Goal: Task Accomplishment & Management: Manage account settings

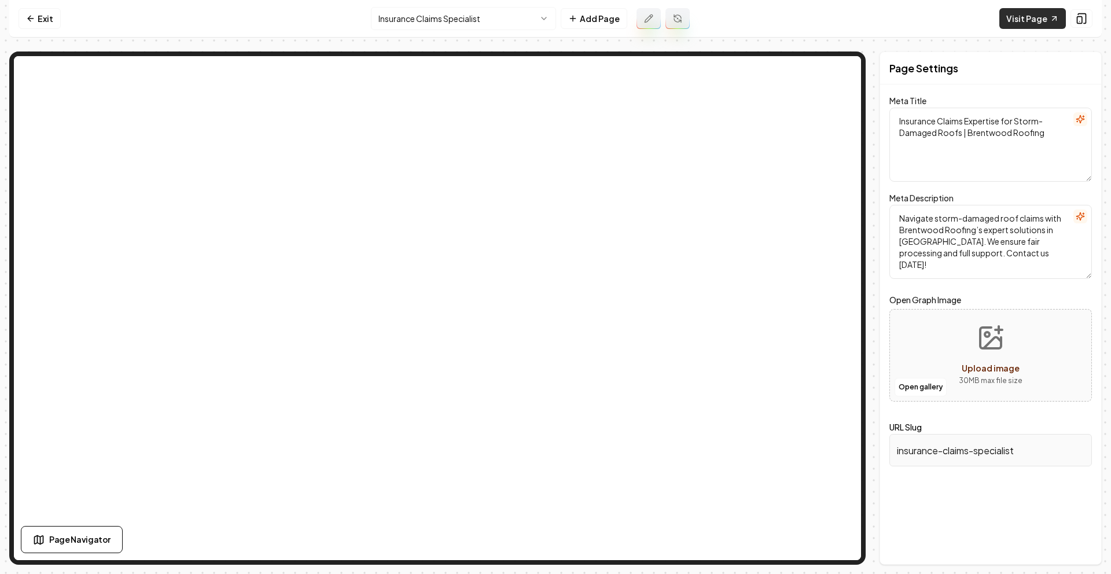
click at [1016, 20] on link "Visit Page" at bounding box center [1033, 18] width 67 height 21
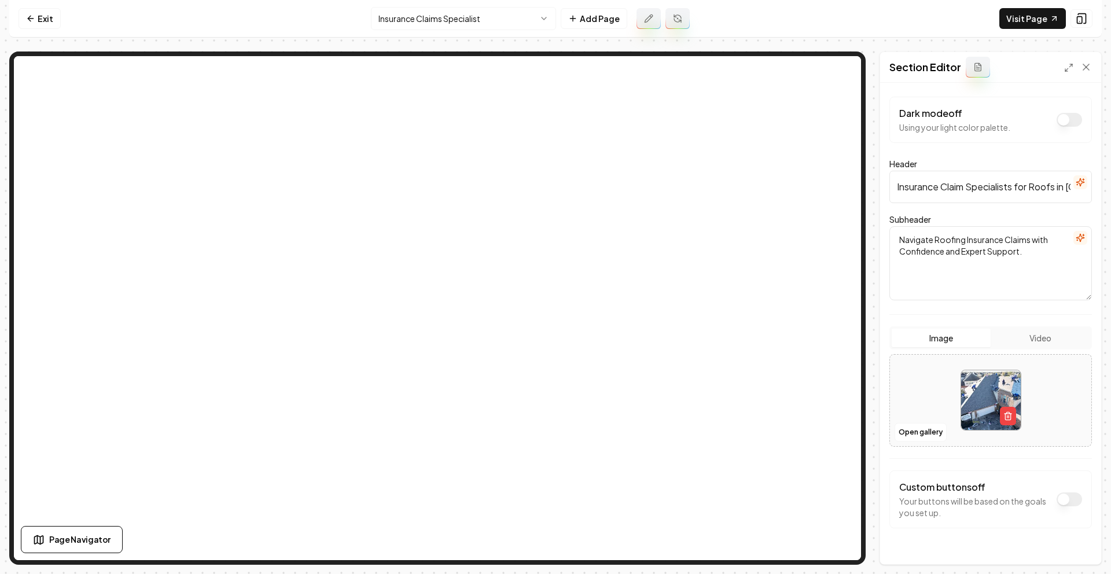
click at [1059, 122] on button "Dark mode off" at bounding box center [1069, 120] width 25 height 14
click at [1064, 121] on button "Dark mode on" at bounding box center [1069, 120] width 25 height 14
click at [1066, 120] on button "Dark mode off" at bounding box center [1069, 120] width 25 height 14
click at [1072, 536] on button "Save" at bounding box center [1075, 544] width 34 height 21
click at [1059, 119] on button "Dark mode on" at bounding box center [1069, 120] width 25 height 14
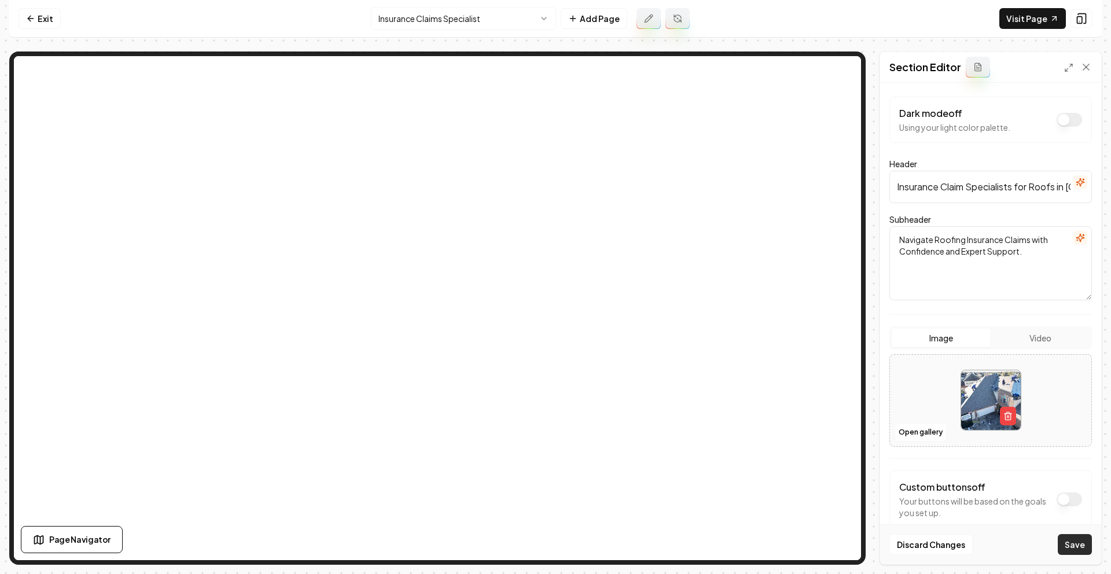
click at [1074, 541] on button "Save" at bounding box center [1075, 544] width 34 height 21
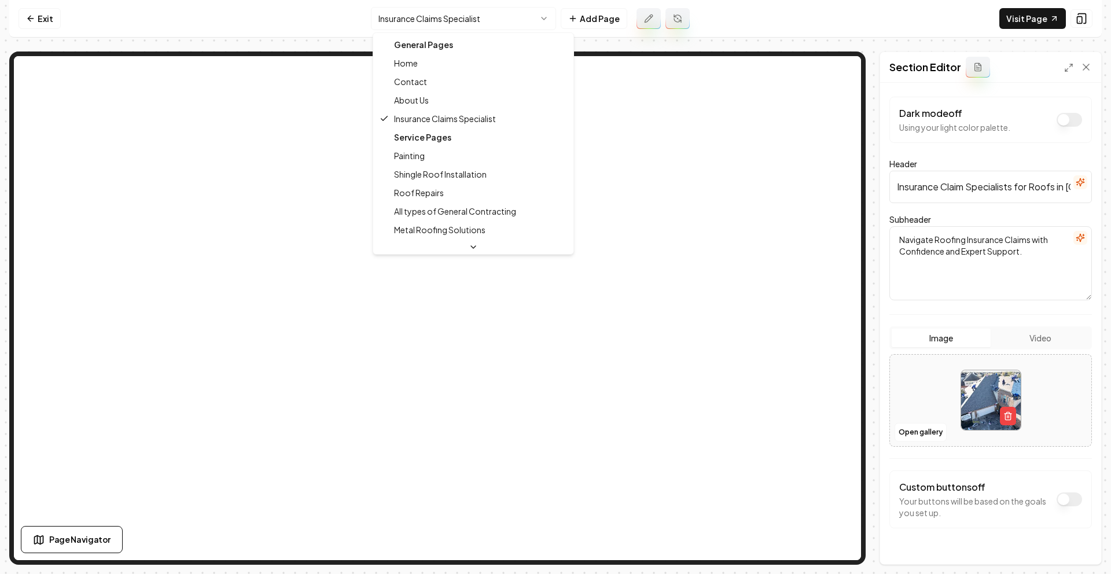
click at [475, 28] on html "Computer Required This feature is only available on a computer. Please switch t…" at bounding box center [555, 287] width 1111 height 574
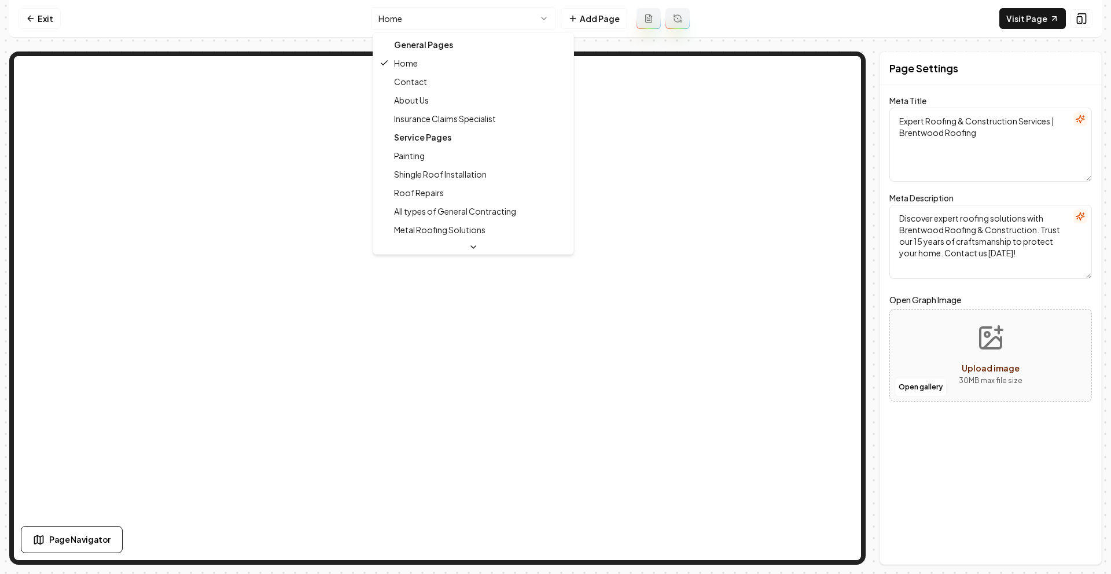
click at [490, 20] on html "Computer Required This feature is only available on a computer. Please switch t…" at bounding box center [555, 287] width 1111 height 574
click at [60, 8] on html "Computer Required This feature is only available on a computer. Please switch t…" at bounding box center [555, 287] width 1111 height 574
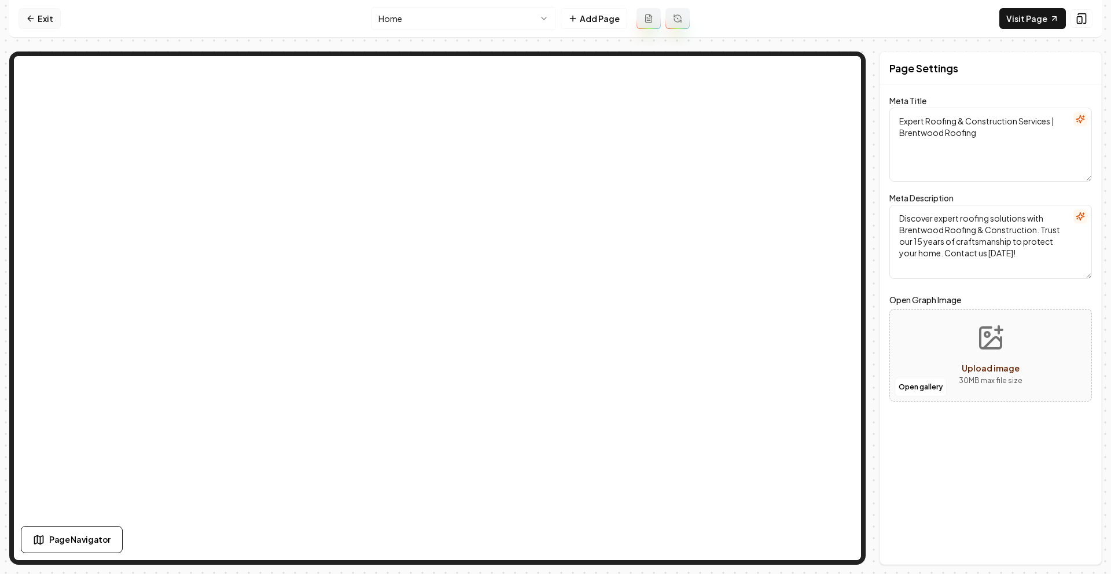
click at [52, 13] on link "Exit" at bounding box center [40, 18] width 42 height 21
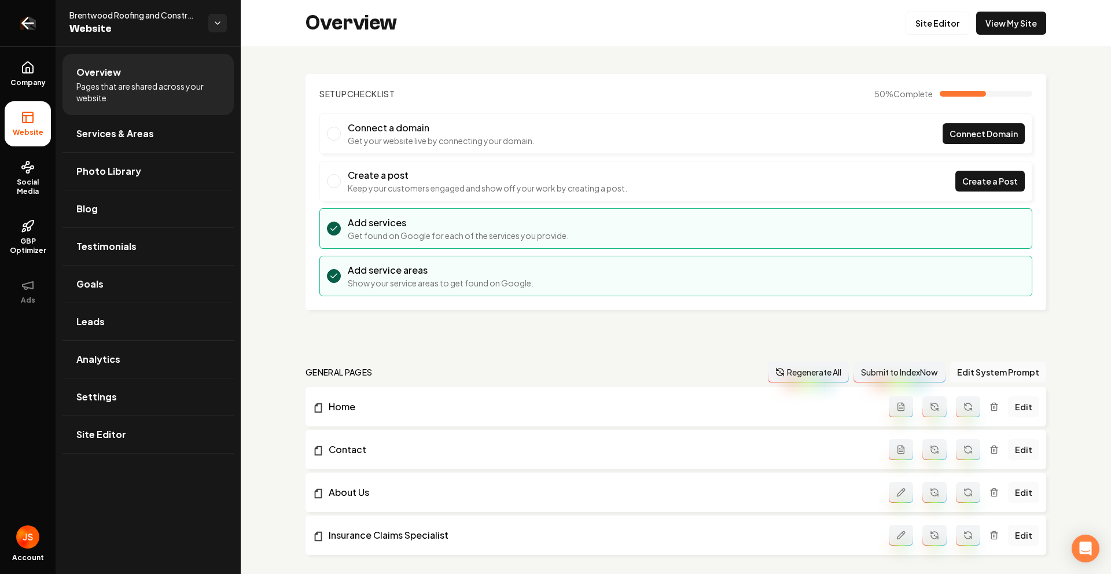
click at [30, 28] on icon "Return to dashboard" at bounding box center [28, 23] width 19 height 19
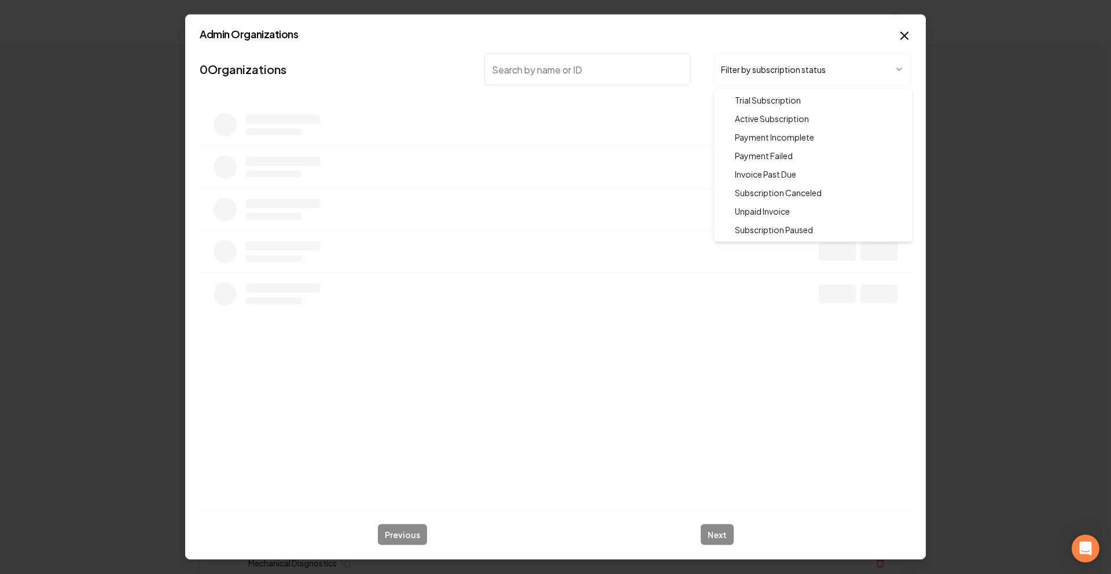
click at [741, 68] on body "Organization Rebolt Site Builder 2524 companies Add New Business Logo Company N…" at bounding box center [551, 287] width 1103 height 574
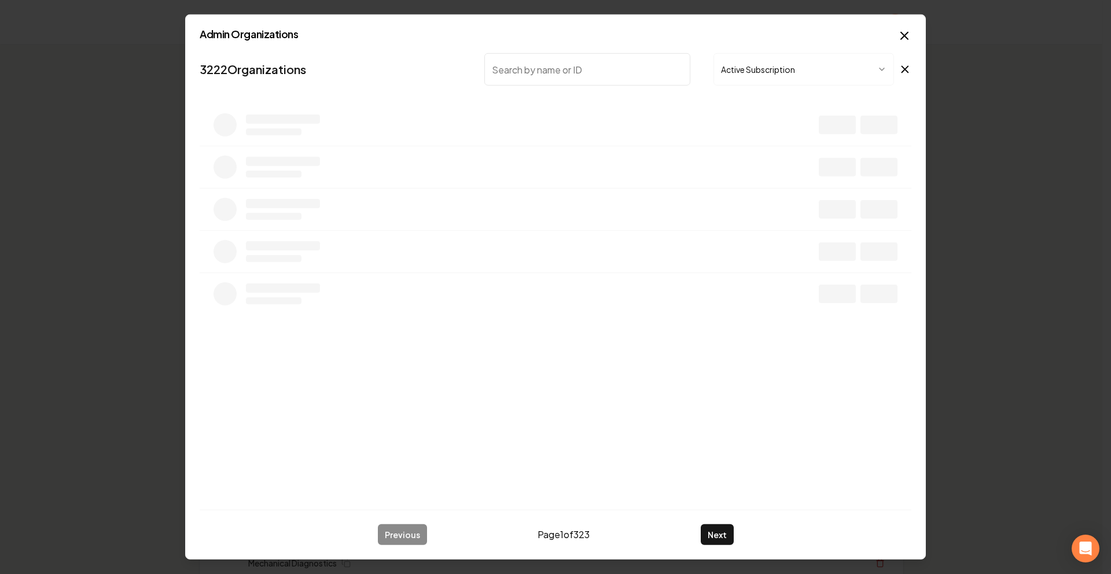
click at [577, 74] on input "search" at bounding box center [587, 69] width 206 height 32
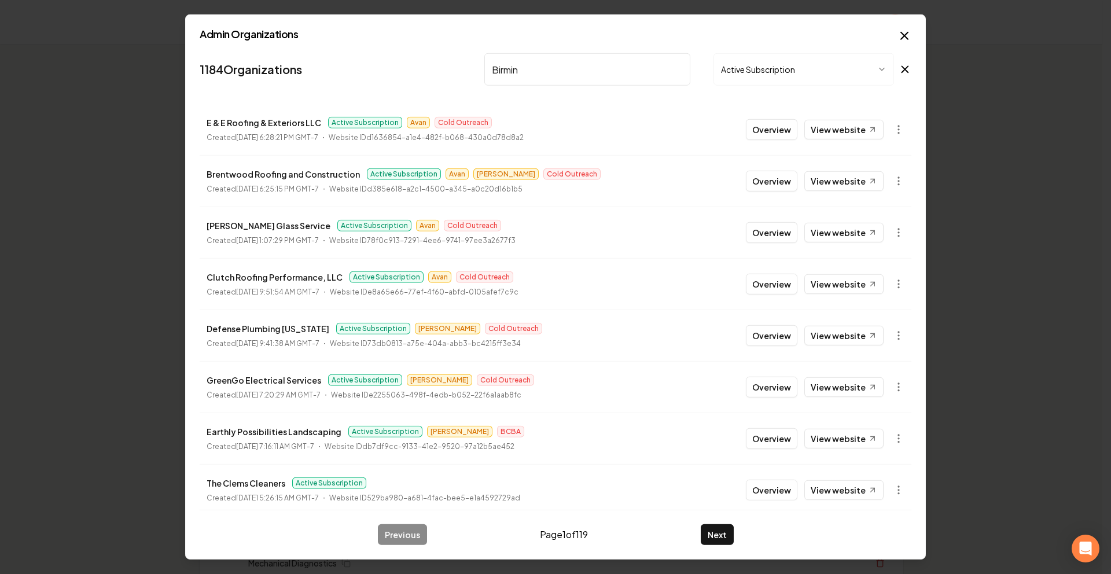
type input "Birming"
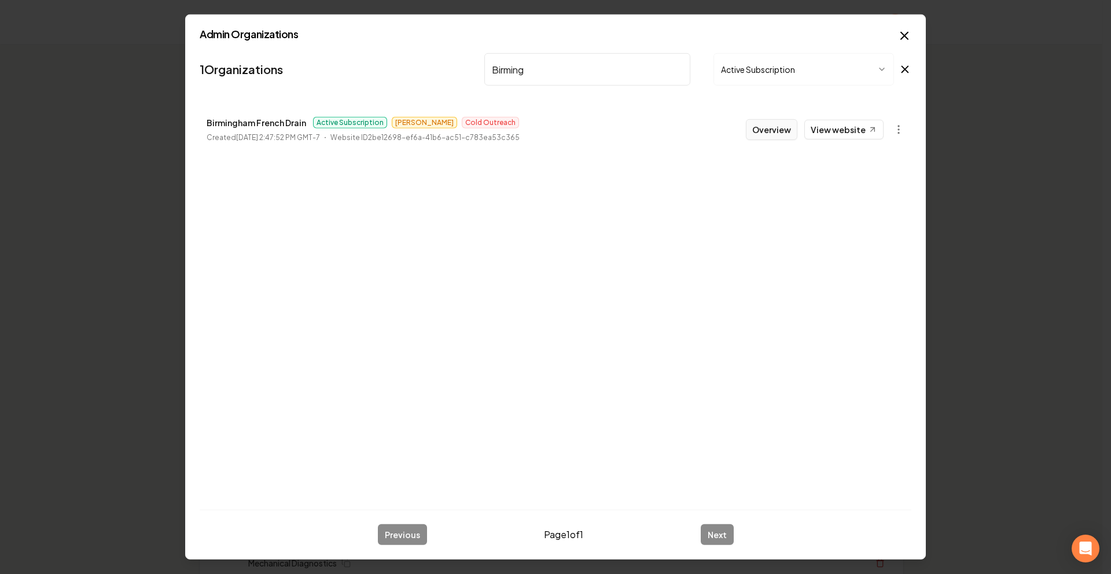
click at [763, 134] on button "Overview" at bounding box center [772, 129] width 52 height 21
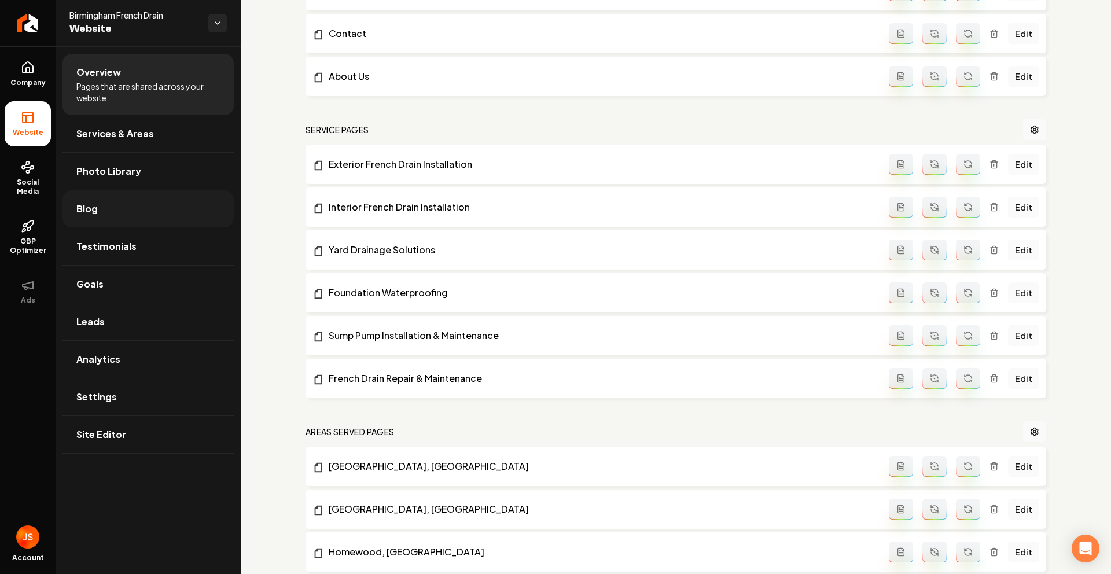
scroll to position [467, 0]
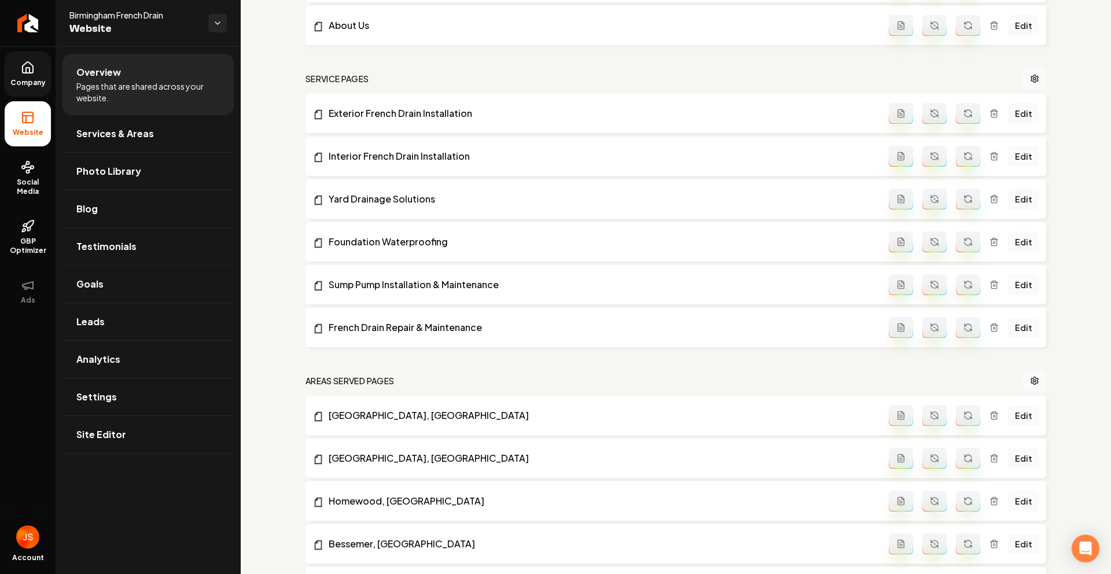
click at [31, 76] on link "Company" at bounding box center [28, 74] width 46 height 45
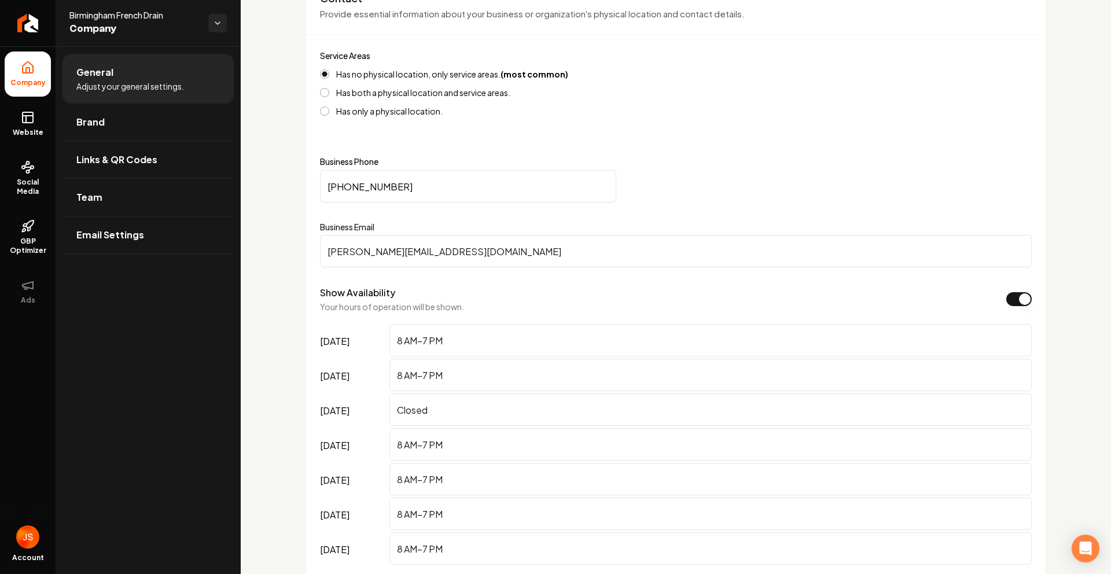
scroll to position [594, 0]
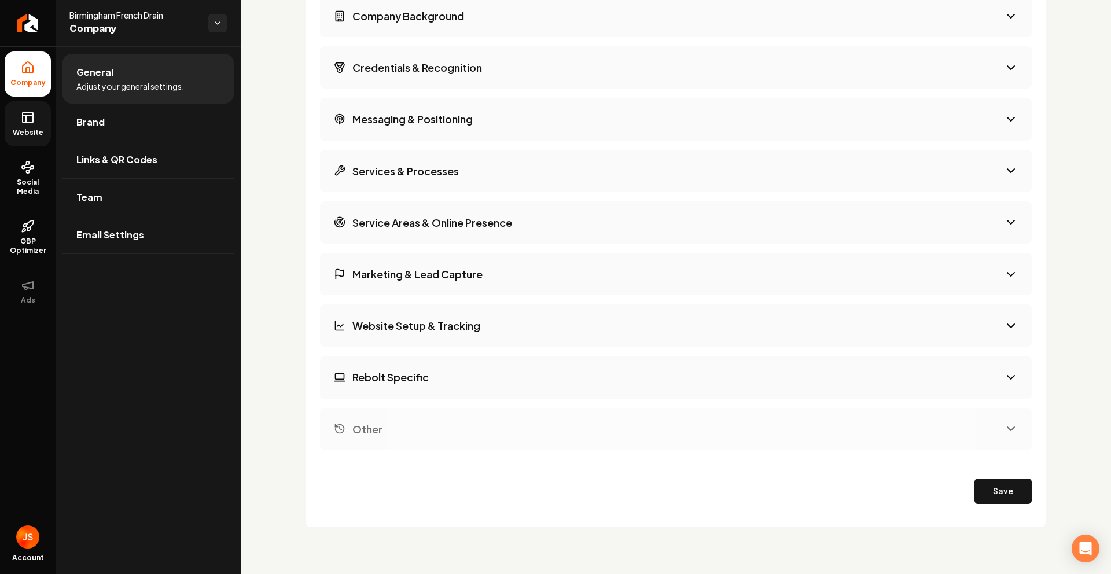
click at [5, 117] on link "Website" at bounding box center [28, 123] width 46 height 45
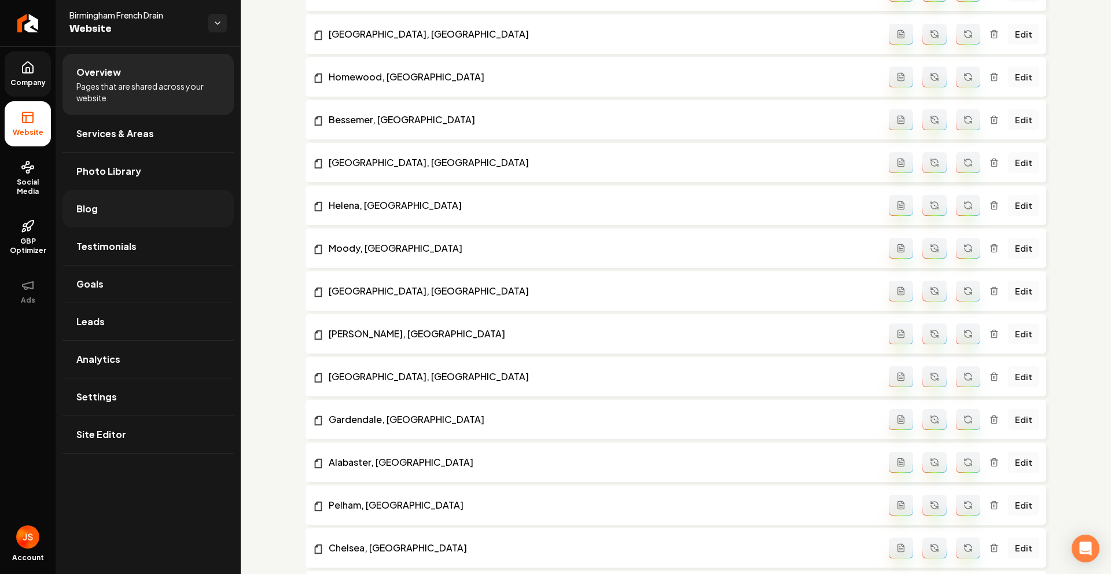
scroll to position [754, 0]
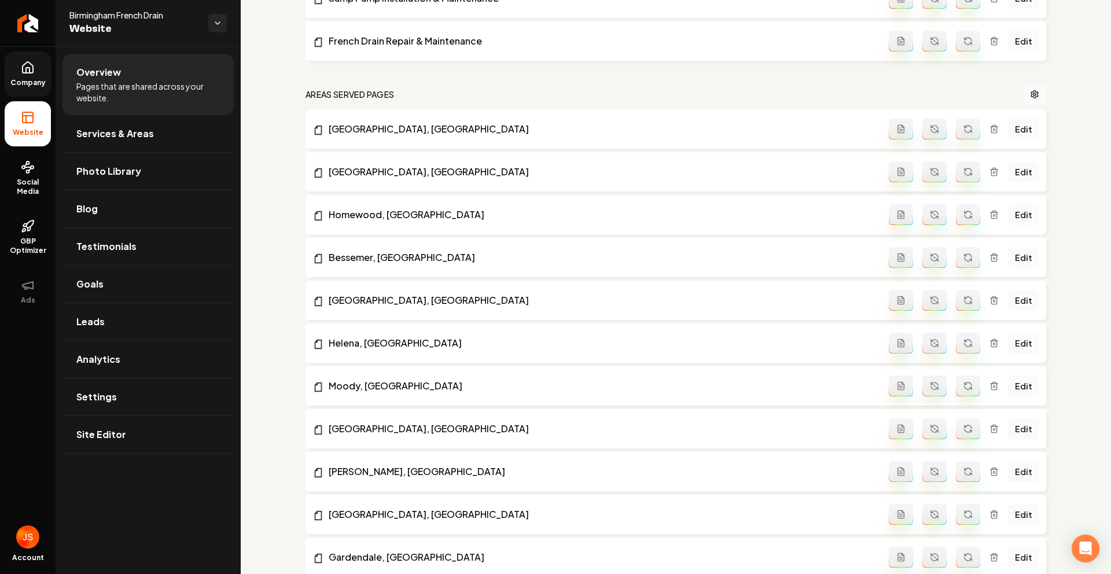
click at [41, 83] on span "Company" at bounding box center [28, 82] width 45 height 9
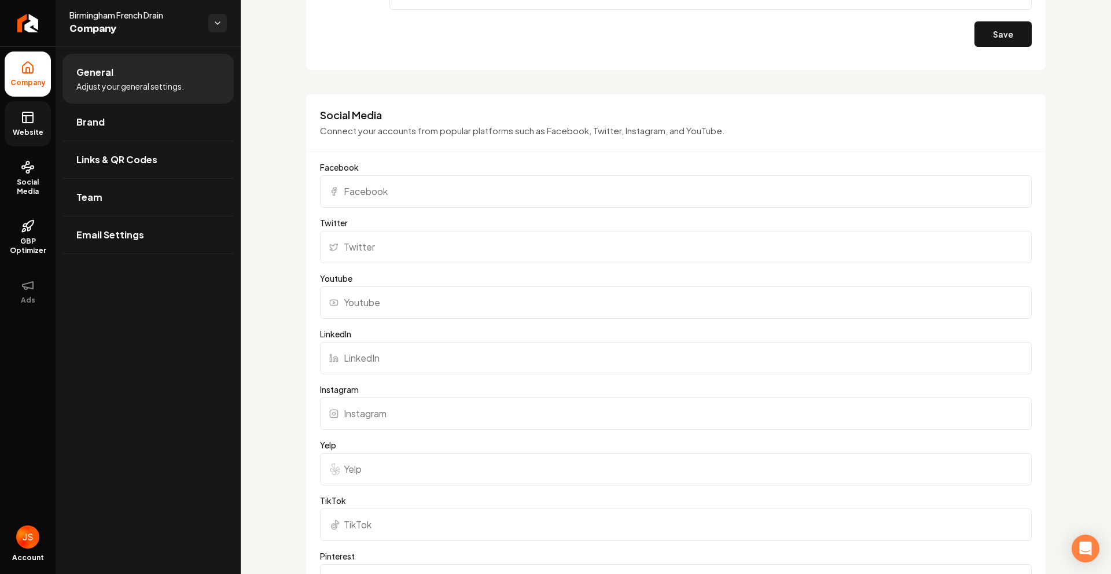
scroll to position [494, 0]
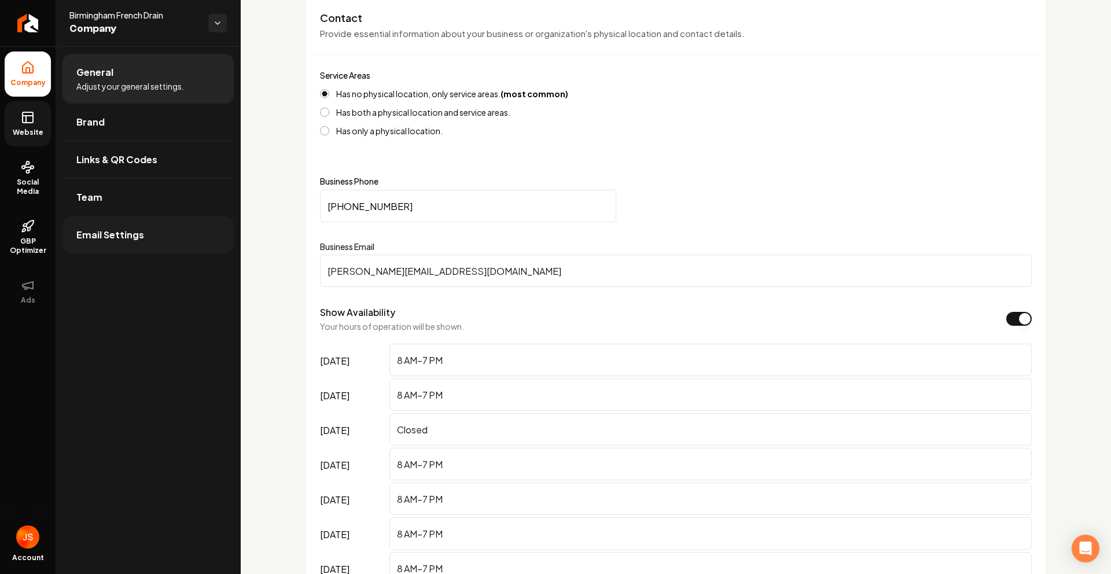
click at [114, 235] on span "Email Settings" at bounding box center [110, 235] width 68 height 14
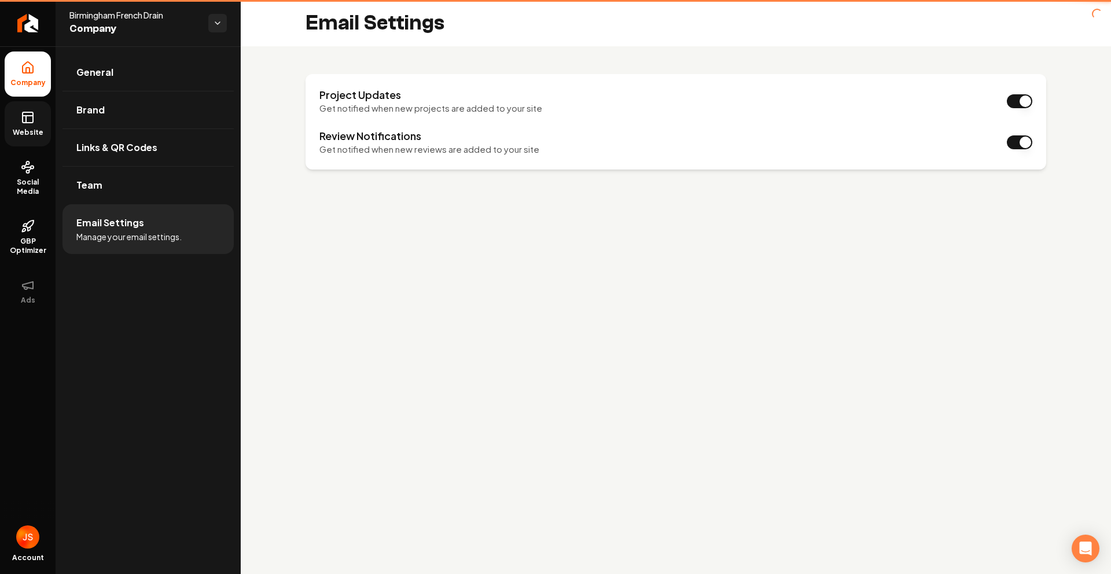
click at [10, 120] on link "Website" at bounding box center [28, 123] width 46 height 45
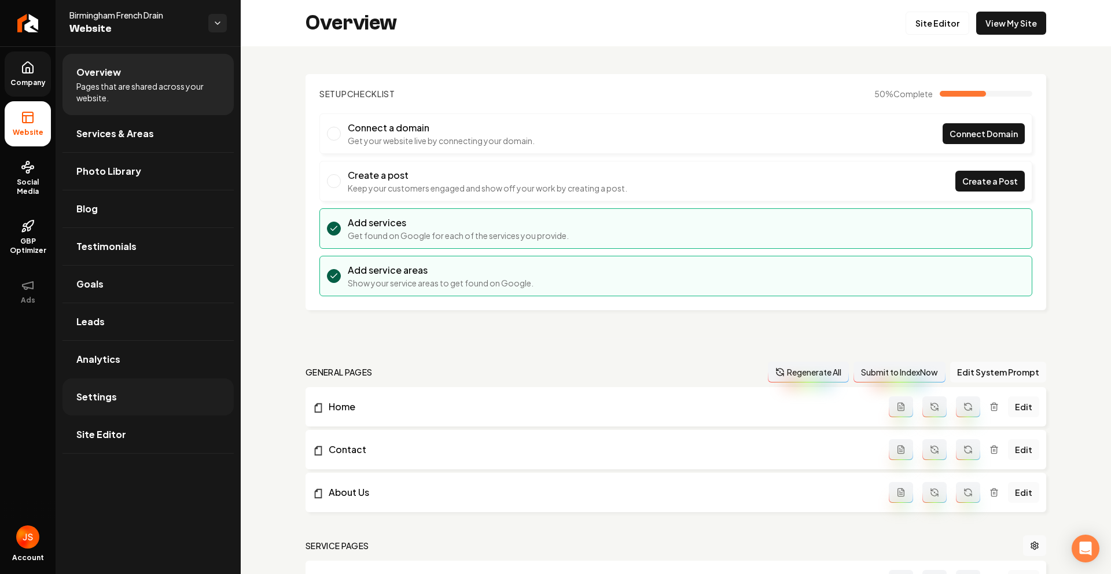
click at [123, 389] on link "Settings" at bounding box center [148, 397] width 171 height 37
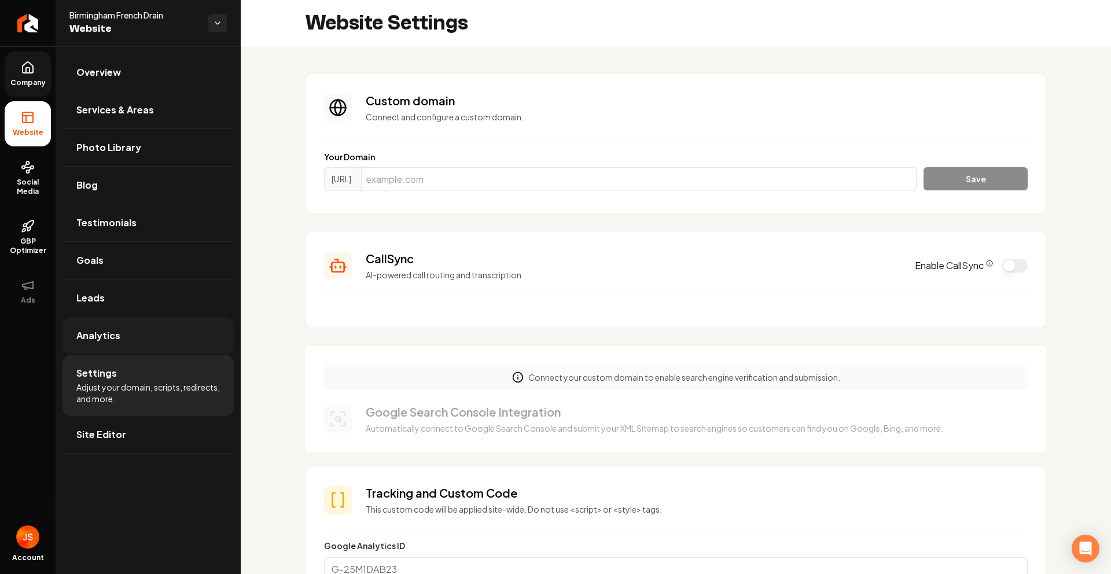
click at [113, 349] on link "Analytics" at bounding box center [148, 335] width 171 height 37
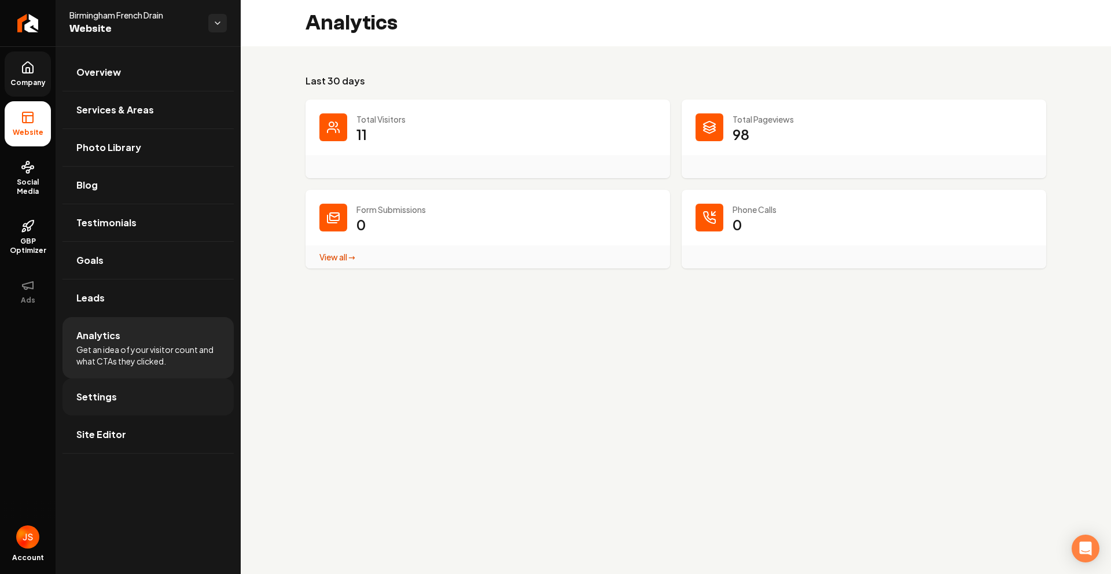
click at [131, 396] on link "Settings" at bounding box center [148, 397] width 171 height 37
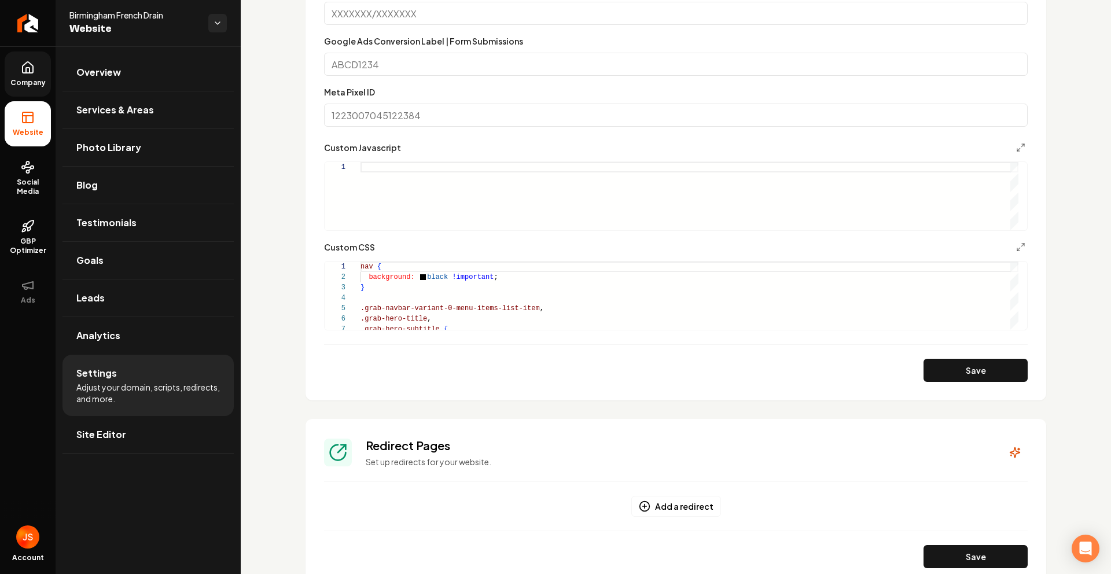
scroll to position [713, 0]
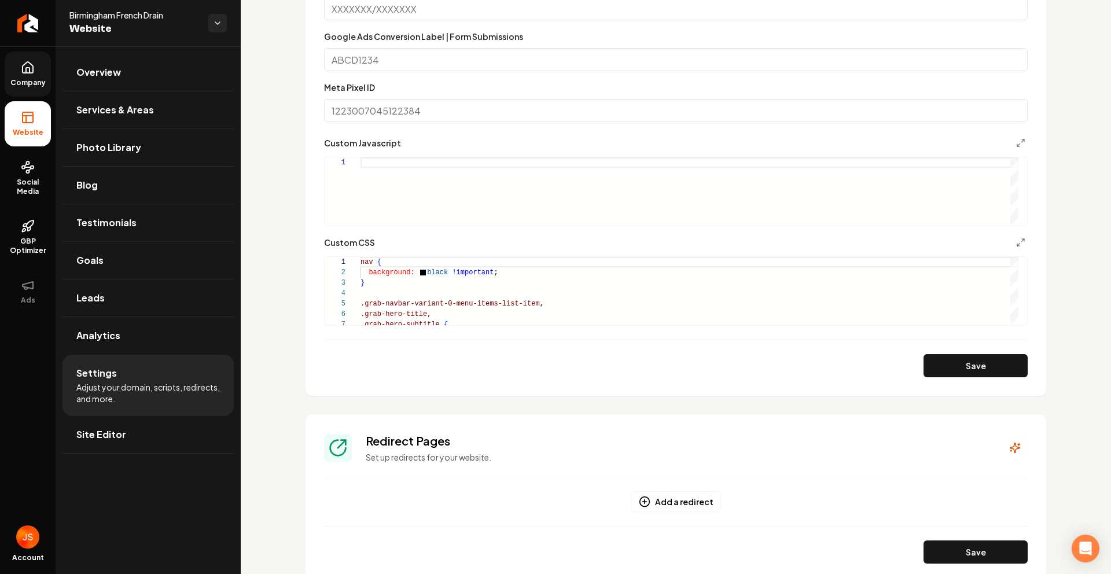
click at [26, 93] on ul "Company Website Social Media GBP Optimizer Ads" at bounding box center [28, 182] width 56 height 273
click at [27, 83] on span "Company" at bounding box center [28, 82] width 45 height 9
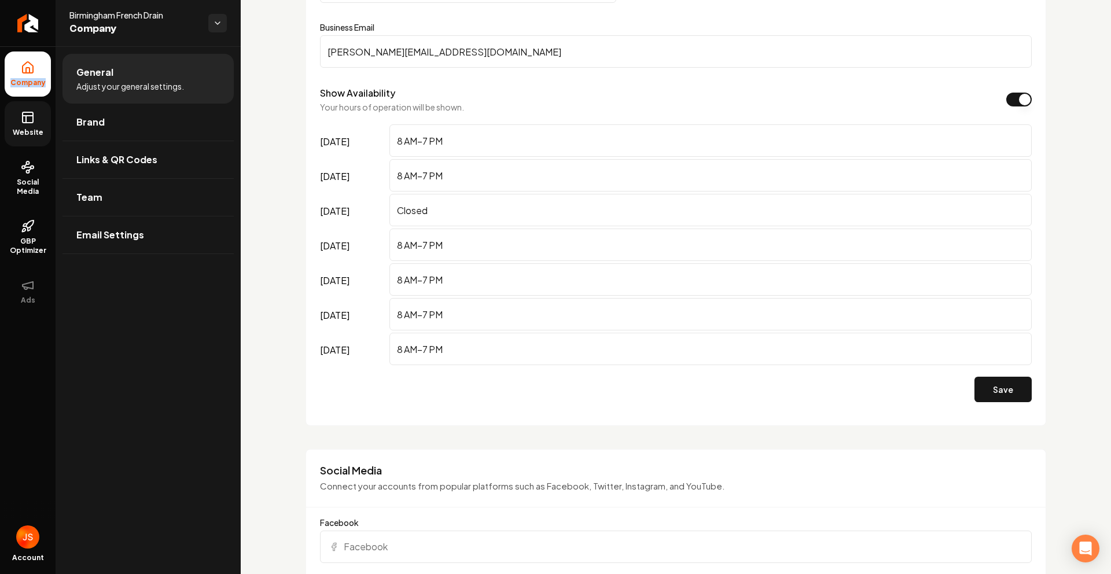
click at [17, 128] on span "Website" at bounding box center [28, 132] width 40 height 9
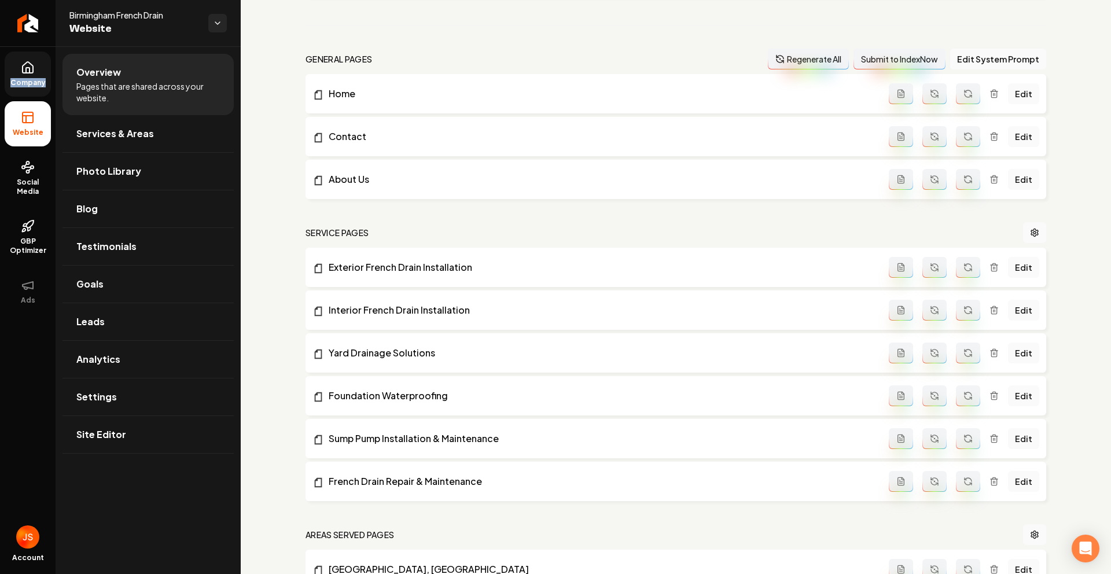
scroll to position [67, 0]
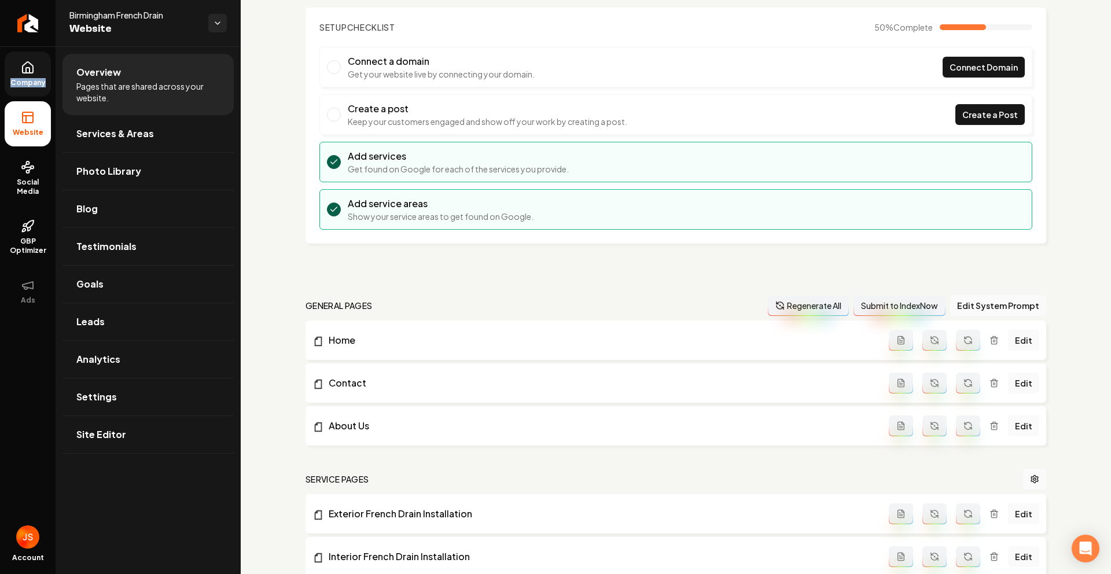
click at [33, 63] on icon at bounding box center [28, 68] width 14 height 14
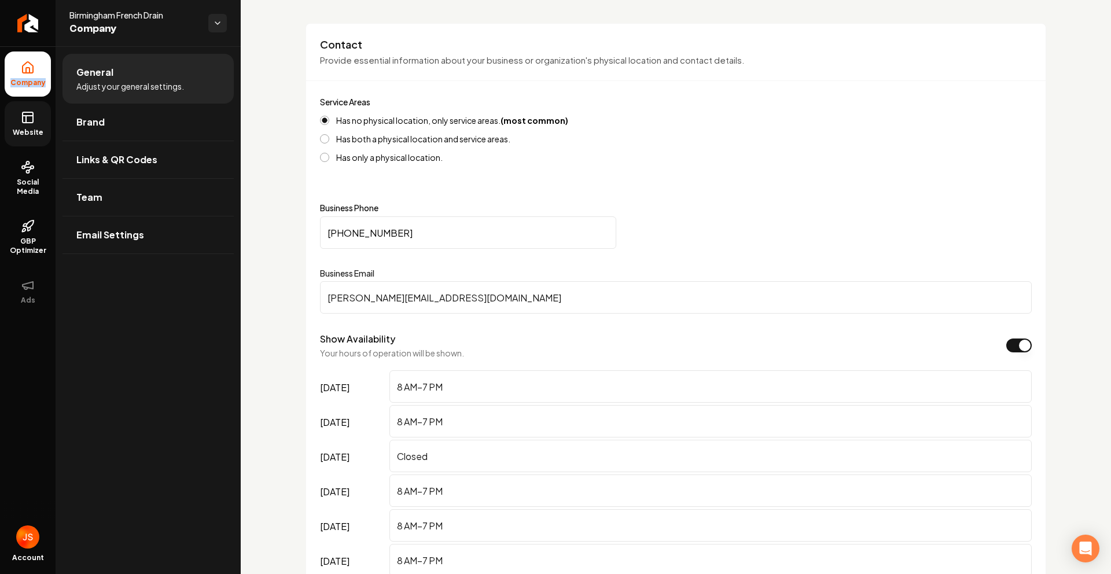
scroll to position [465, 0]
click at [434, 228] on input "(205) 582-8068" at bounding box center [468, 235] width 296 height 32
paste input "205) 815-7865"
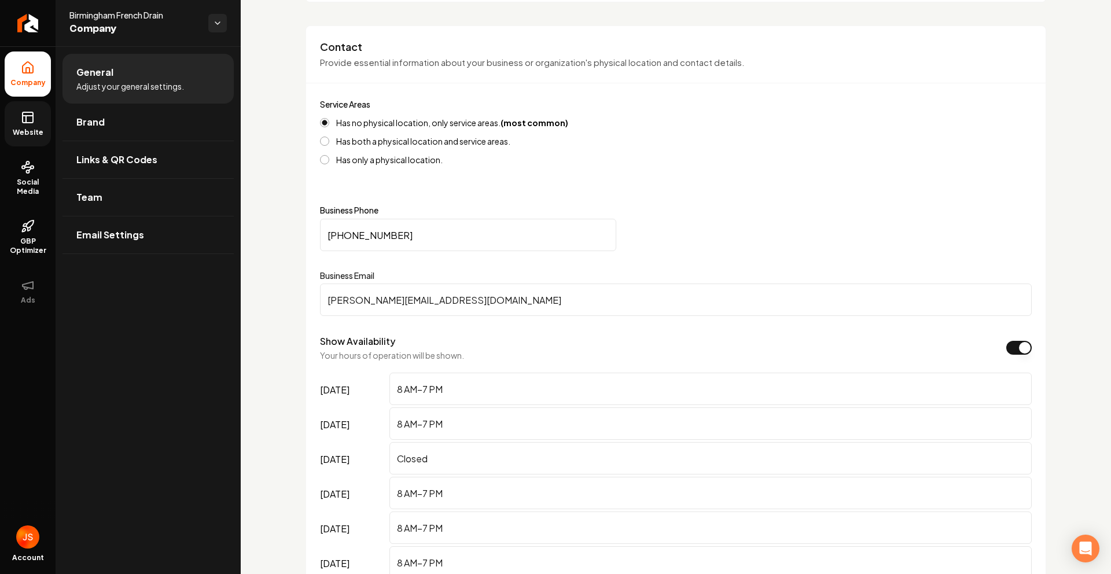
type input "[PHONE_NUMBER]"
click at [739, 174] on form "Service Areas Has no physical location, only service areas. (most common) Has b…" at bounding box center [676, 144] width 712 height 95
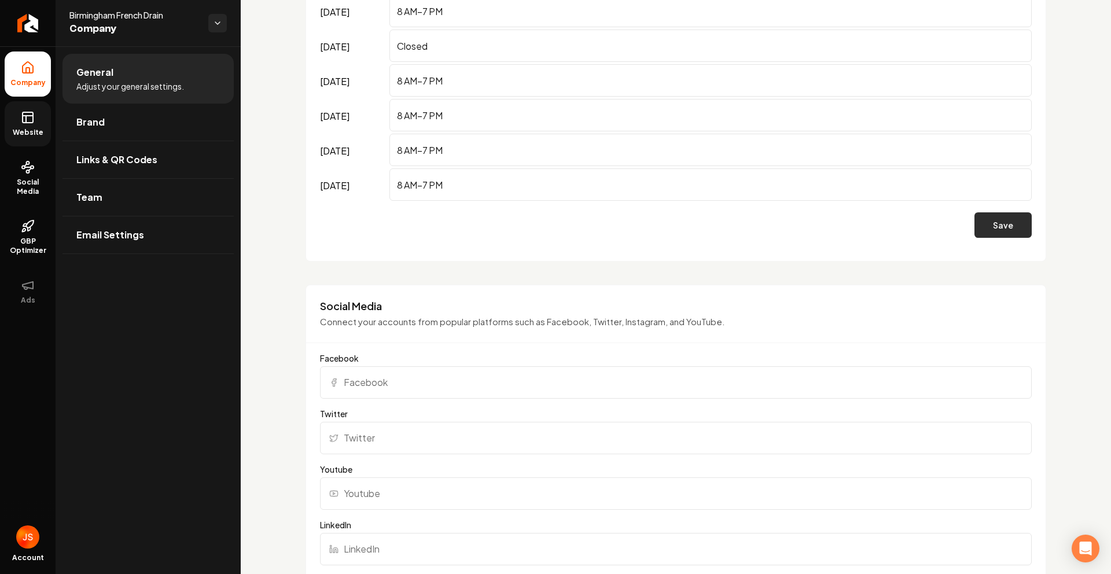
click at [984, 227] on button "Save" at bounding box center [1003, 224] width 57 height 25
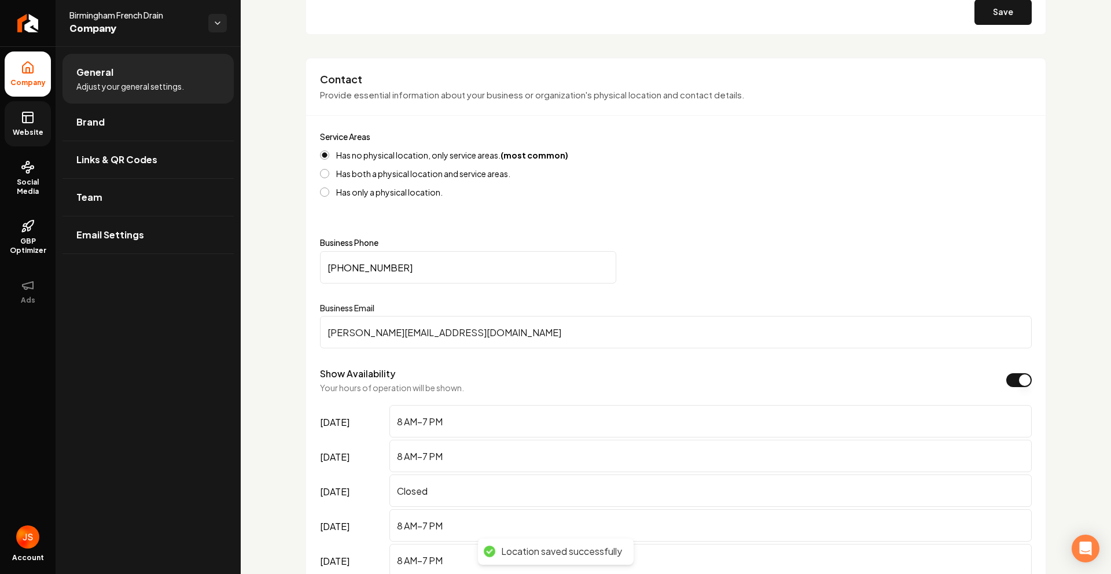
scroll to position [471, 0]
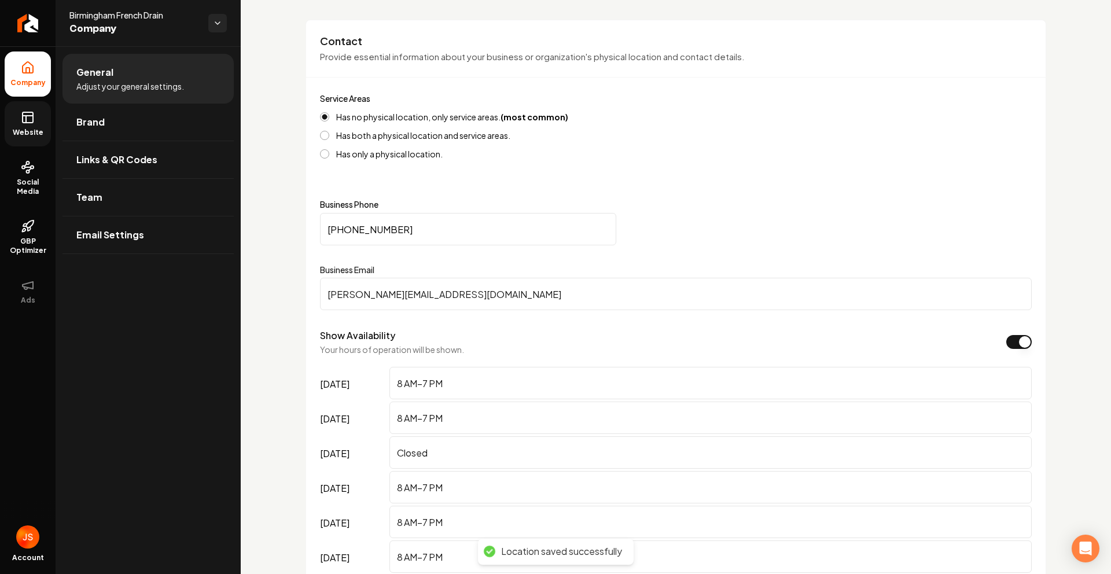
click at [9, 112] on link "Website" at bounding box center [28, 123] width 46 height 45
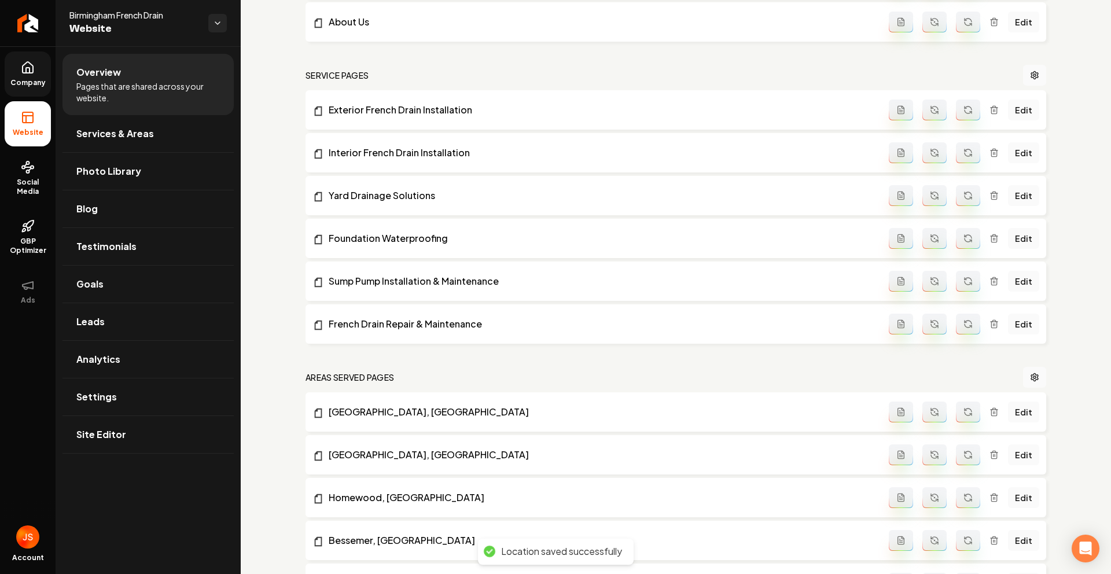
click at [27, 86] on span "Company" at bounding box center [28, 82] width 45 height 9
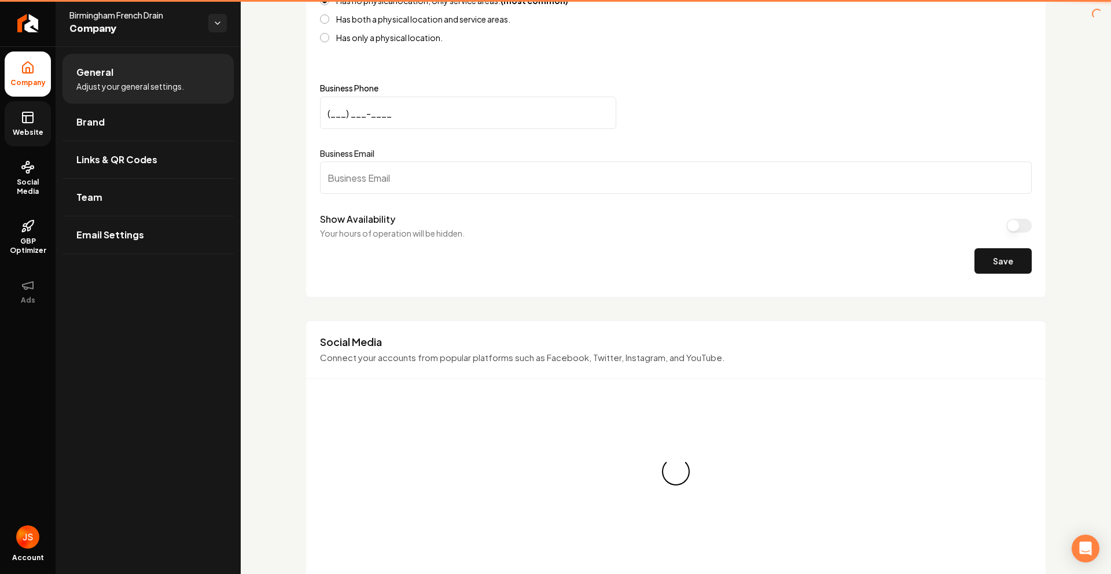
type input "[PHONE_NUMBER]"
type input "[PERSON_NAME][EMAIL_ADDRESS][DOMAIN_NAME]"
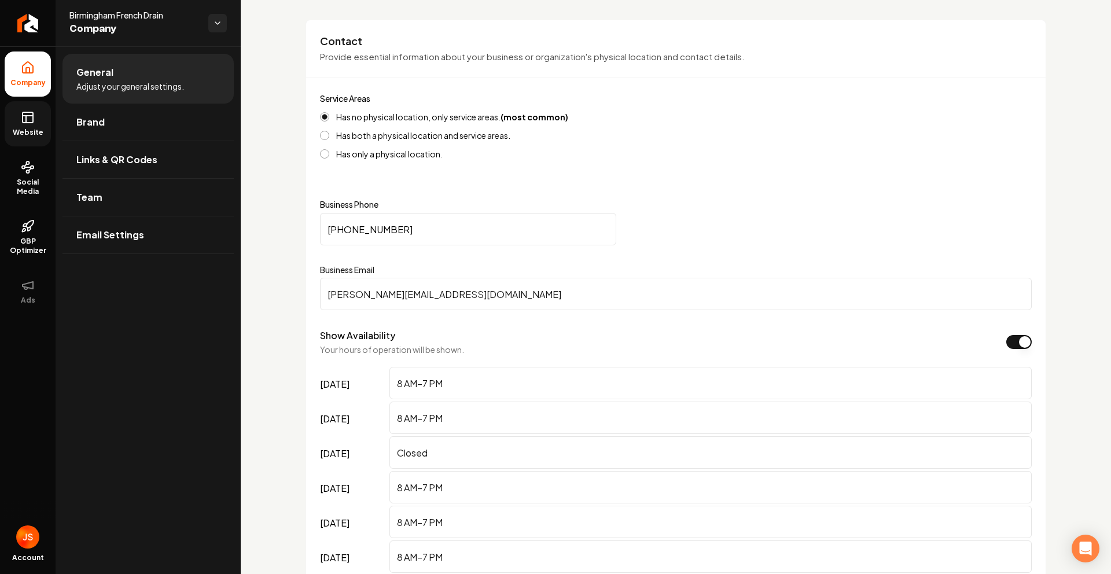
click at [25, 127] on link "Website" at bounding box center [28, 123] width 46 height 45
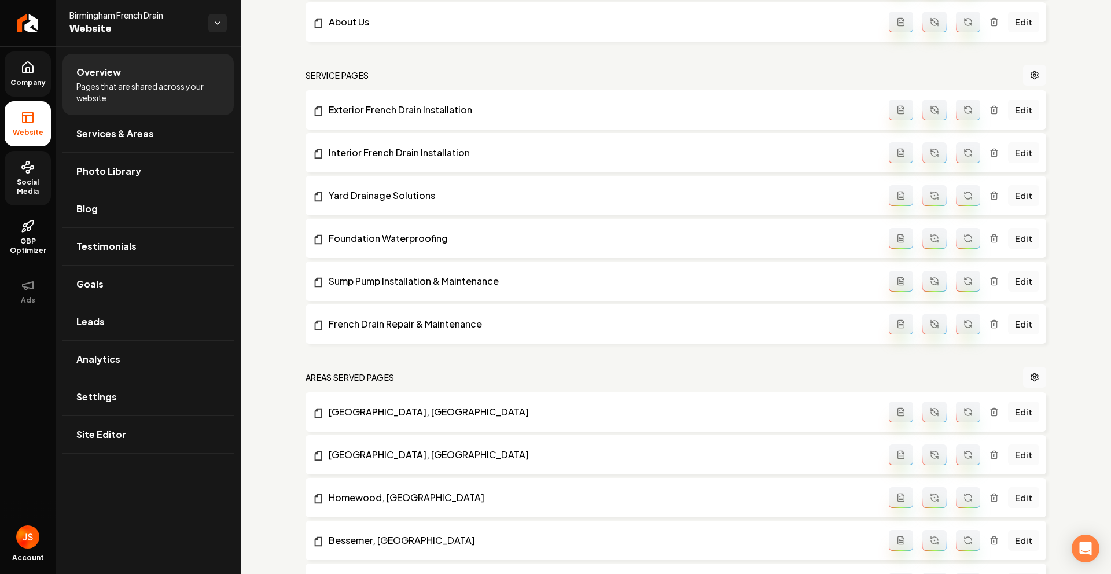
click at [7, 196] on link "Social Media" at bounding box center [28, 178] width 46 height 54
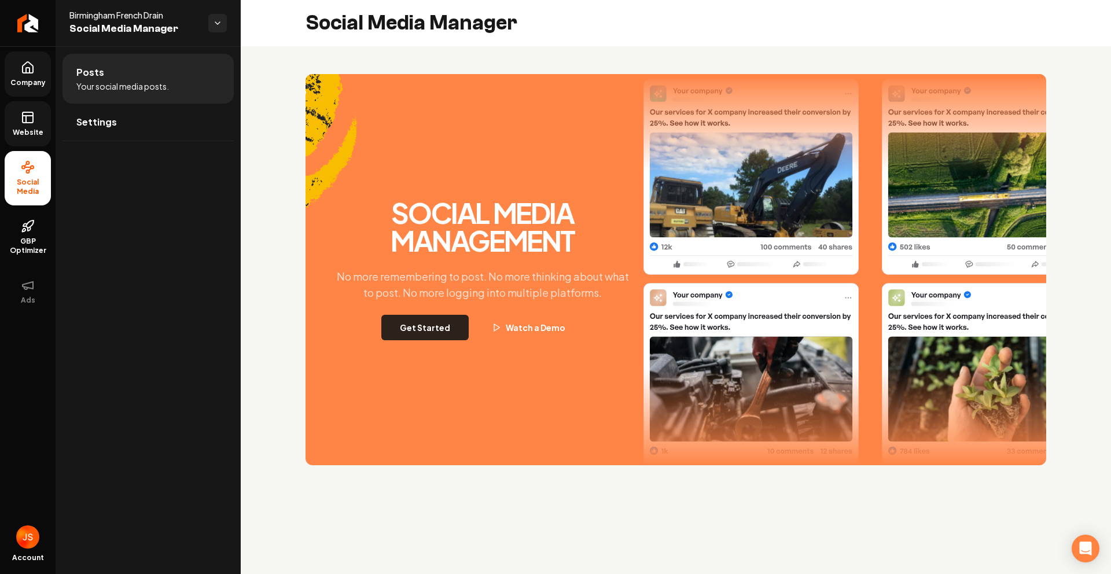
click at [407, 326] on button "Get Started" at bounding box center [424, 327] width 87 height 25
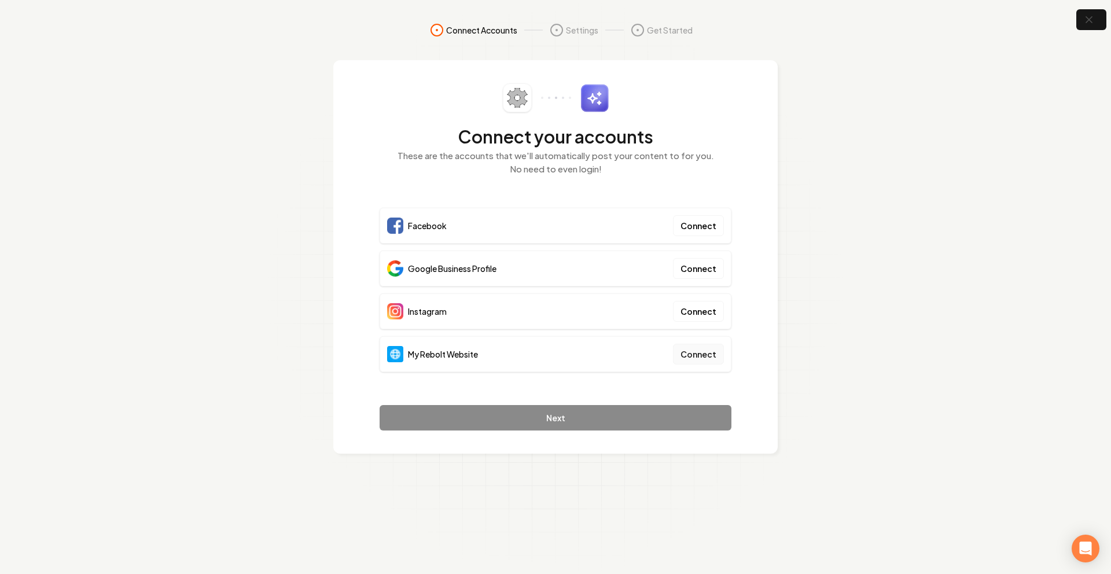
click at [700, 346] on button "Connect" at bounding box center [698, 354] width 51 height 21
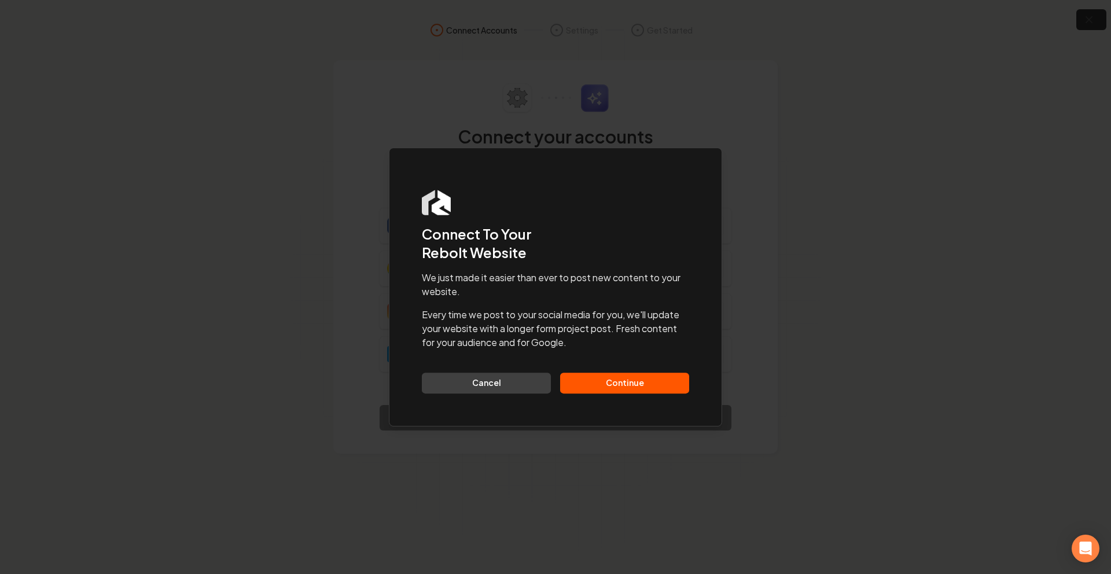
click at [600, 382] on button "Continue" at bounding box center [624, 383] width 129 height 21
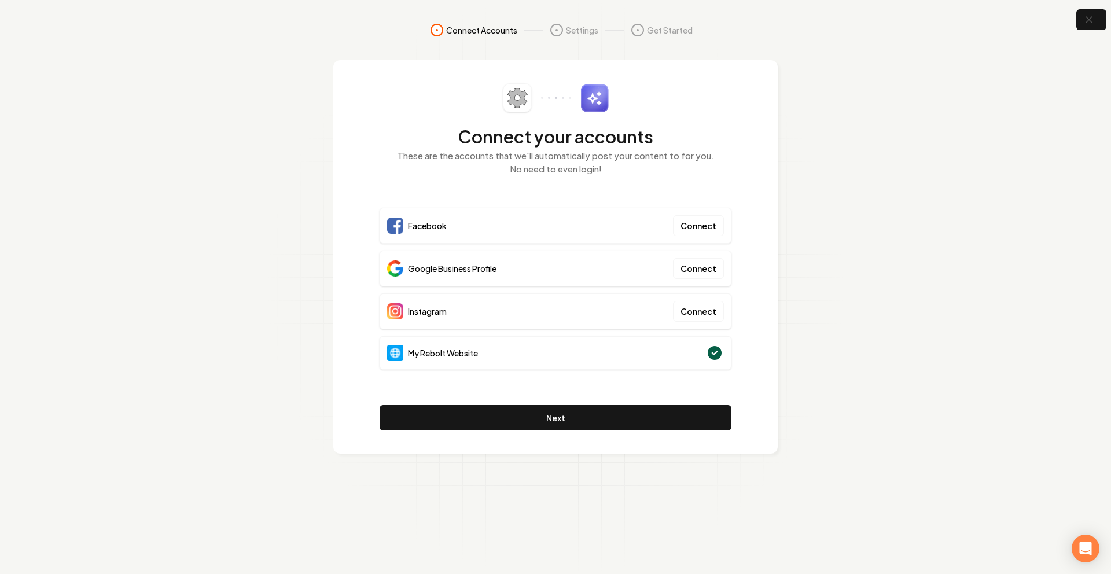
drag, startPoint x: 553, startPoint y: 405, endPoint x: 700, endPoint y: 286, distance: 189.7
click at [703, 311] on div "Connect your accounts These are the accounts that we'll automatically post your…" at bounding box center [556, 256] width 352 height 347
click at [703, 274] on button "Connect" at bounding box center [698, 268] width 51 height 21
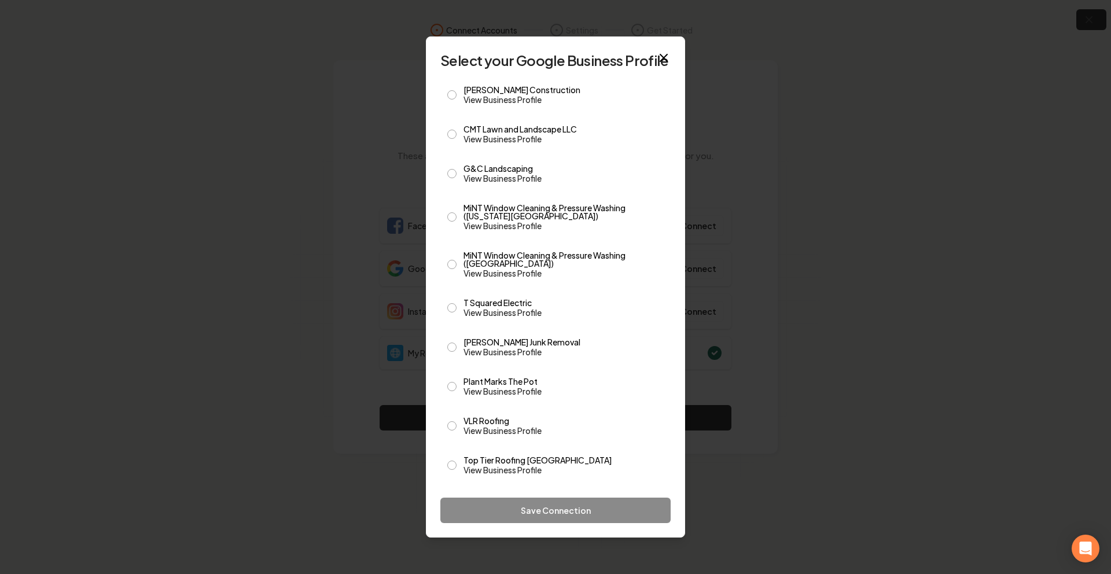
click at [852, 65] on div at bounding box center [555, 287] width 1111 height 574
click at [669, 57] on icon "button" at bounding box center [664, 58] width 14 height 14
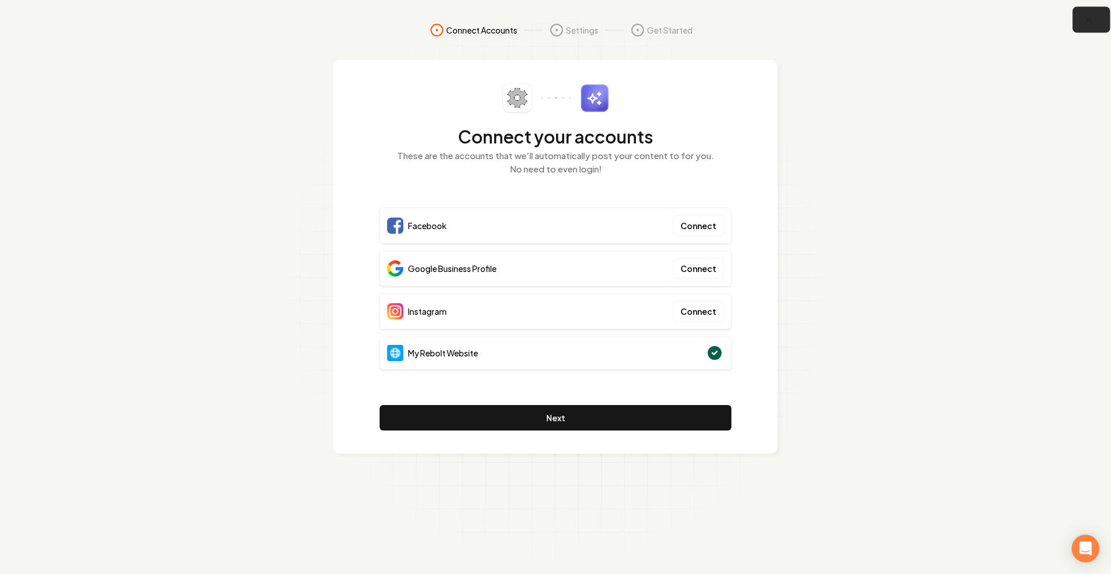
click at [1097, 20] on button "button" at bounding box center [1092, 20] width 38 height 26
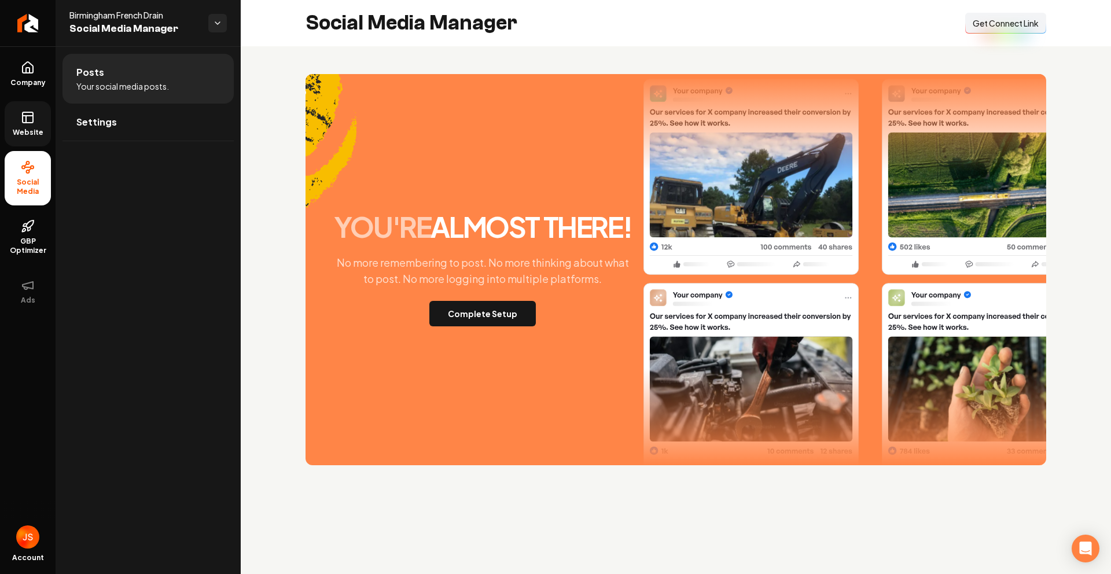
click at [25, 112] on rect at bounding box center [28, 117] width 10 height 10
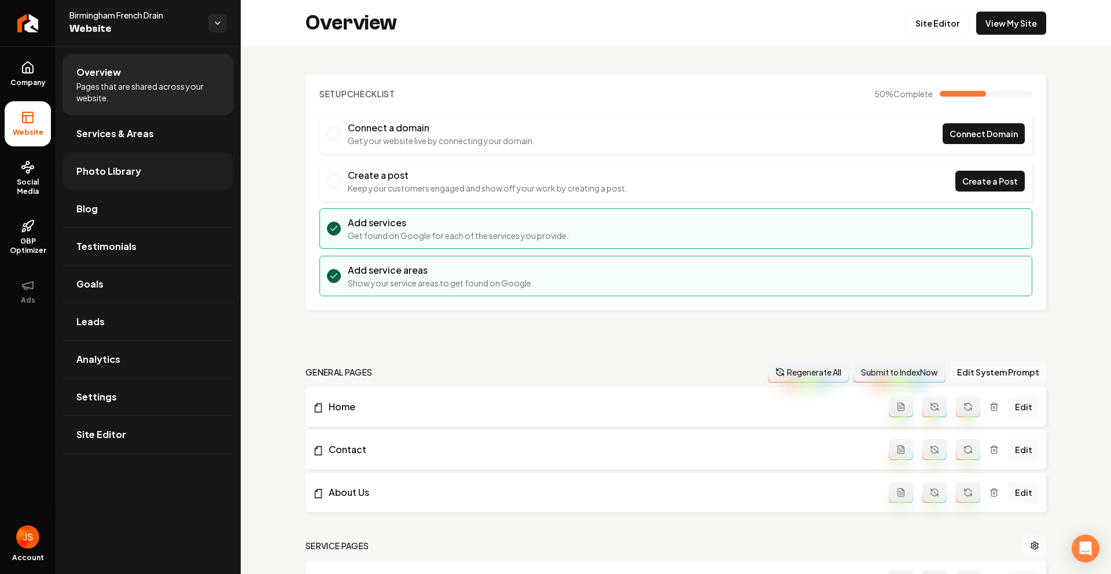
click at [105, 165] on span "Photo Library" at bounding box center [108, 171] width 65 height 14
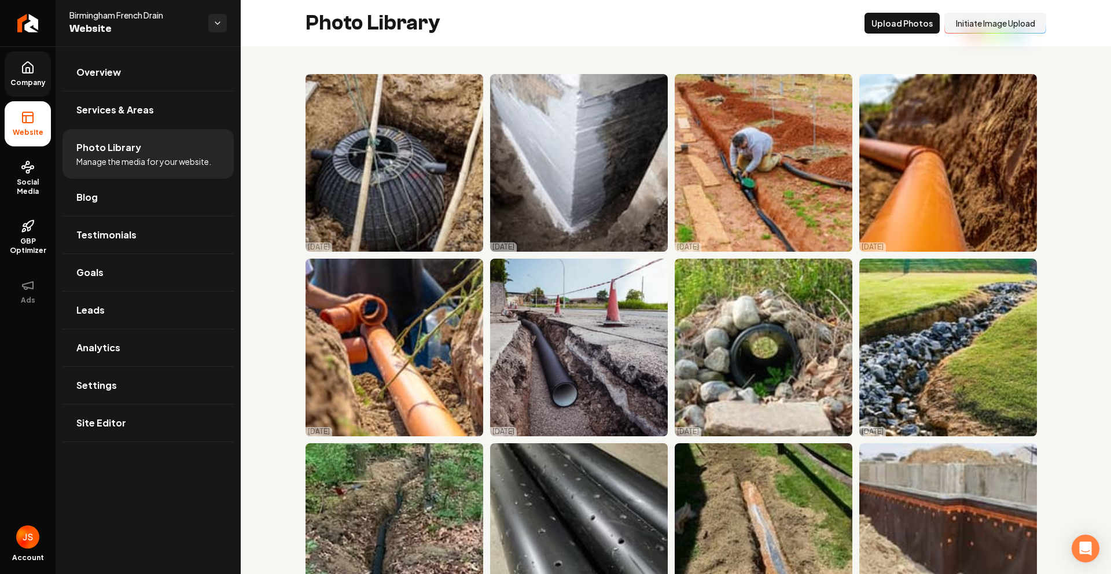
click at [29, 65] on icon at bounding box center [28, 68] width 14 height 14
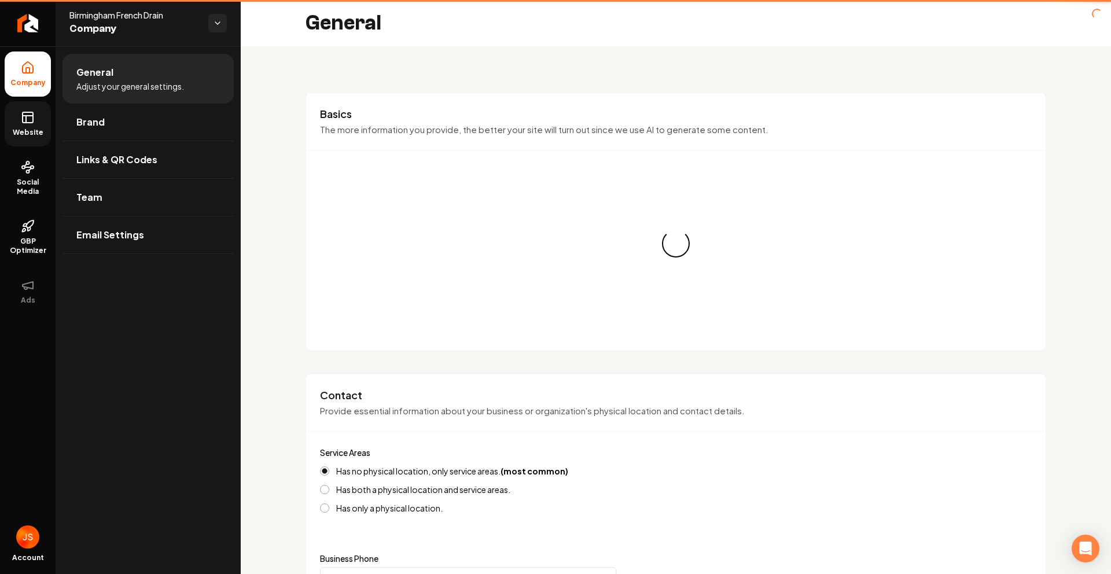
click at [28, 117] on icon at bounding box center [28, 118] width 14 height 14
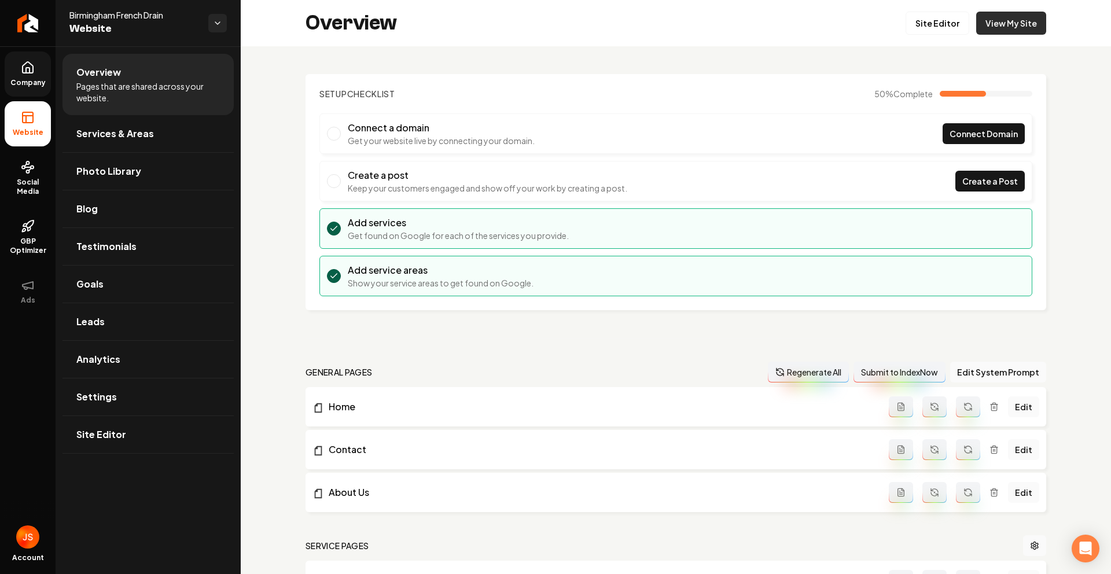
click at [994, 25] on link "View My Site" at bounding box center [1011, 23] width 70 height 23
click at [10, 185] on span "Social Media" at bounding box center [28, 187] width 46 height 19
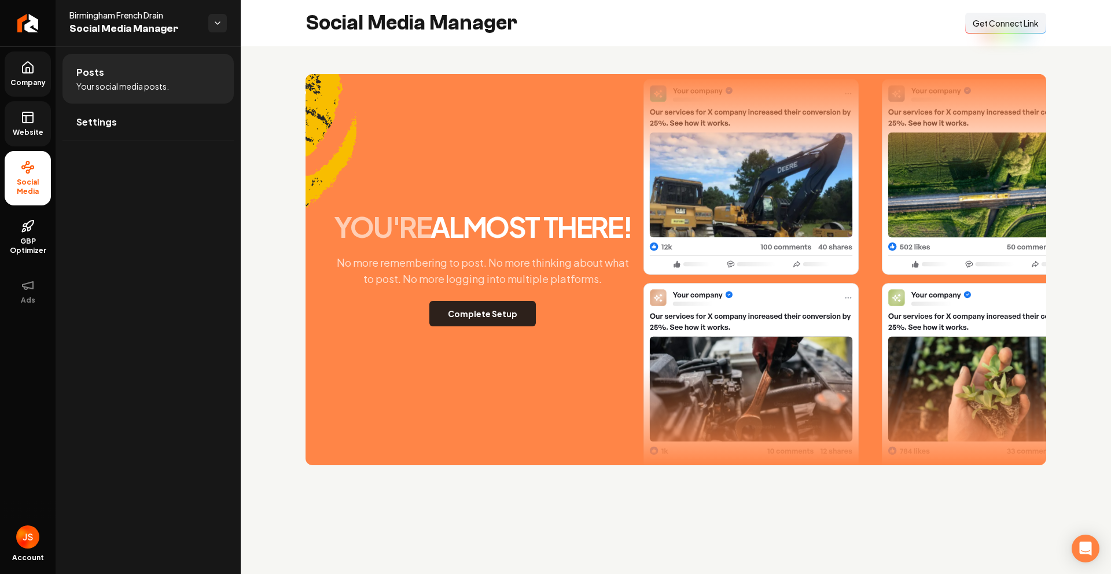
click at [501, 304] on button "Complete Setup" at bounding box center [482, 313] width 107 height 25
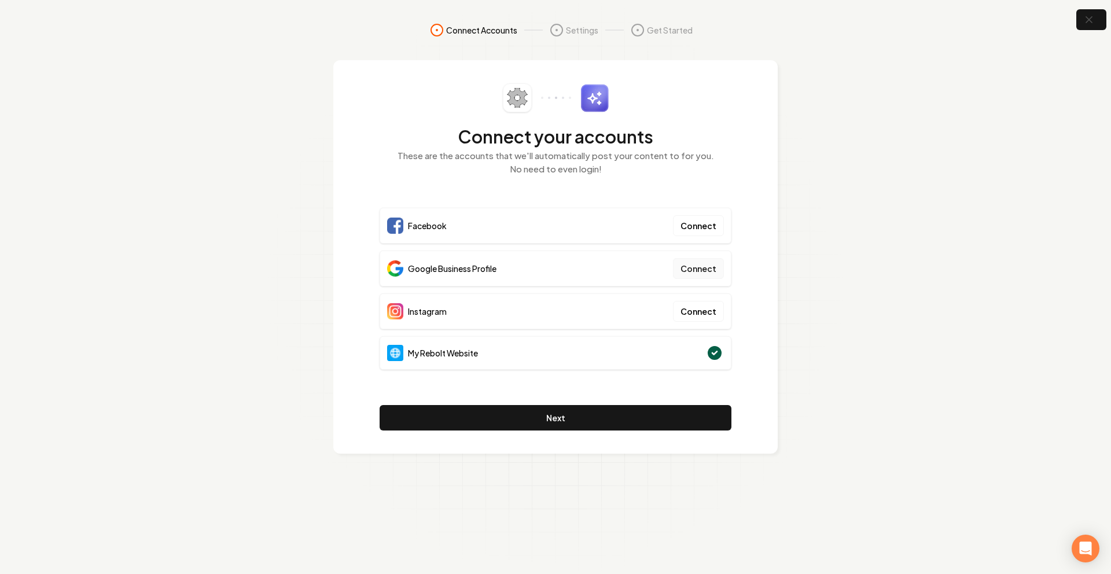
click at [710, 278] on button "Connect" at bounding box center [698, 268] width 51 height 21
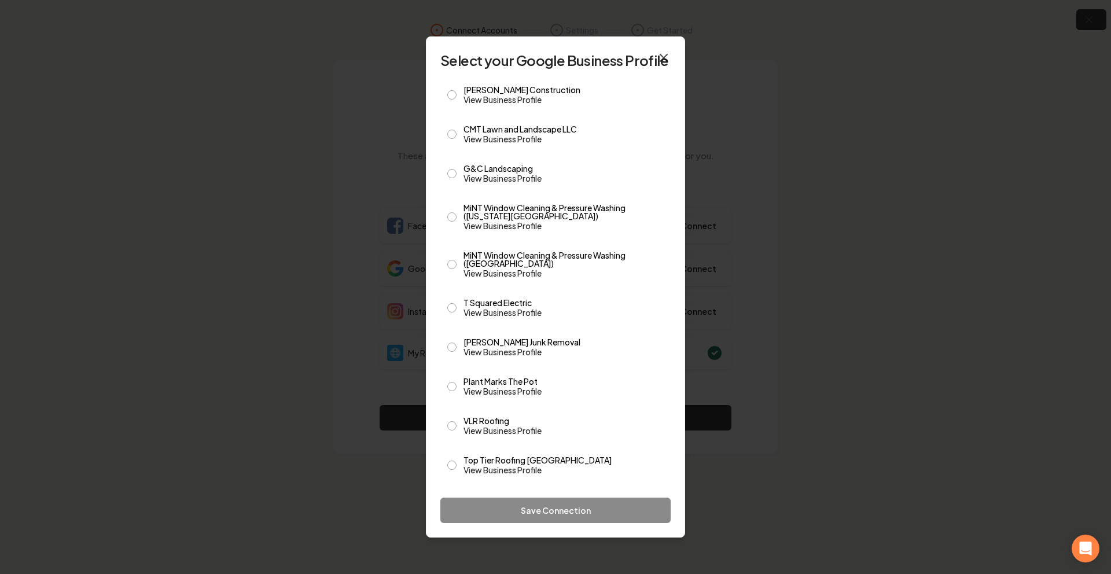
click at [664, 57] on icon "button" at bounding box center [663, 57] width 7 height 7
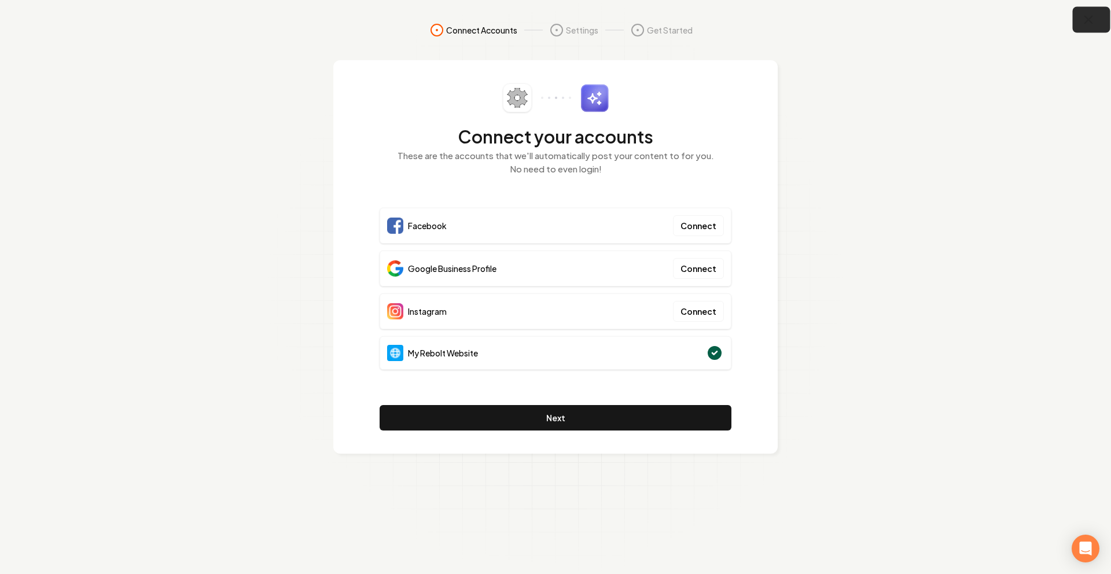
click at [1095, 24] on icon "button" at bounding box center [1089, 20] width 14 height 14
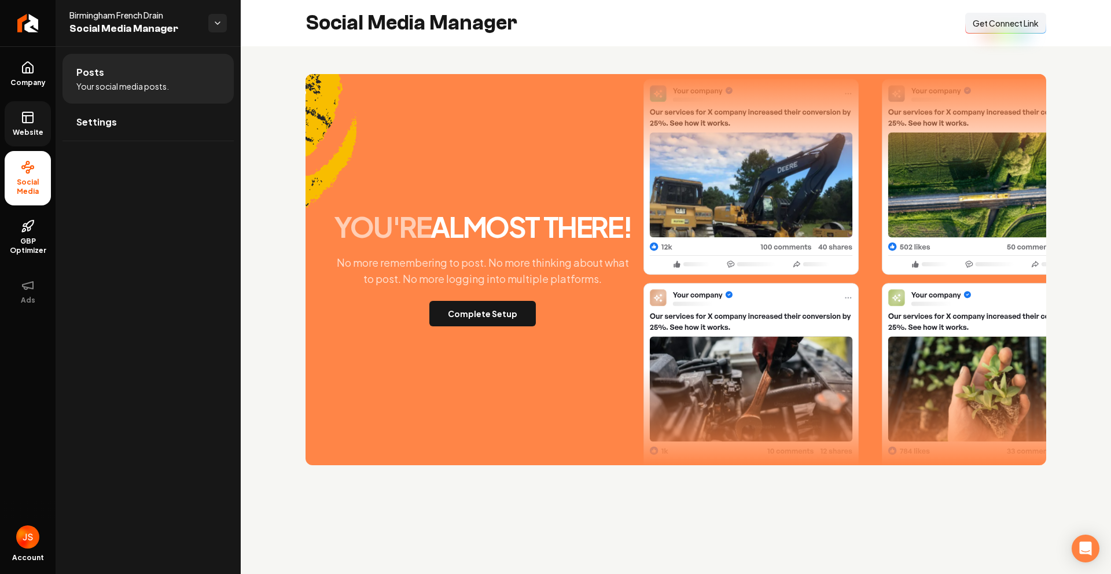
click at [31, 124] on icon at bounding box center [28, 118] width 14 height 14
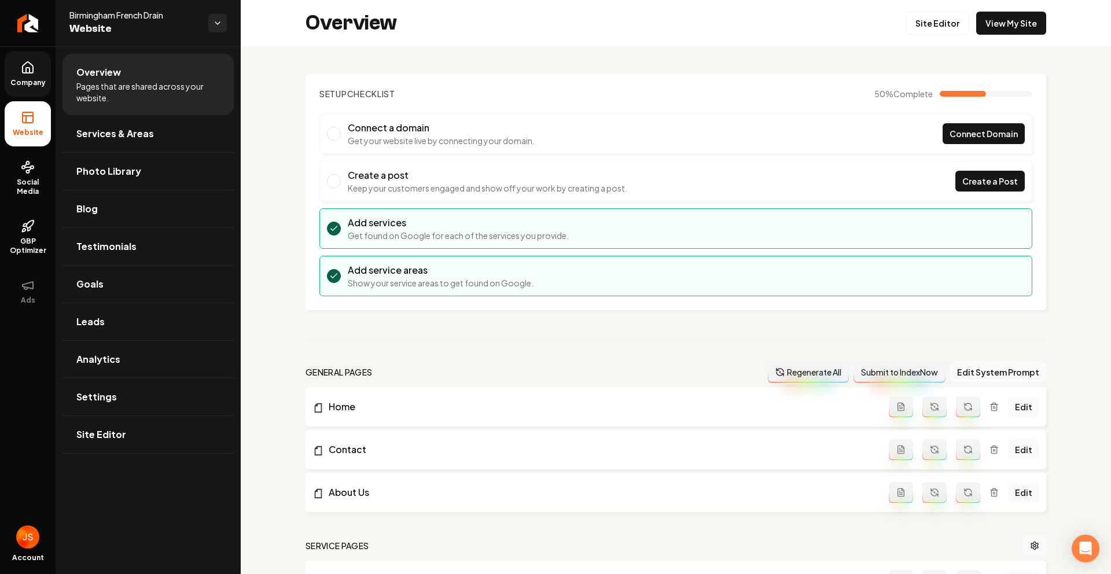
click at [35, 88] on link "Company" at bounding box center [28, 74] width 46 height 45
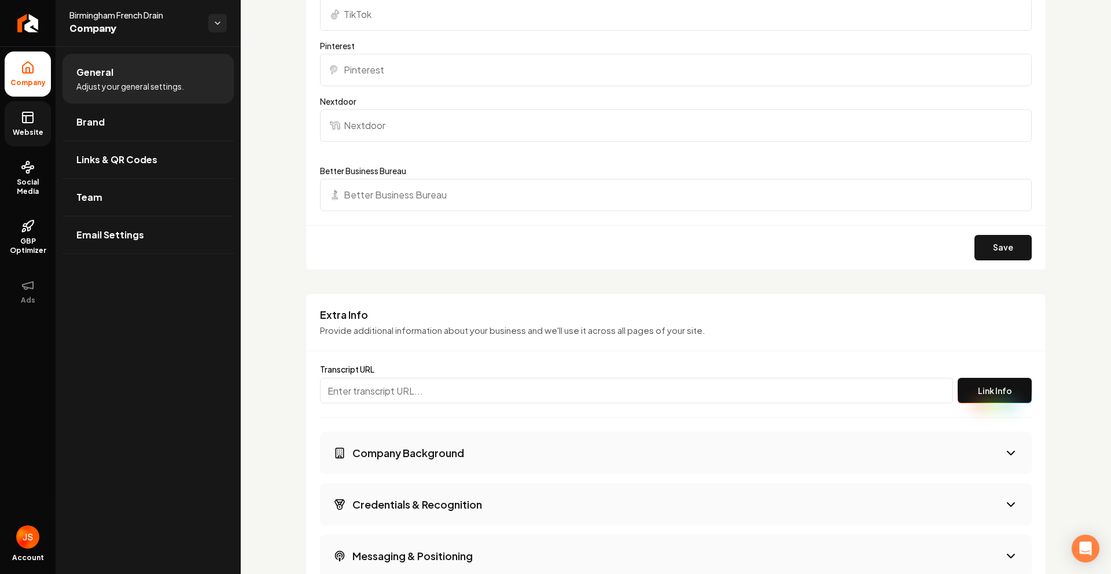
scroll to position [1864, 0]
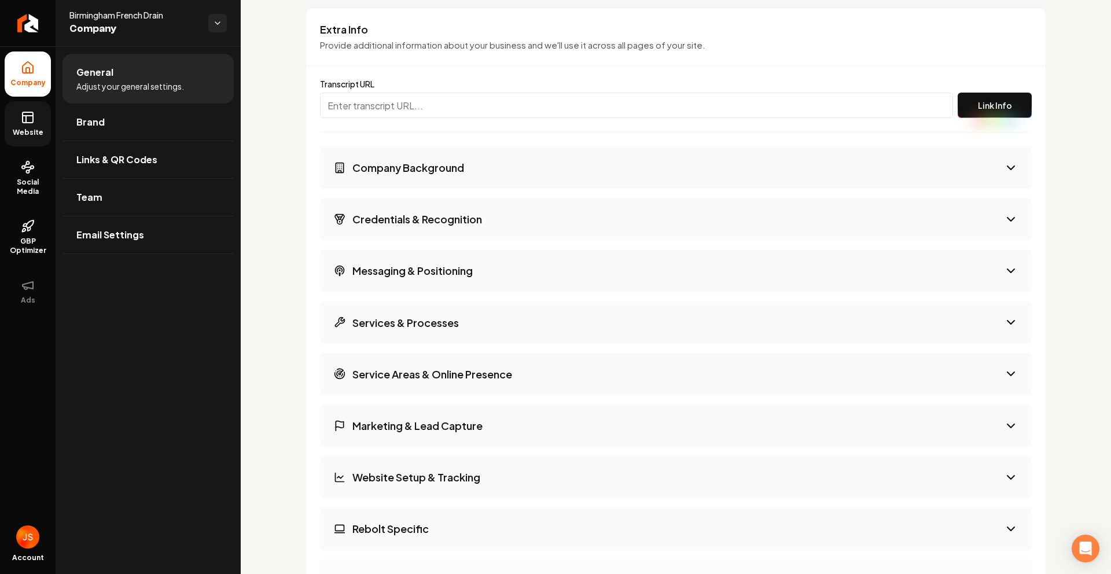
click at [9, 123] on link "Website" at bounding box center [28, 123] width 46 height 45
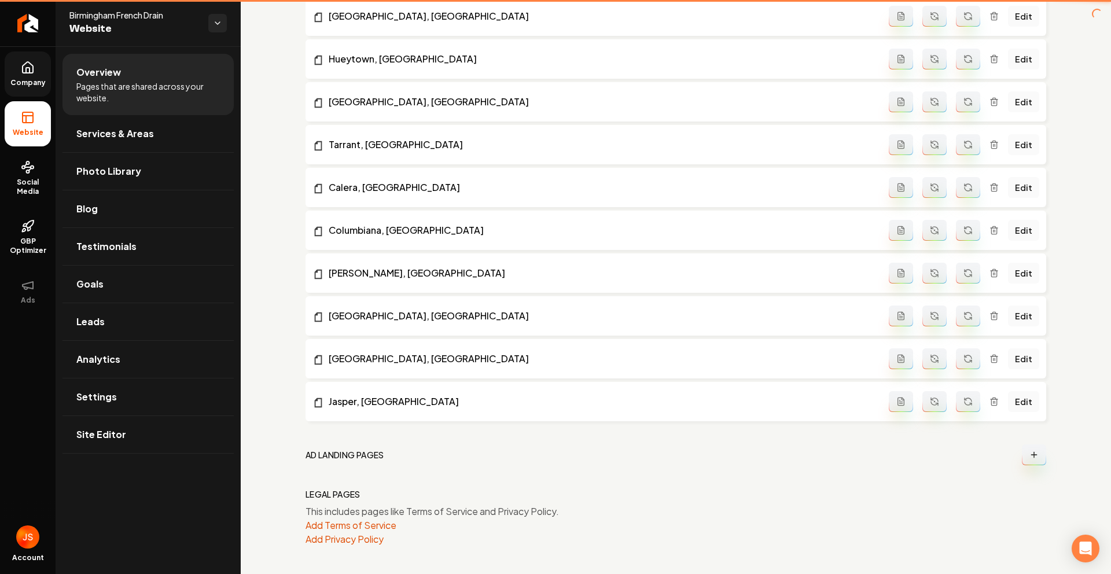
scroll to position [1723, 0]
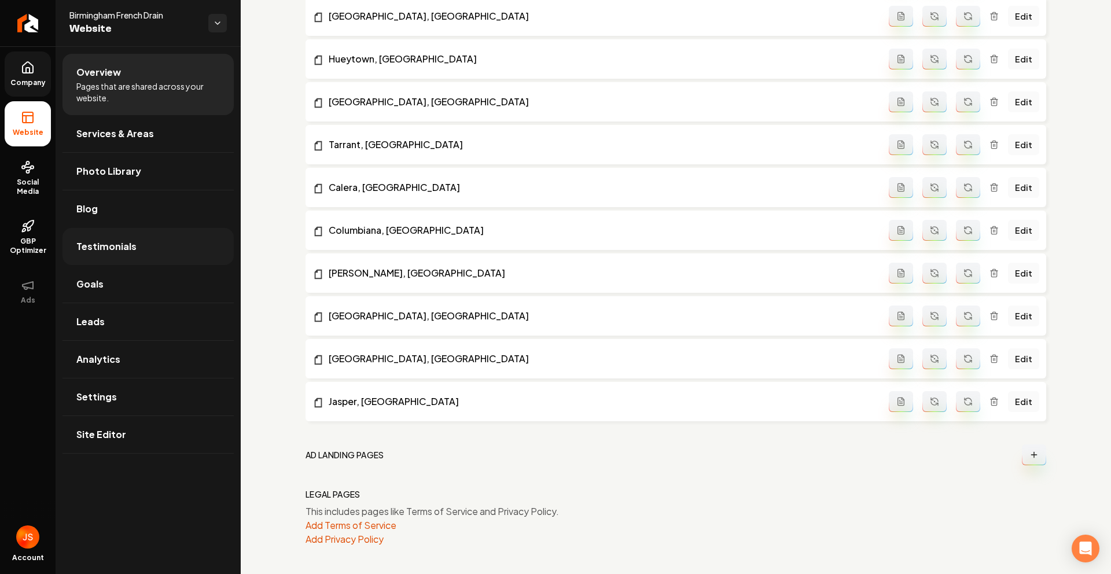
click at [157, 228] on link "Testimonials" at bounding box center [148, 246] width 171 height 37
click at [151, 130] on link "Services & Areas" at bounding box center [148, 133] width 171 height 37
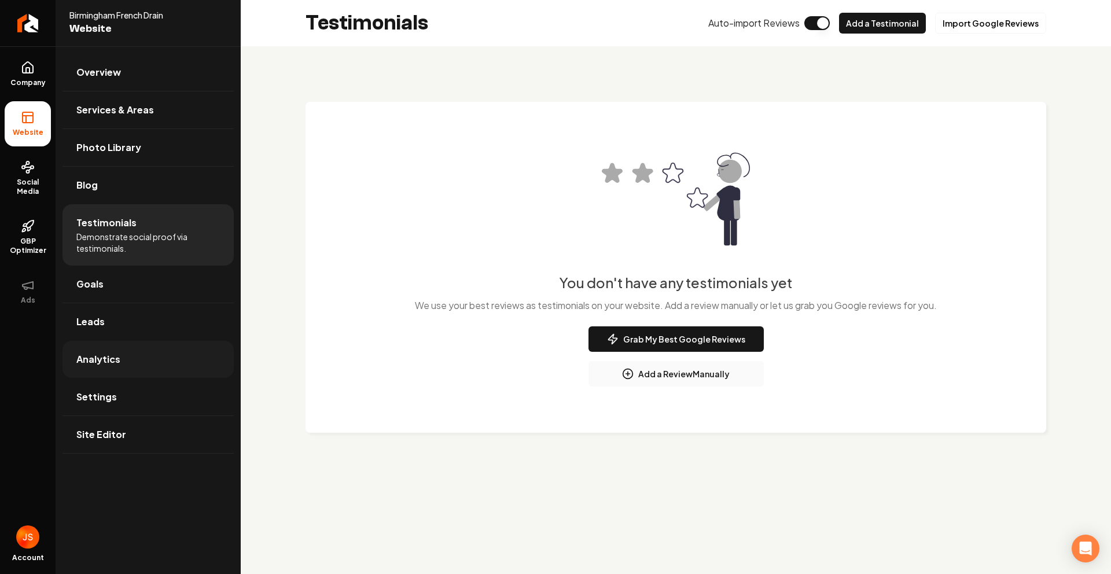
click at [87, 366] on link "Analytics" at bounding box center [148, 359] width 171 height 37
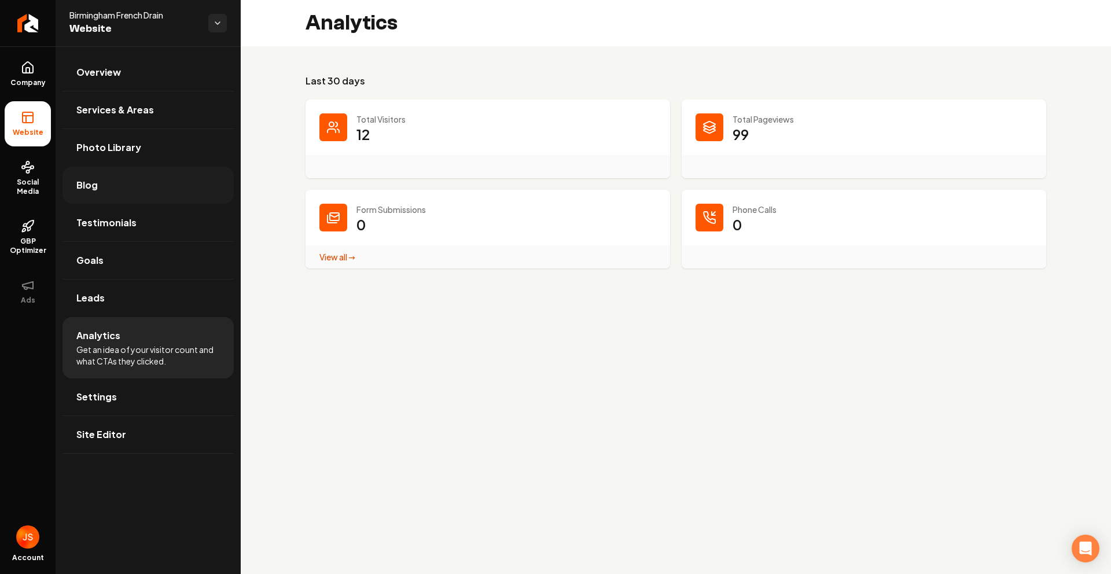
click at [102, 186] on link "Blog" at bounding box center [148, 185] width 171 height 37
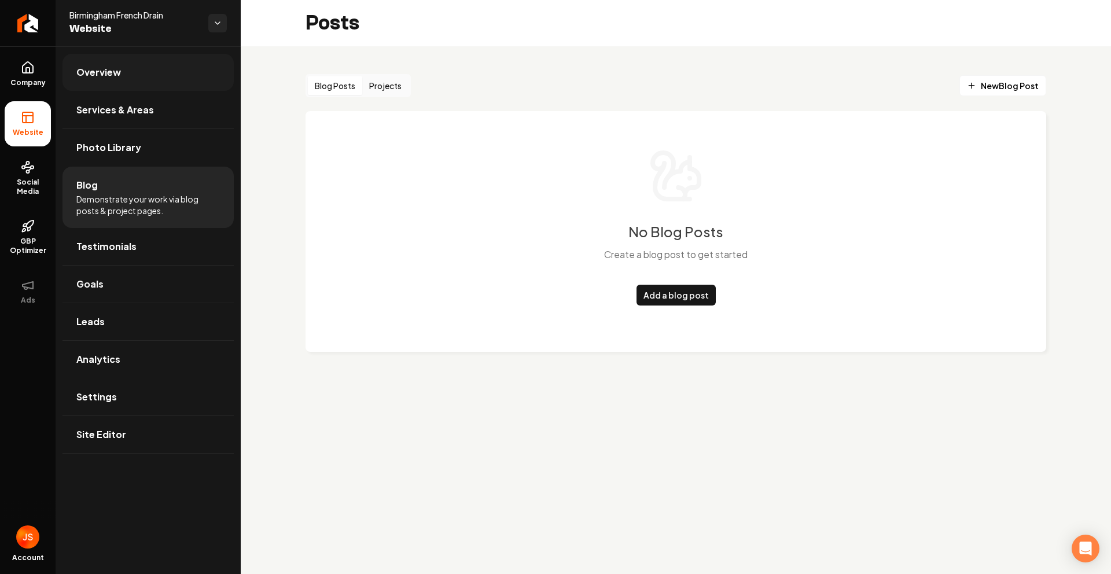
click at [127, 65] on link "Overview" at bounding box center [148, 72] width 171 height 37
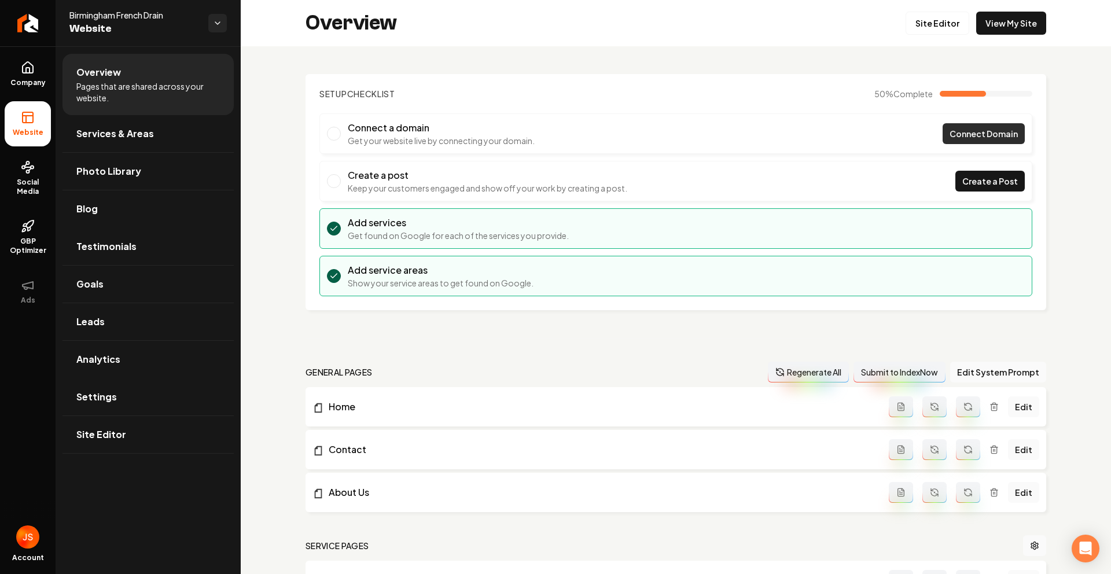
click at [953, 134] on span "Connect Domain" at bounding box center [984, 134] width 68 height 12
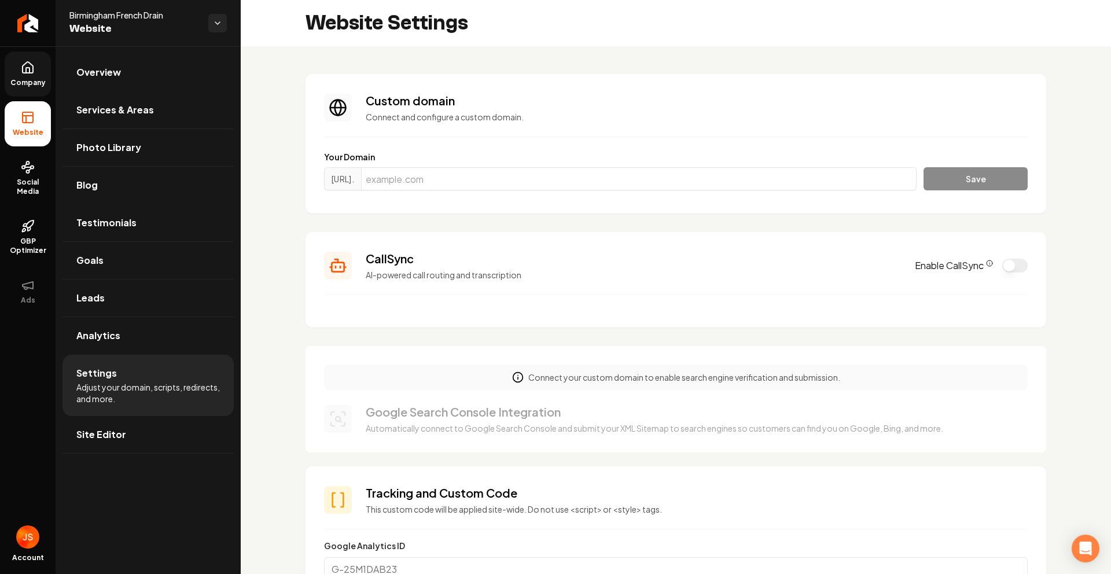
click at [34, 85] on span "Company" at bounding box center [28, 82] width 45 height 9
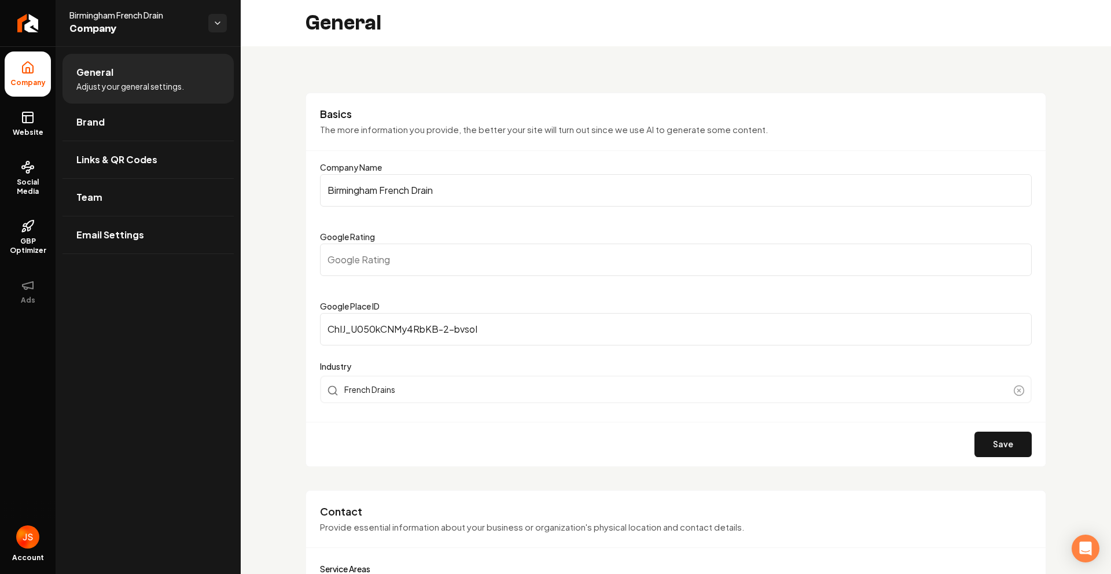
click at [142, 13] on span "Birmingham French Drain" at bounding box center [134, 15] width 130 height 12
copy span "Birmingham French Drain"
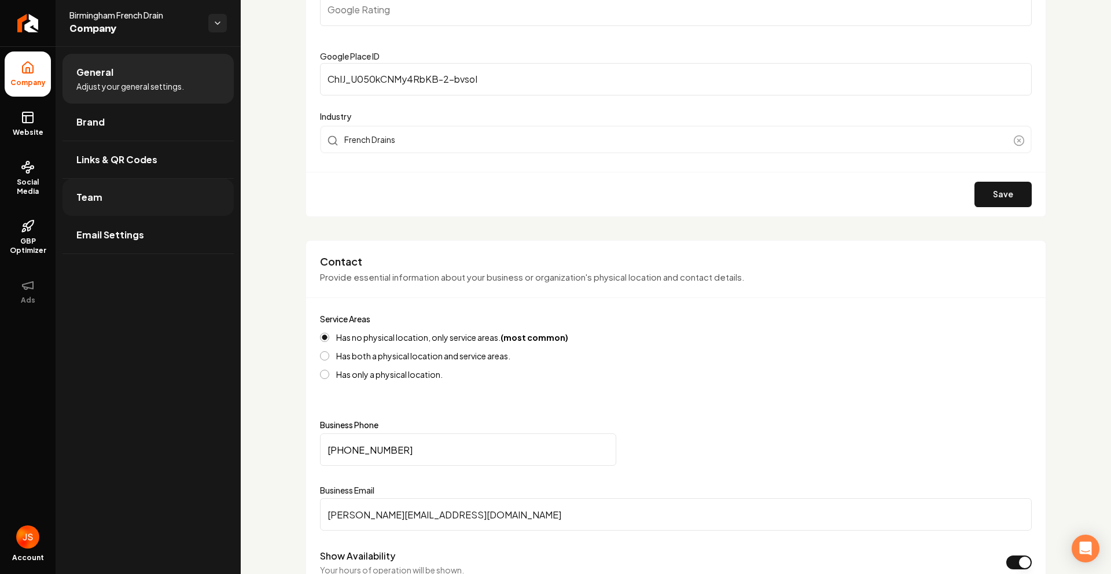
scroll to position [51, 0]
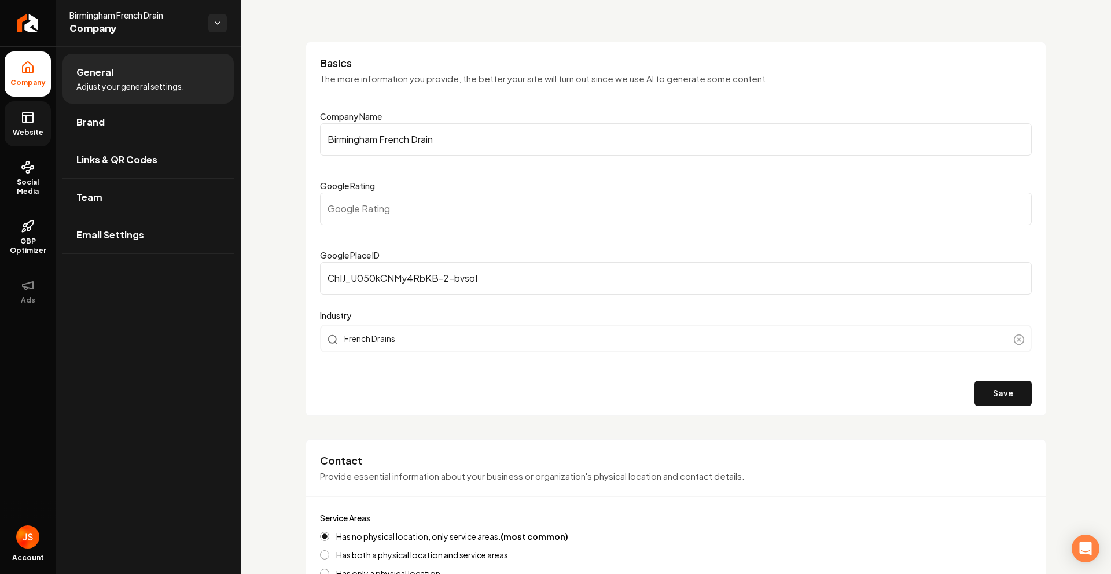
click at [24, 108] on link "Website" at bounding box center [28, 123] width 46 height 45
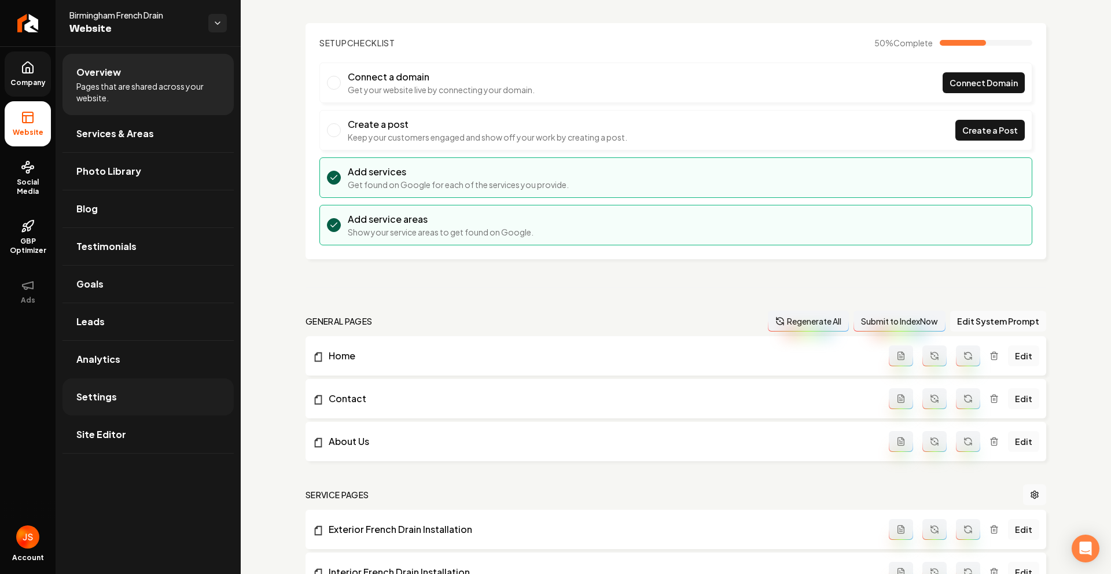
click at [100, 390] on span "Settings" at bounding box center [96, 397] width 41 height 14
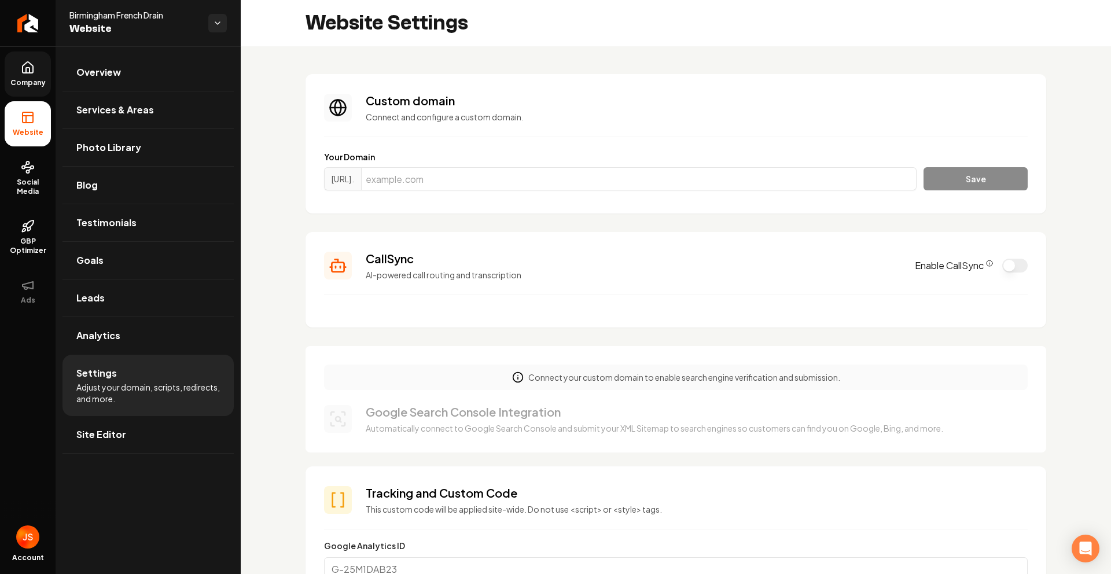
scroll to position [104, 0]
click at [510, 168] on input "Main content area" at bounding box center [639, 178] width 556 height 23
click at [505, 175] on input "Main content area" at bounding box center [639, 178] width 556 height 23
paste input "[URL][DOMAIN_NAME]"
click at [524, 142] on section "Custom domain Connect and configure a custom domain. Your Domain [URL]. [URL][D…" at bounding box center [676, 143] width 741 height 139
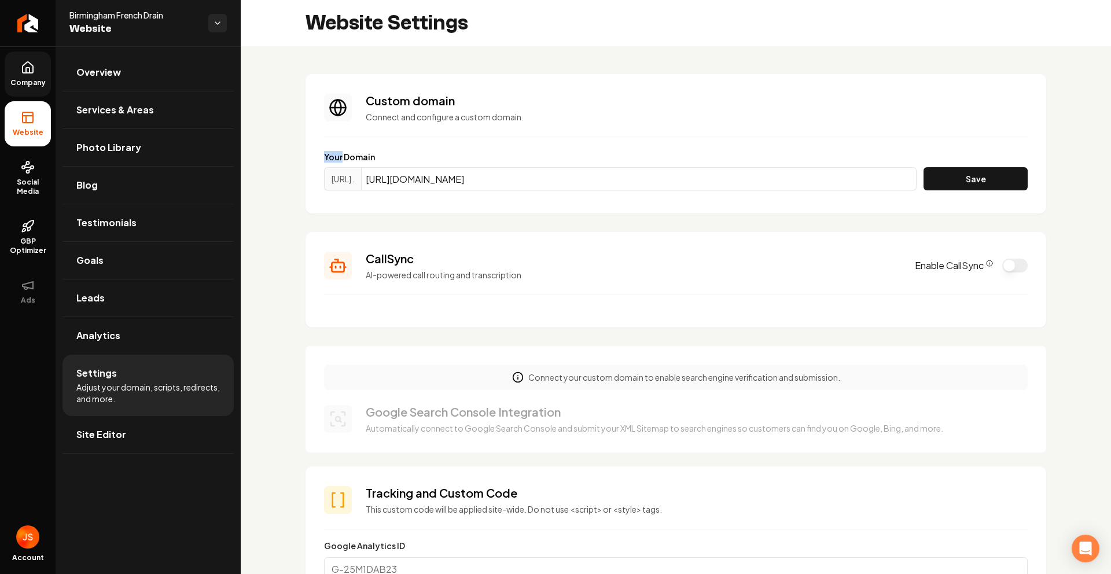
click at [524, 141] on section "Custom domain Connect and configure a custom domain. Your Domain [URL]. [URL][D…" at bounding box center [676, 143] width 741 height 139
click at [940, 178] on button "Save" at bounding box center [976, 178] width 104 height 23
click at [593, 164] on div "Your Domain [URL]. [URL][DOMAIN_NAME] Save" at bounding box center [676, 173] width 704 height 44
click at [592, 175] on input "[URL][DOMAIN_NAME]" at bounding box center [639, 178] width 556 height 23
drag, startPoint x: 447, startPoint y: 182, endPoint x: 351, endPoint y: 175, distance: 96.3
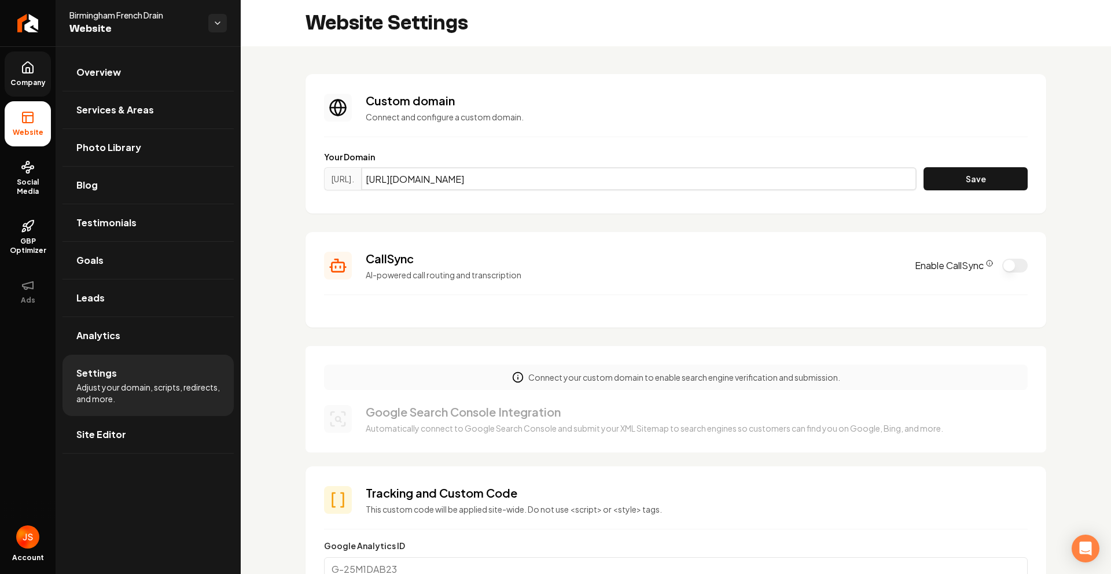
click at [351, 175] on div "[URL]. [URL][DOMAIN_NAME]" at bounding box center [620, 178] width 593 height 23
type input "[DOMAIN_NAME]"
click at [957, 185] on button "Save" at bounding box center [976, 178] width 104 height 23
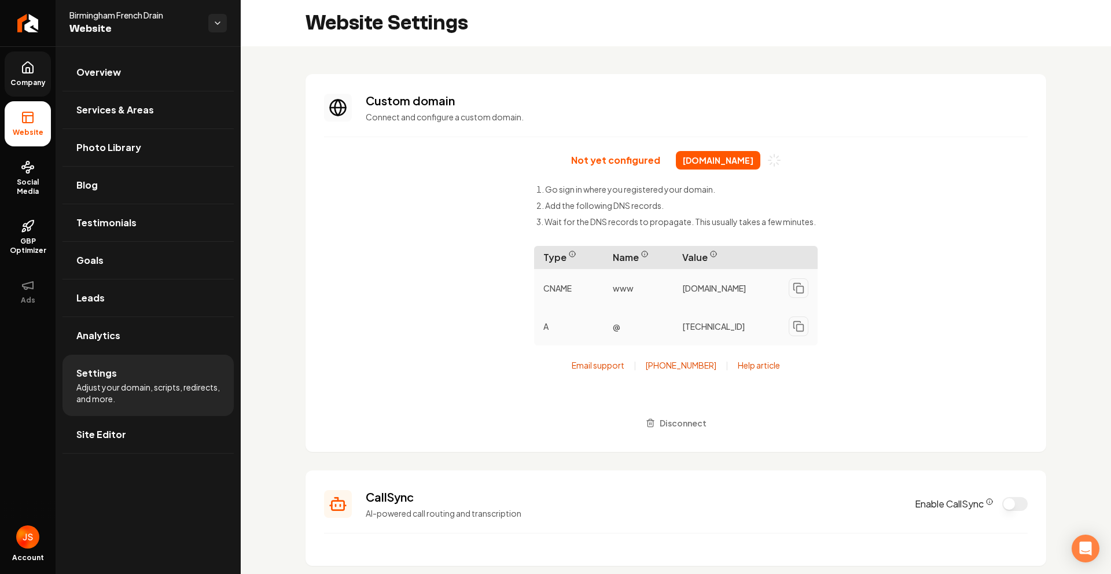
click at [31, 68] on icon at bounding box center [28, 68] width 14 height 14
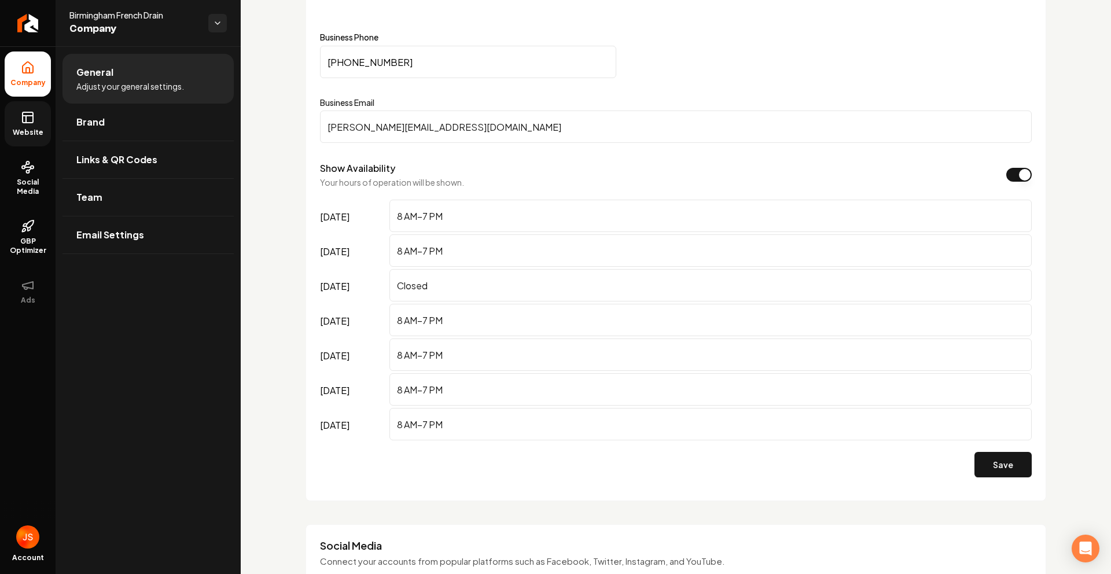
scroll to position [401, 0]
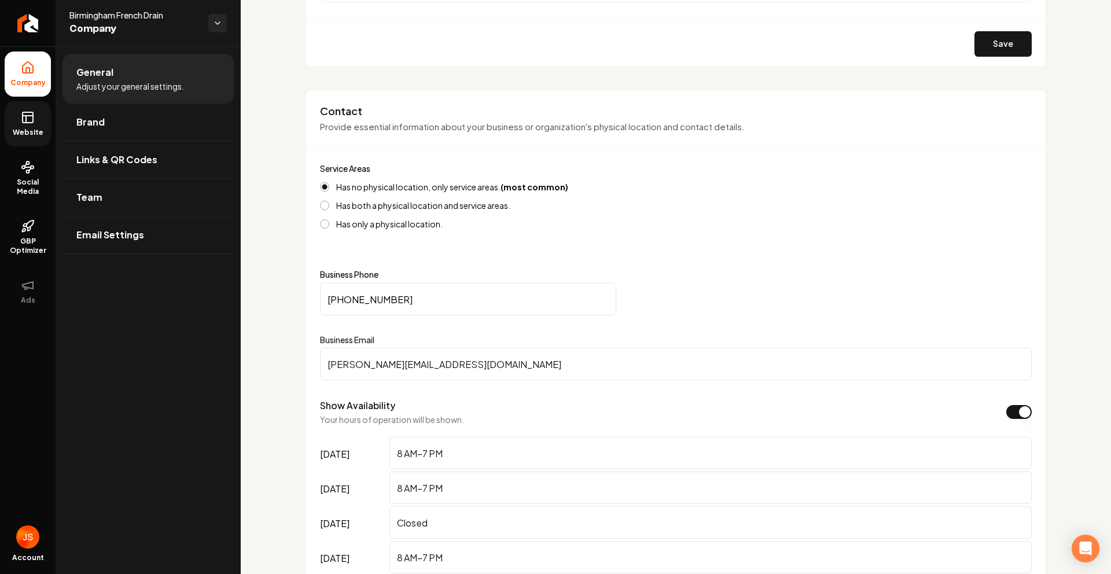
click at [425, 299] on input "[PHONE_NUMBER]" at bounding box center [468, 299] width 296 height 32
paste input "Main content area"
drag, startPoint x: 445, startPoint y: 300, endPoint x: 248, endPoint y: 278, distance: 198.5
paste input "205) 815-7865"
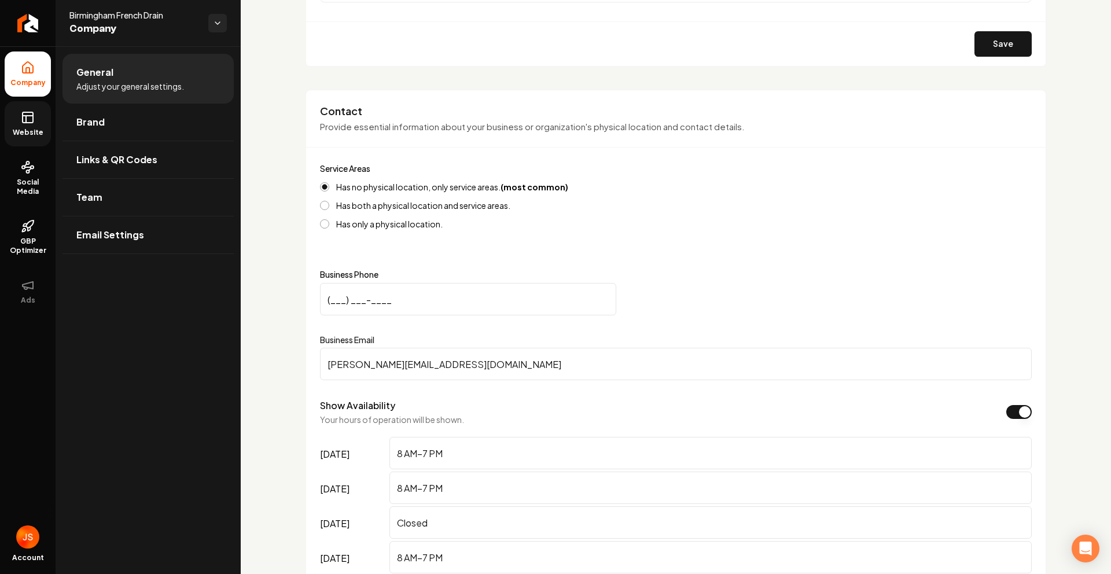
type input "[PHONE_NUMBER]"
drag, startPoint x: 782, startPoint y: 286, endPoint x: 798, endPoint y: 342, distance: 57.7
click at [782, 286] on div "[PHONE_NUMBER]" at bounding box center [676, 299] width 712 height 32
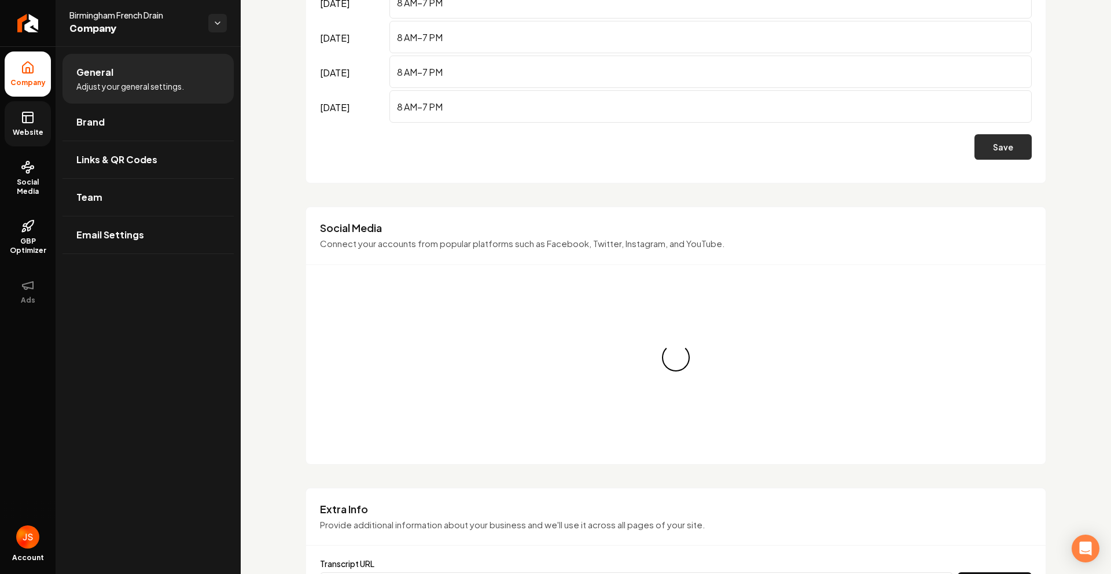
click at [997, 142] on button "Save" at bounding box center [1003, 146] width 57 height 25
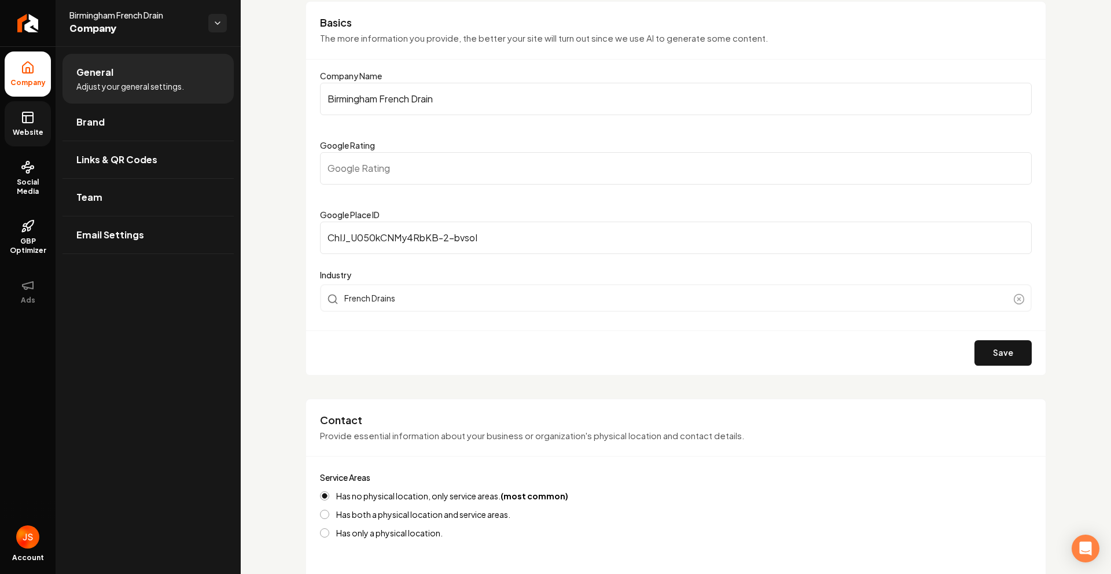
scroll to position [0, 0]
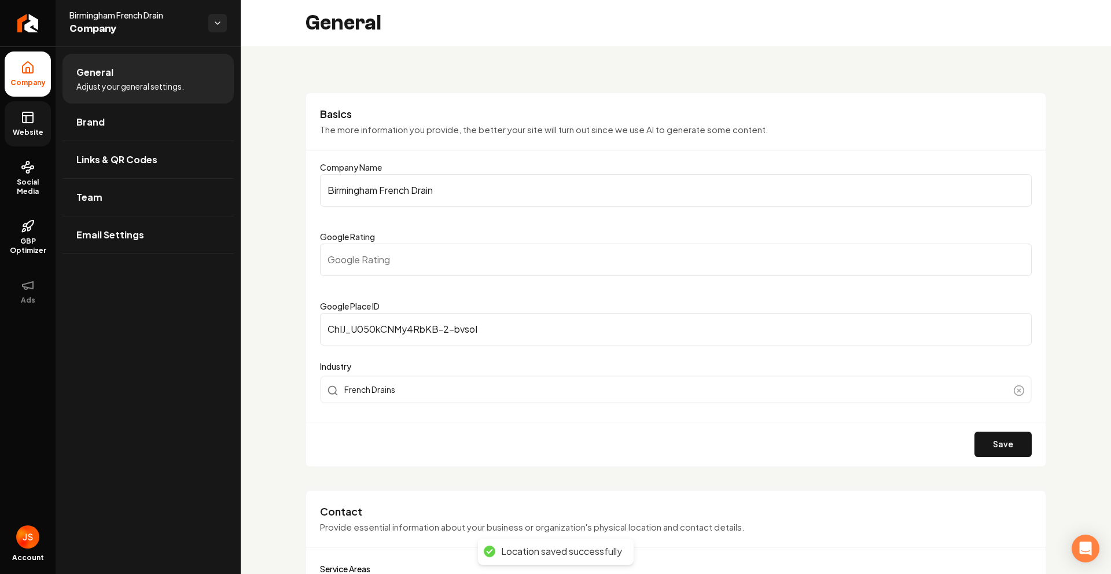
click at [34, 119] on icon at bounding box center [28, 118] width 14 height 14
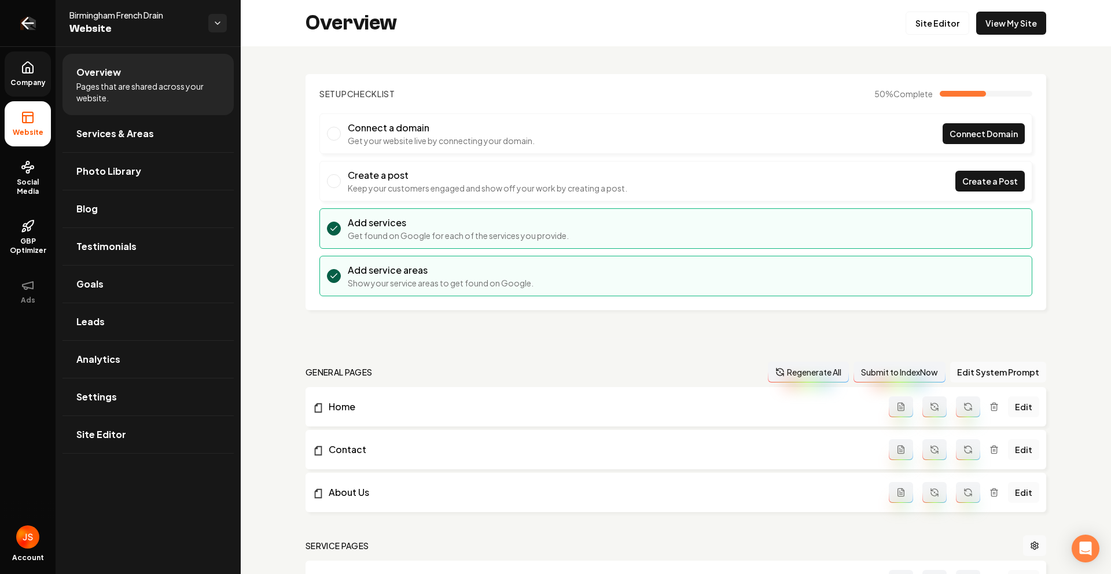
click at [39, 39] on link "Return to dashboard" at bounding box center [28, 23] width 56 height 46
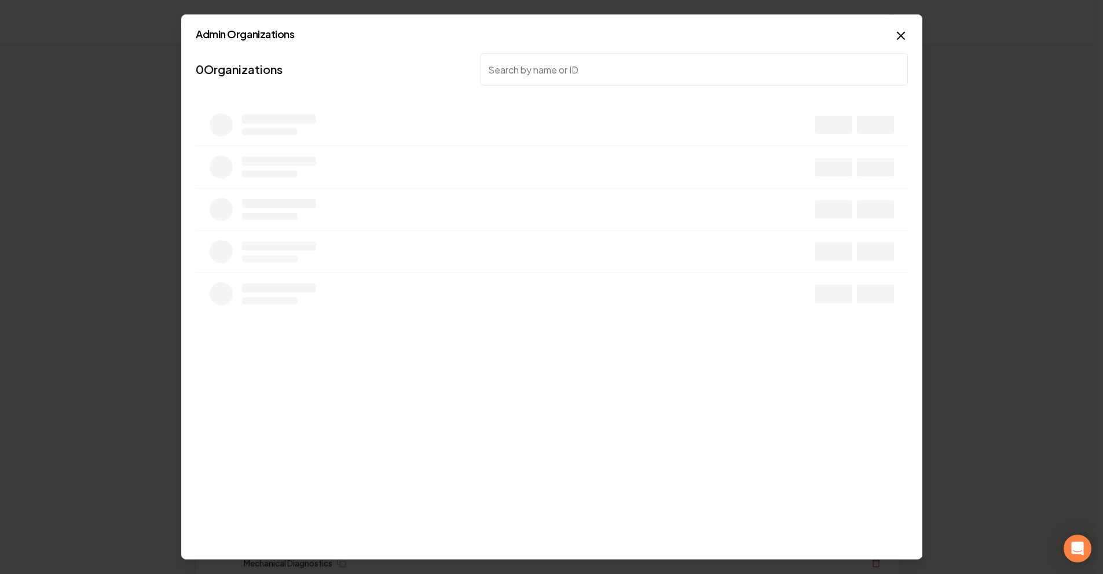
click at [492, 82] on div at bounding box center [551, 287] width 1103 height 574
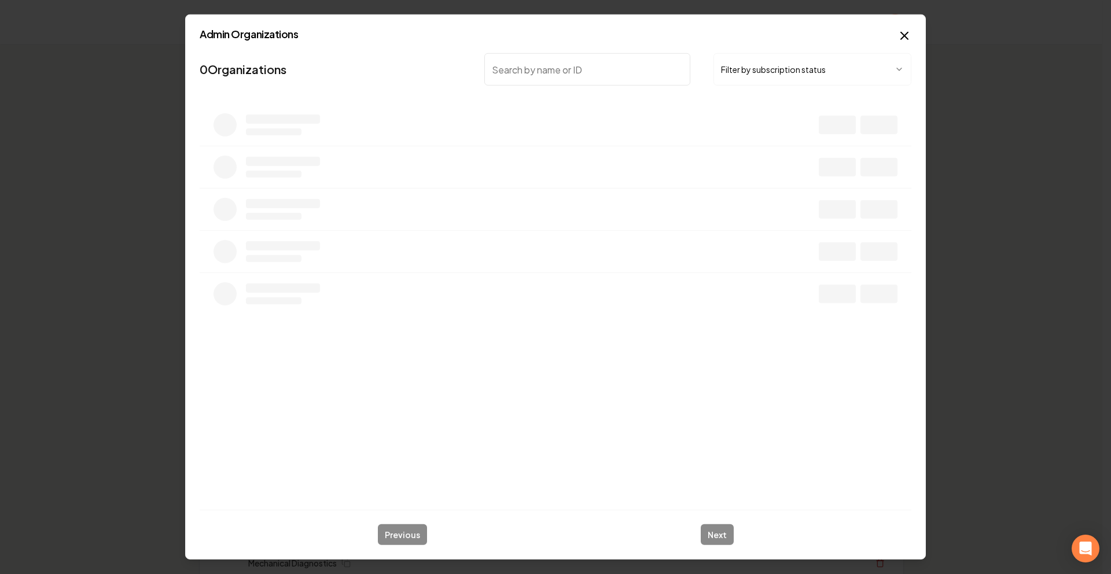
click at [751, 74] on button "Filter by subscription status" at bounding box center [813, 69] width 198 height 32
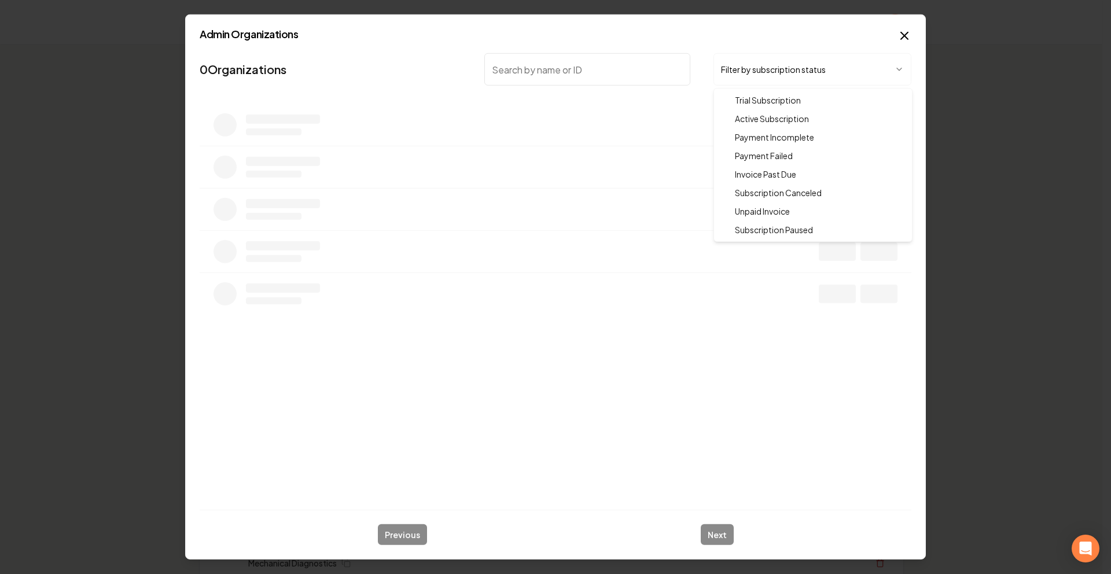
drag, startPoint x: 752, startPoint y: 112, endPoint x: 674, endPoint y: 97, distance: 80.1
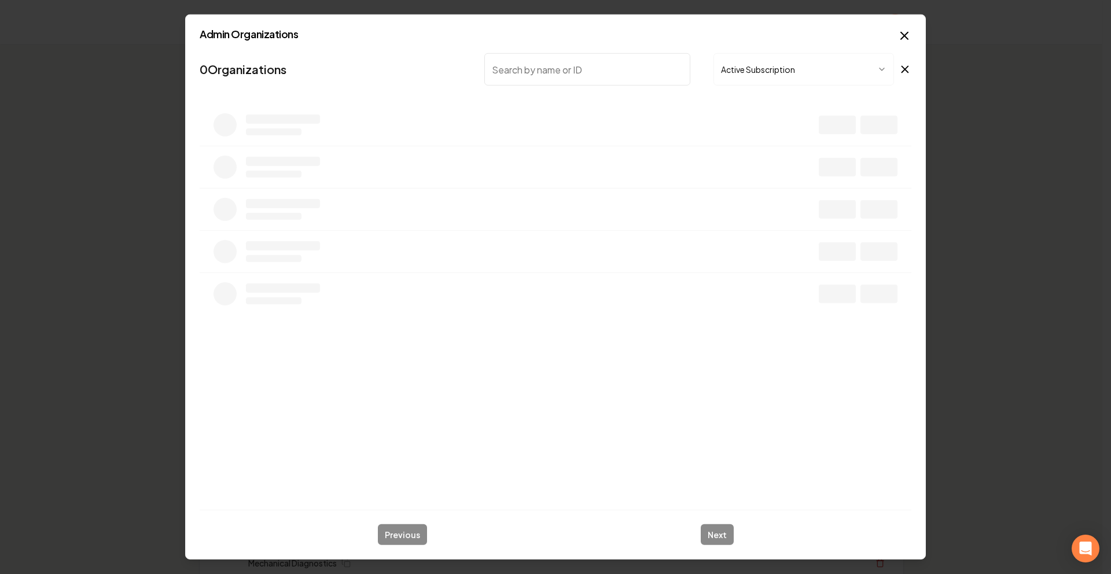
click at [609, 76] on input "search" at bounding box center [587, 69] width 206 height 32
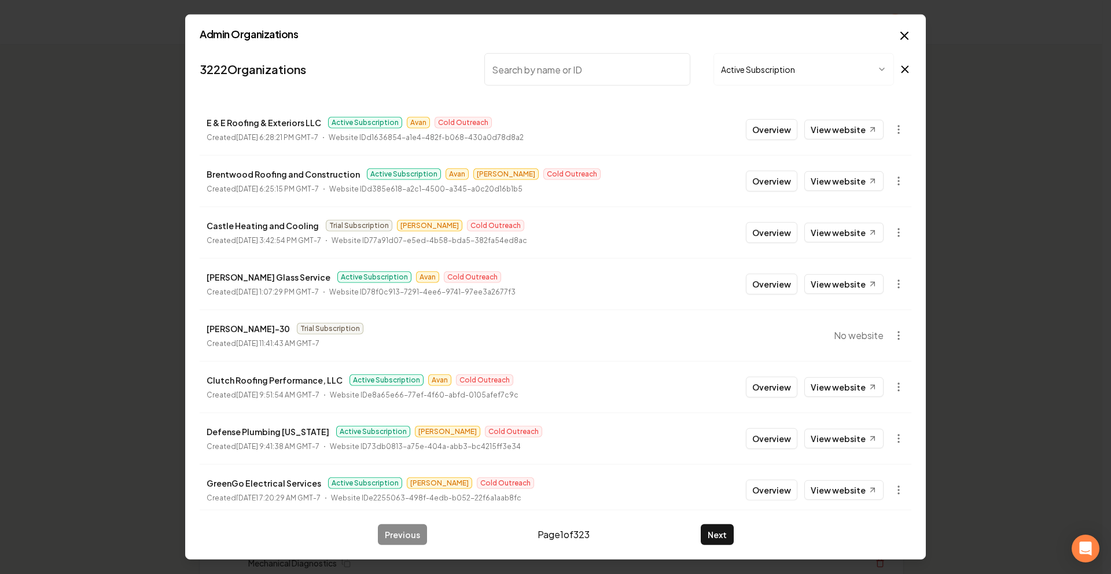
type input "B"
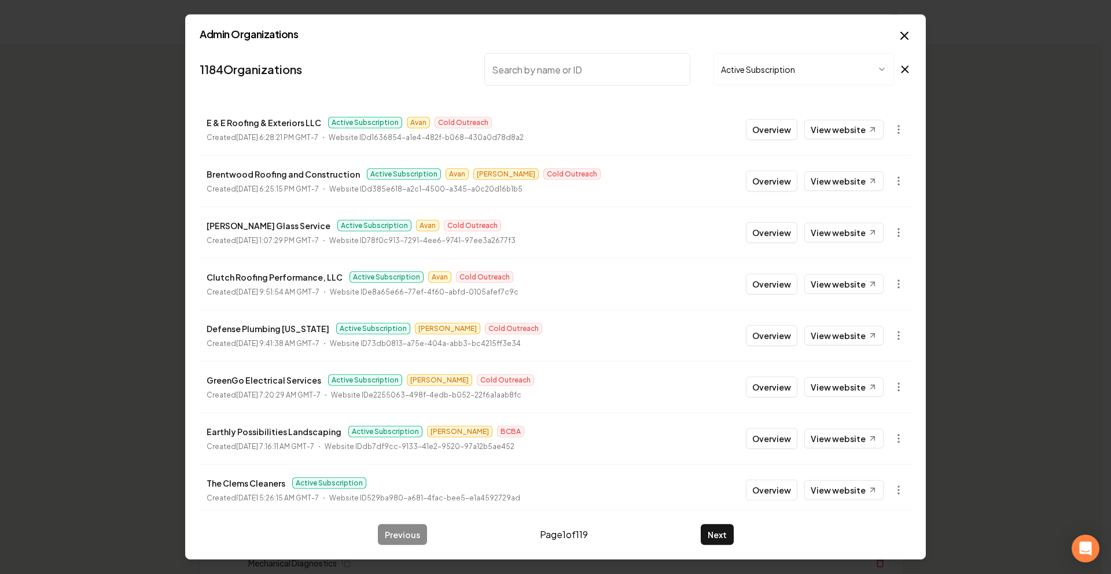
click at [772, 177] on button "Overview" at bounding box center [772, 181] width 52 height 21
click at [763, 173] on button "Create Org & Transfer Out" at bounding box center [808, 163] width 115 height 21
click at [686, 184] on body "Organization Rebolt Site Builder 2525 companies Add New Business Logo Company N…" at bounding box center [551, 287] width 1103 height 574
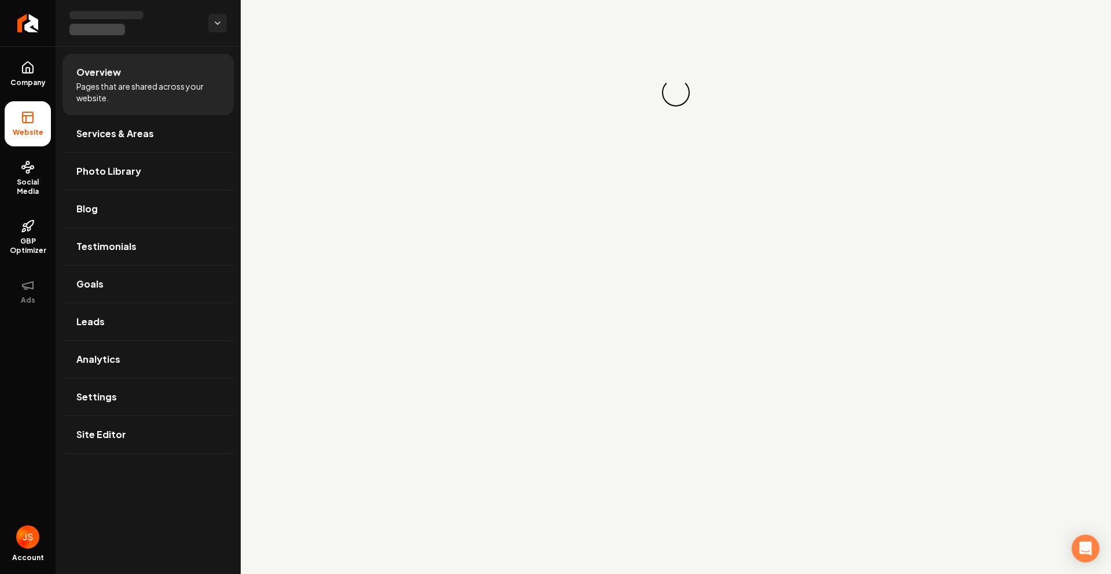
click at [701, 75] on div "Loading... Loading..." at bounding box center [676, 92] width 871 height 185
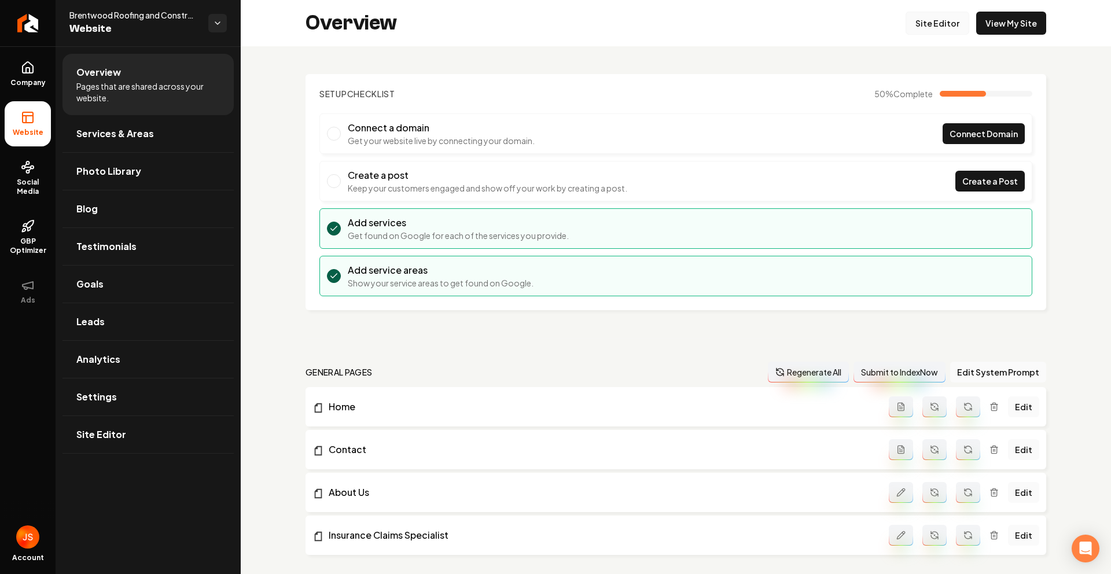
click at [918, 28] on link "Site Editor" at bounding box center [938, 23] width 64 height 23
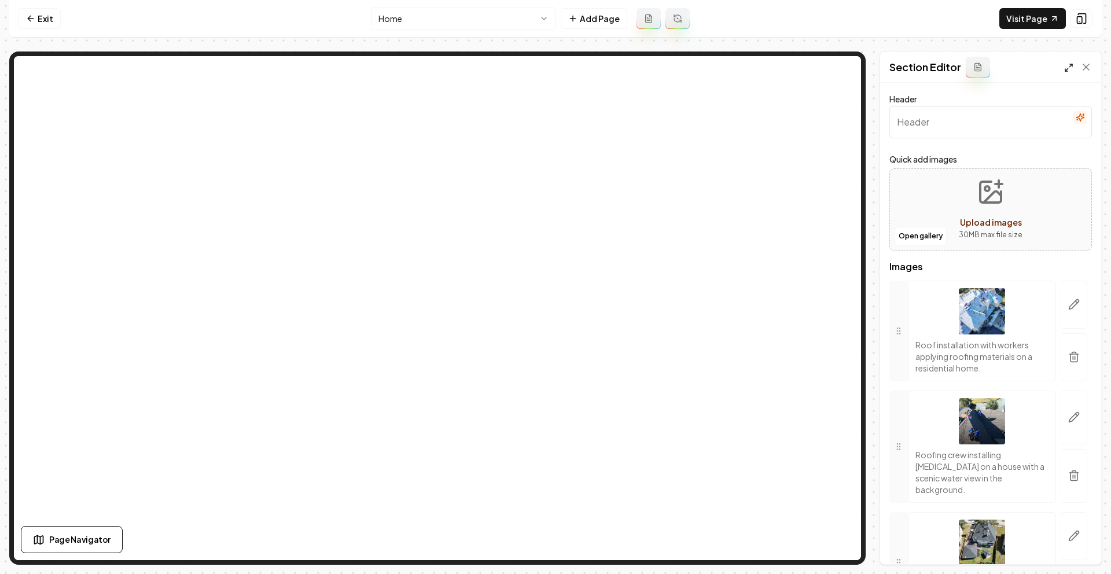
drag, startPoint x: 1087, startPoint y: 67, endPoint x: 1070, endPoint y: 65, distance: 17.5
click at [1087, 67] on icon at bounding box center [1087, 67] width 6 height 6
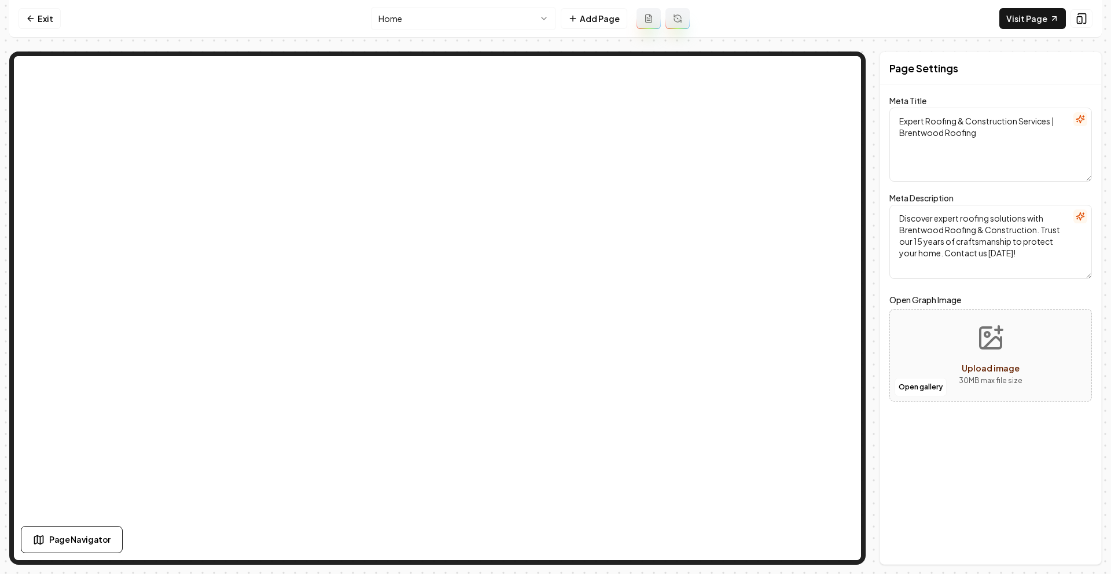
drag, startPoint x: 1023, startPoint y: 487, endPoint x: 992, endPoint y: 471, distance: 35.7
click at [1018, 485] on div "Page Settings Meta Title Expert Roofing & Construction Services | Brentwood Roo…" at bounding box center [991, 308] width 222 height 513
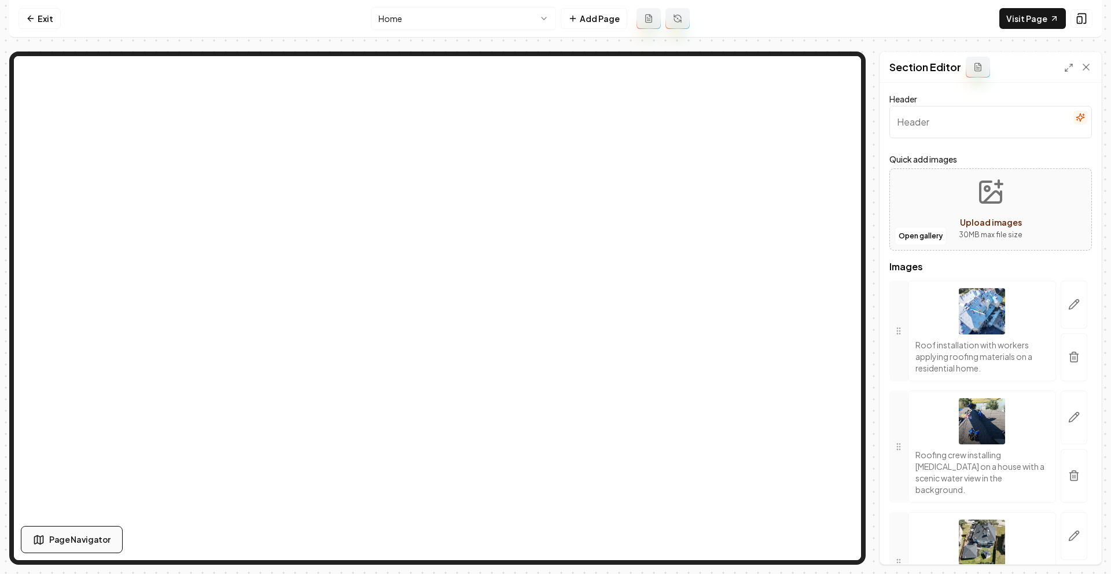
click at [69, 541] on span "Page Navigator" at bounding box center [79, 540] width 61 height 12
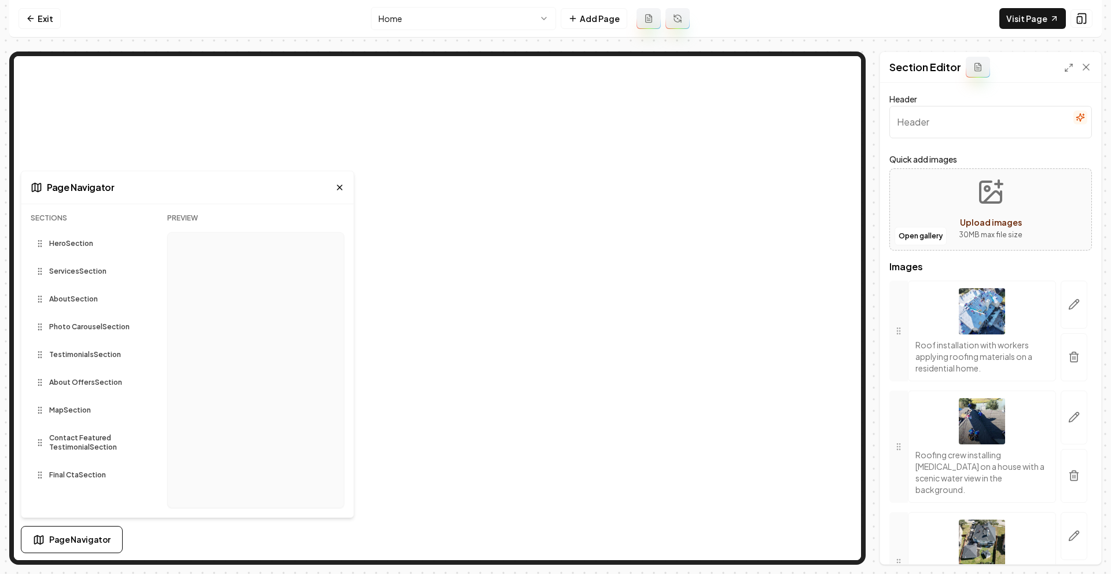
click at [105, 324] on span "Photo Carousel Section" at bounding box center [89, 326] width 80 height 9
click at [340, 185] on icon at bounding box center [339, 187] width 9 height 9
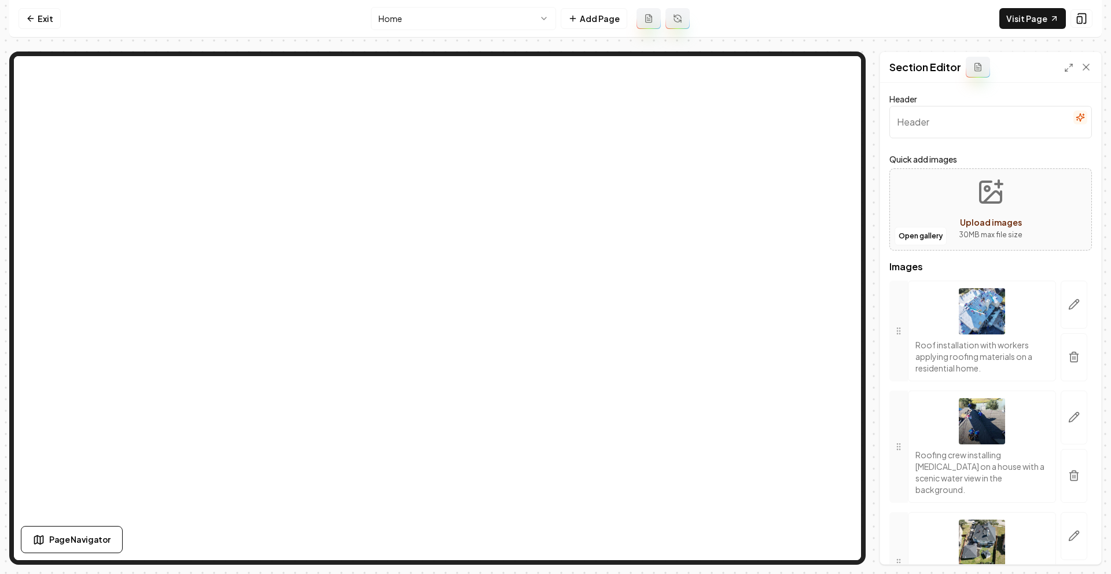
click at [422, 22] on html "Computer Required This feature is only available on a computer. Please switch t…" at bounding box center [555, 287] width 1111 height 574
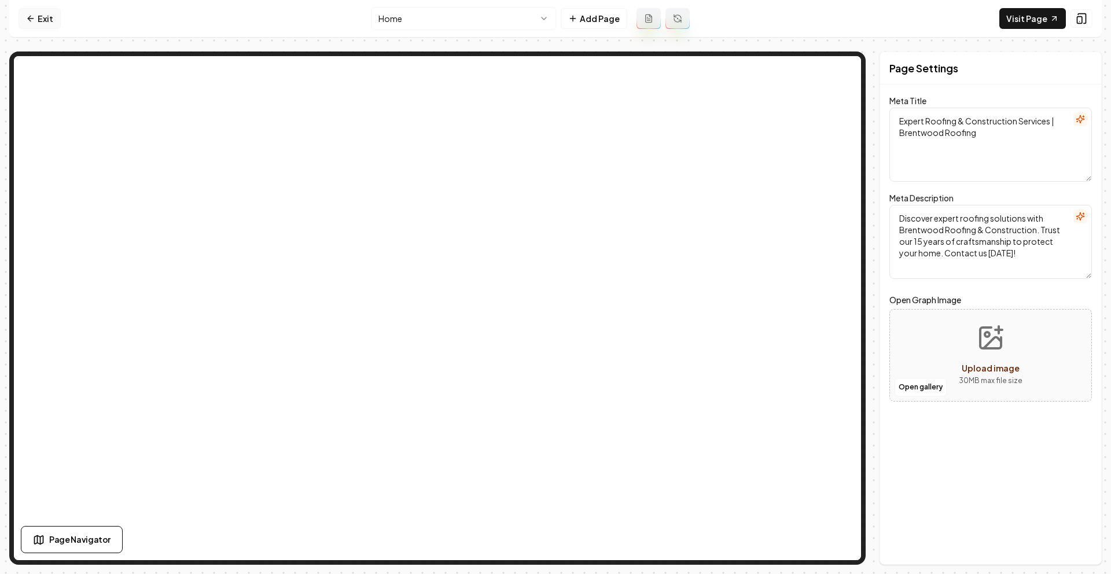
click at [24, 21] on link "Exit" at bounding box center [40, 18] width 42 height 21
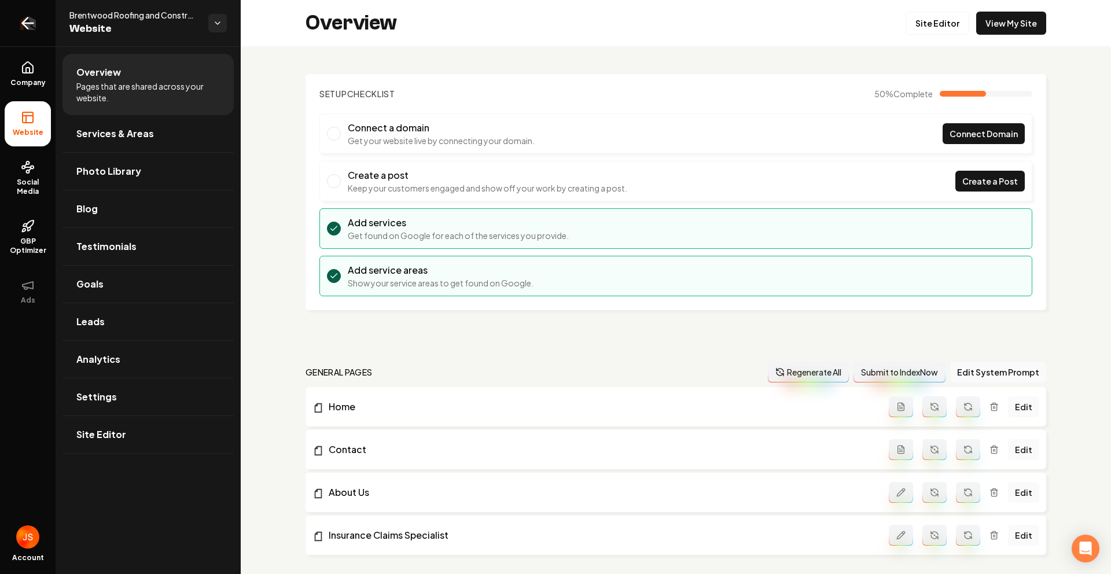
click at [21, 21] on icon "Return to dashboard" at bounding box center [28, 23] width 19 height 19
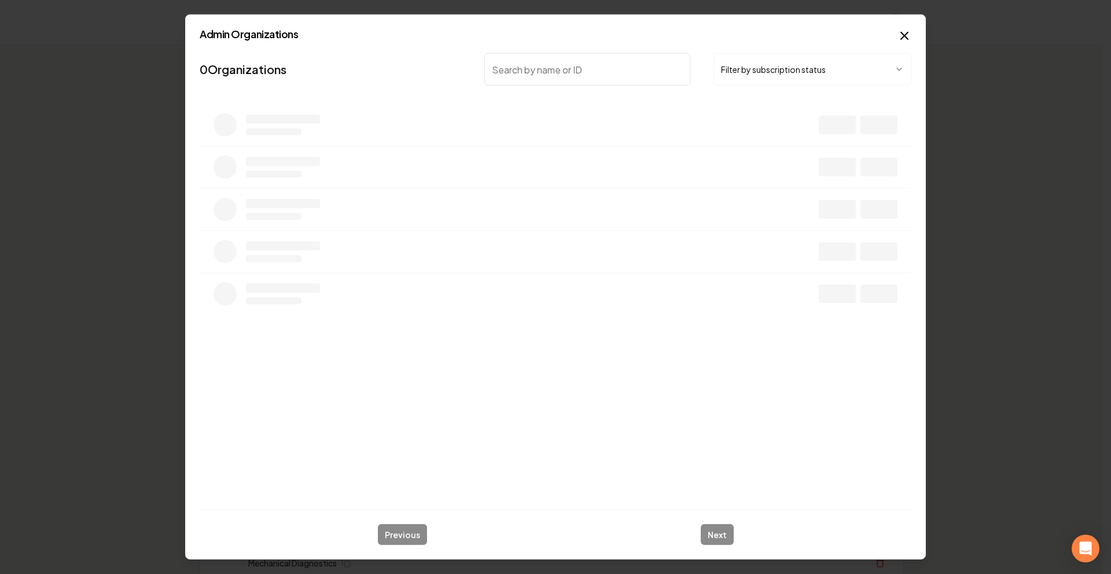
click at [801, 74] on button "Filter by subscription status" at bounding box center [813, 69] width 198 height 32
click at [740, 75] on button "Payment Incomplete" at bounding box center [804, 69] width 181 height 32
click at [610, 68] on input "search" at bounding box center [587, 69] width 206 height 32
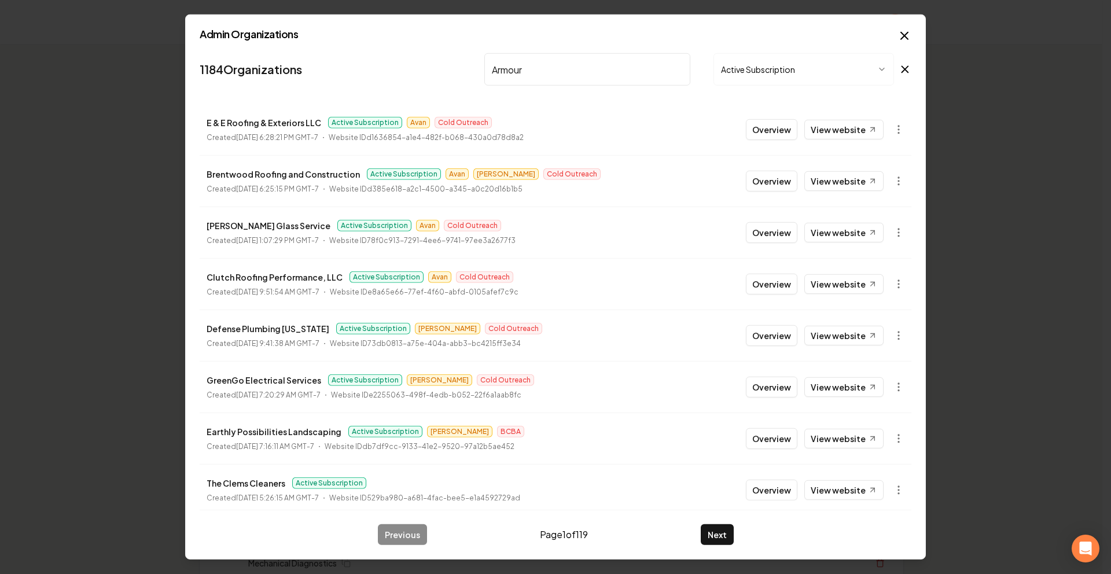
type input "Armou"
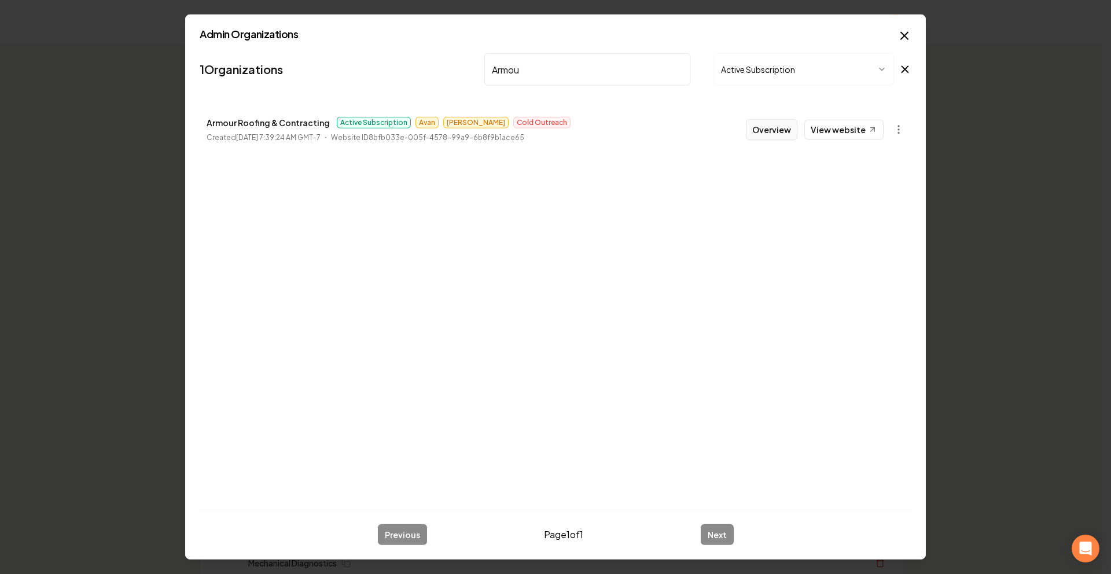
click at [755, 128] on button "Overview" at bounding box center [772, 129] width 52 height 21
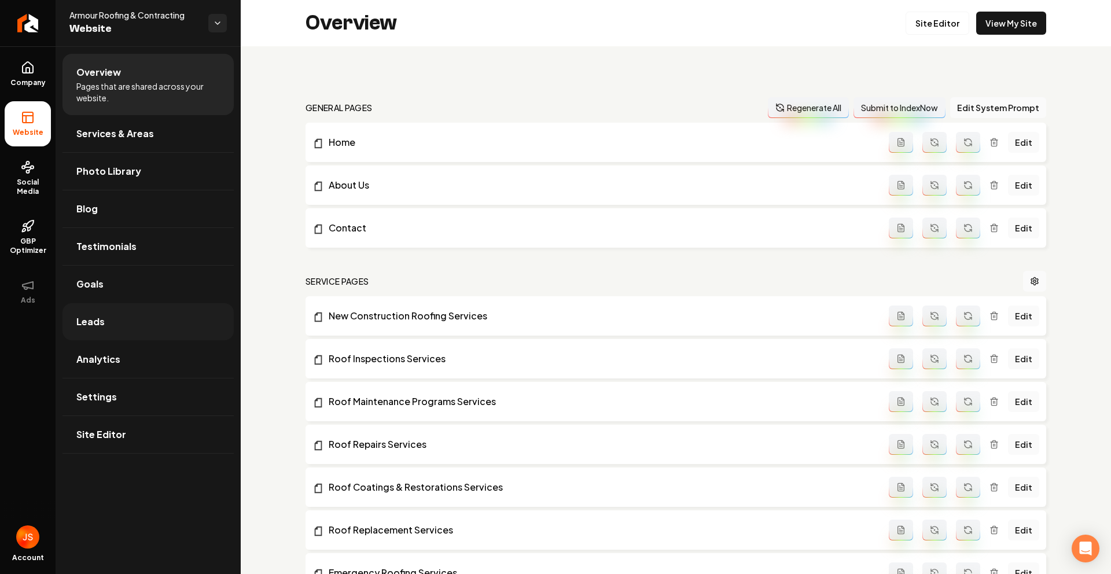
click at [85, 313] on link "Leads" at bounding box center [148, 321] width 171 height 37
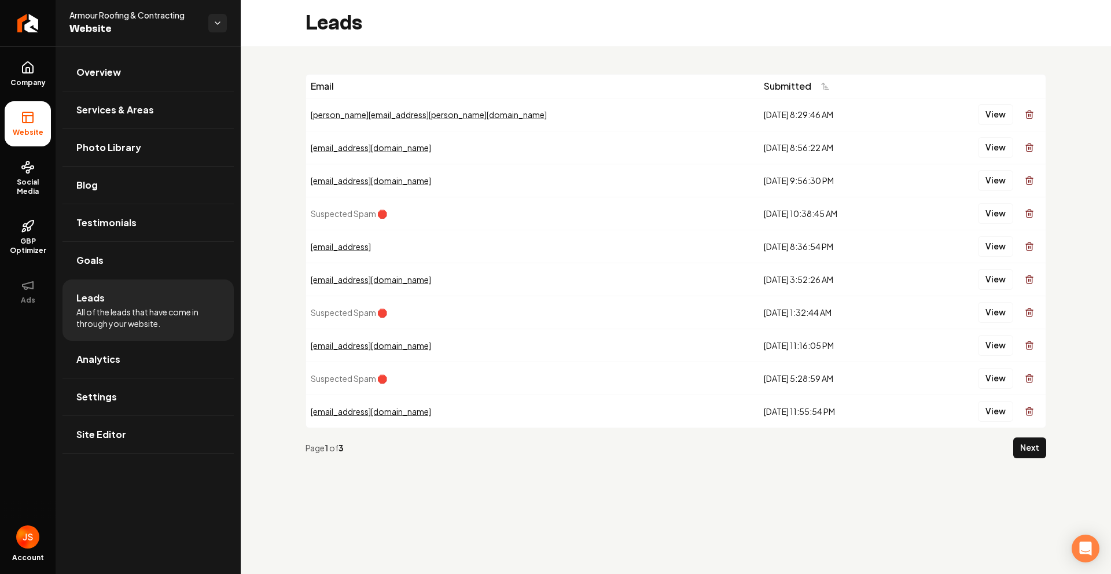
click at [373, 157] on td "jslack@imsday.com" at bounding box center [532, 147] width 453 height 33
click at [992, 140] on button "View" at bounding box center [995, 147] width 35 height 21
drag, startPoint x: 750, startPoint y: 198, endPoint x: 744, endPoint y: 197, distance: 5.9
click at [997, 179] on button "View" at bounding box center [995, 180] width 35 height 21
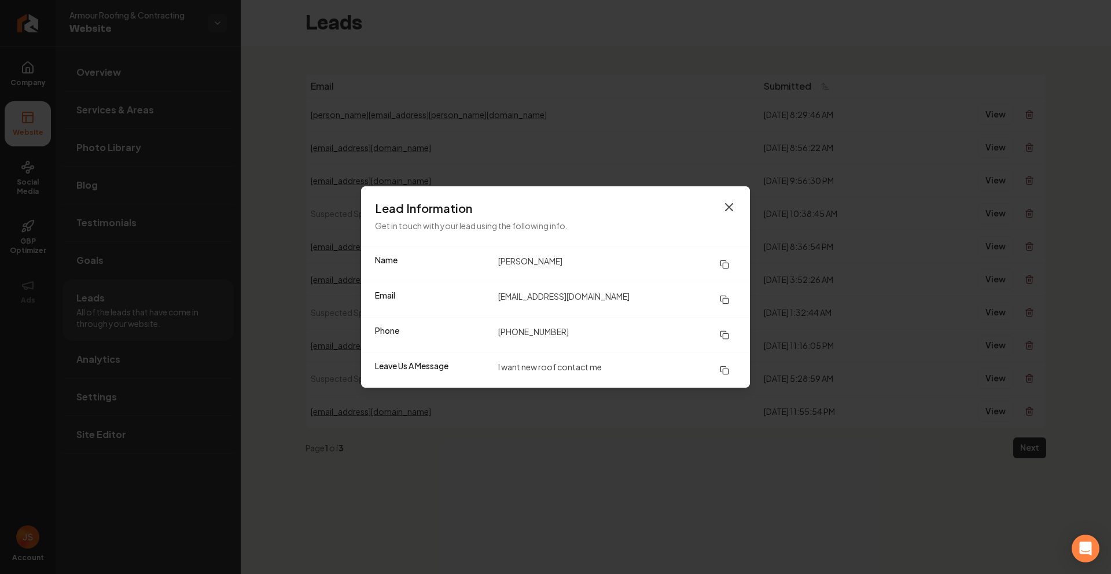
click at [729, 205] on icon "button" at bounding box center [729, 207] width 14 height 14
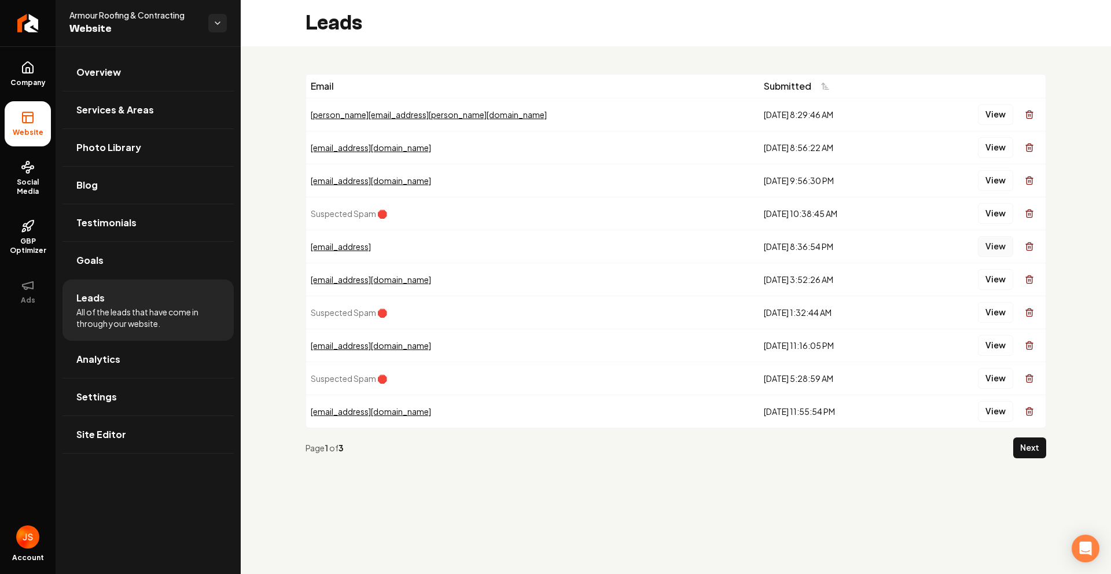
click at [993, 247] on button "View" at bounding box center [995, 246] width 35 height 21
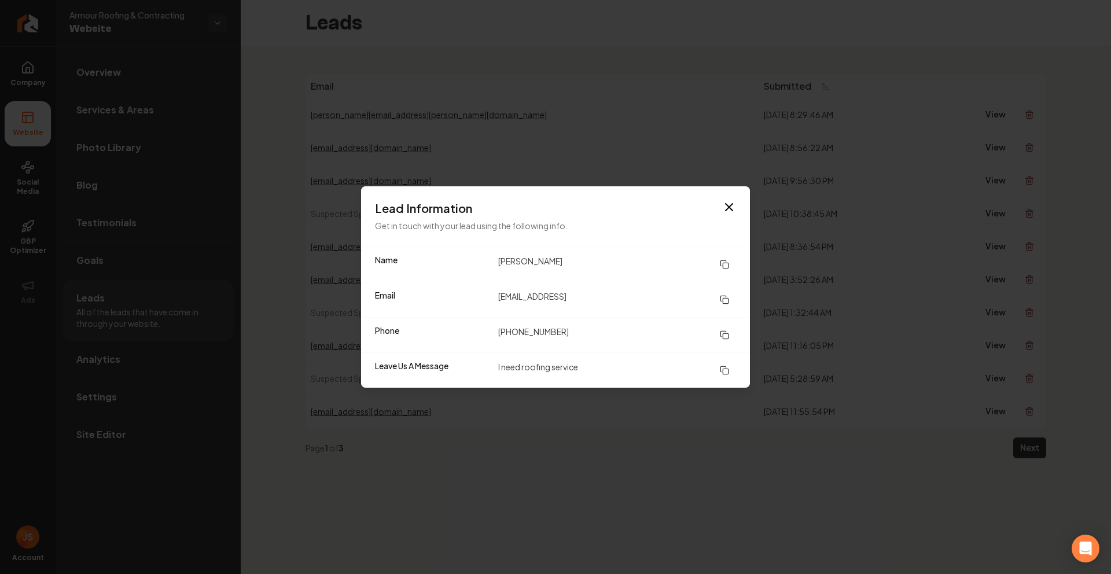
click at [745, 207] on div "Lead Information Get in touch with your lead using the following info." at bounding box center [555, 216] width 389 height 60
click at [724, 203] on icon "button" at bounding box center [729, 207] width 14 height 14
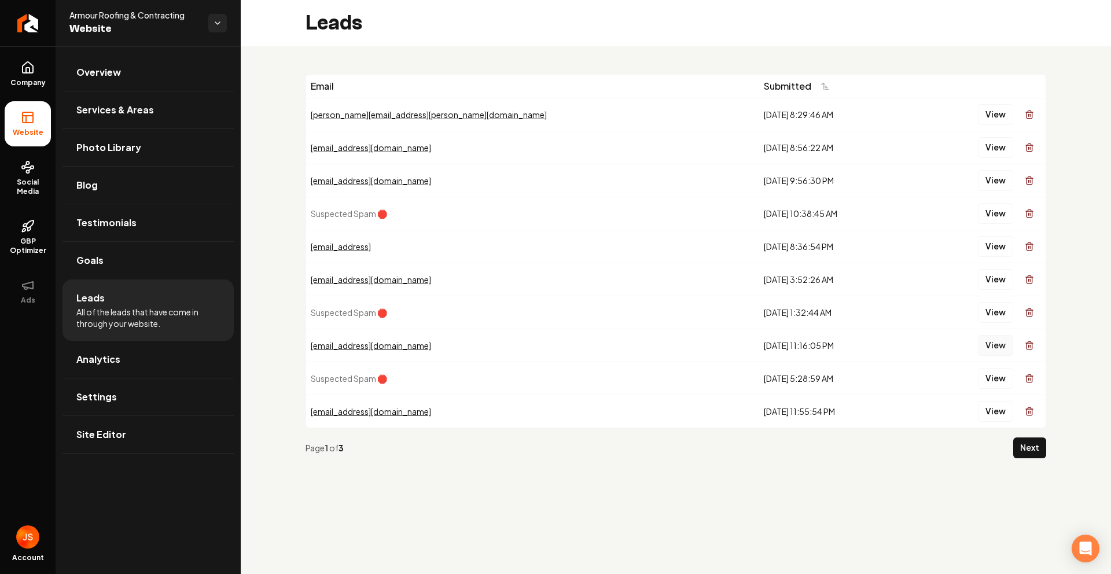
click at [992, 345] on button "View" at bounding box center [995, 345] width 35 height 21
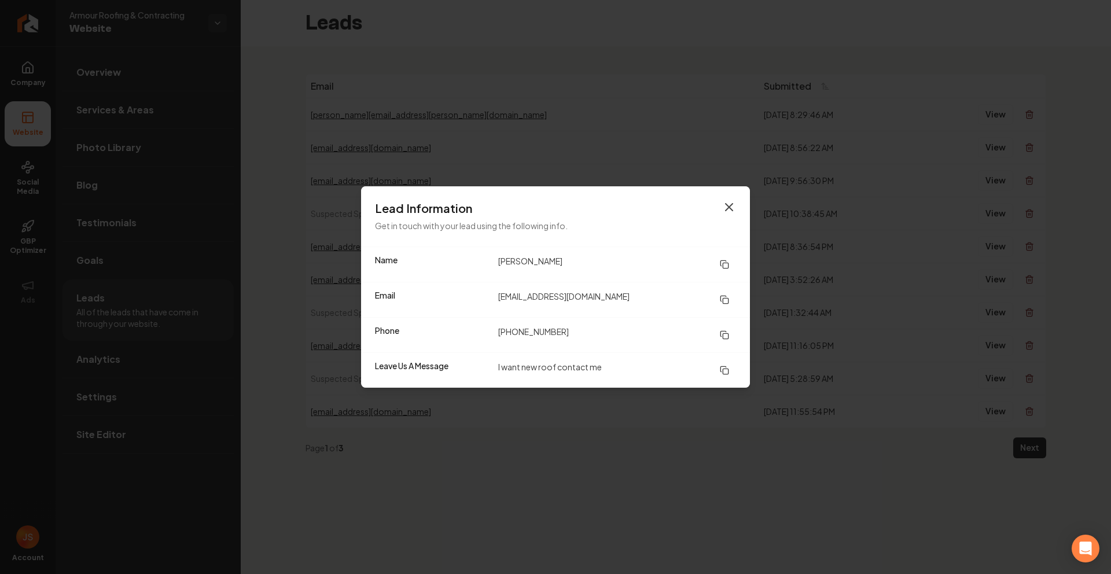
click at [732, 200] on icon "button" at bounding box center [729, 207] width 14 height 14
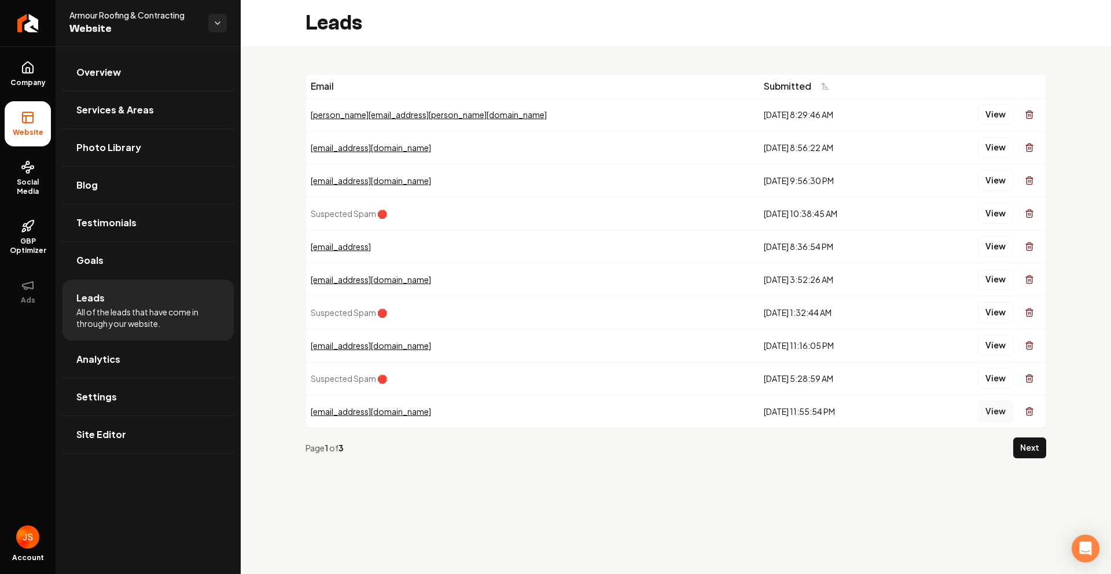
click at [989, 416] on button "View" at bounding box center [995, 411] width 35 height 21
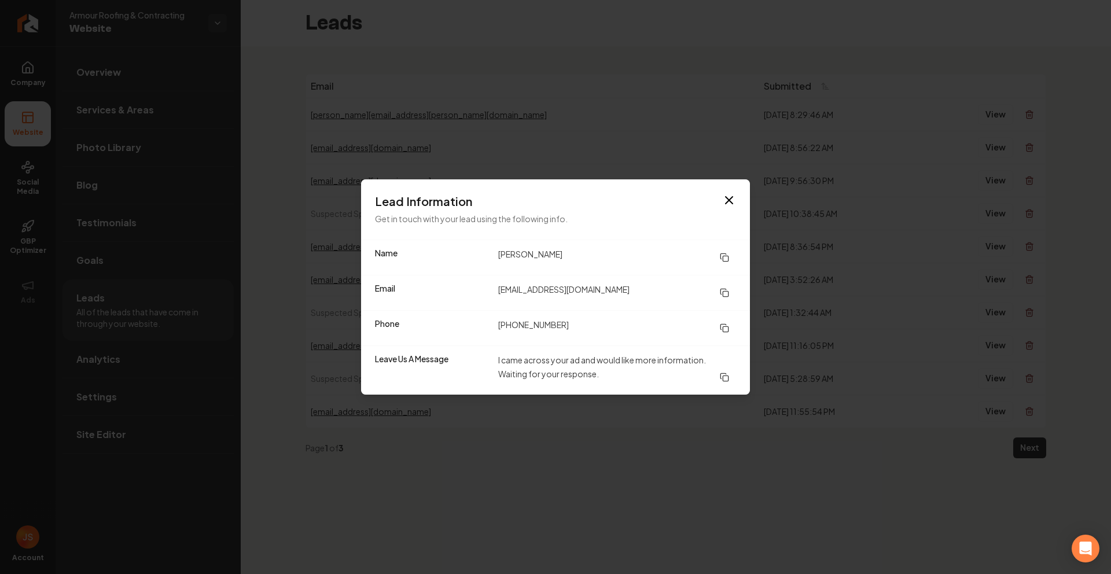
click at [744, 200] on div "Lead Information Get in touch with your lead using the following info." at bounding box center [555, 209] width 389 height 60
click at [726, 199] on icon "button" at bounding box center [729, 200] width 14 height 14
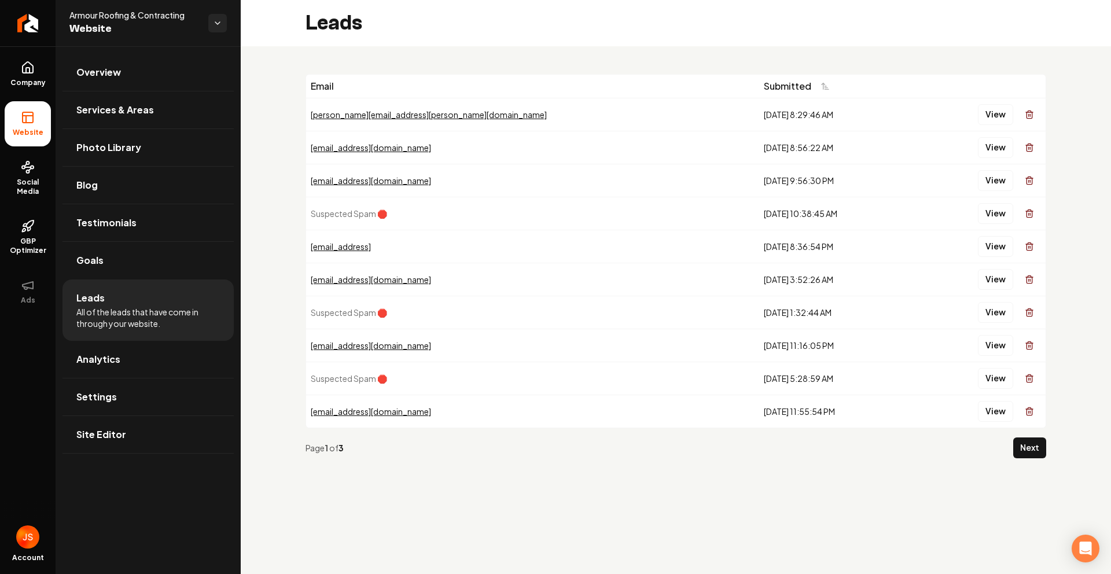
click at [23, 88] on link "Company" at bounding box center [28, 74] width 46 height 45
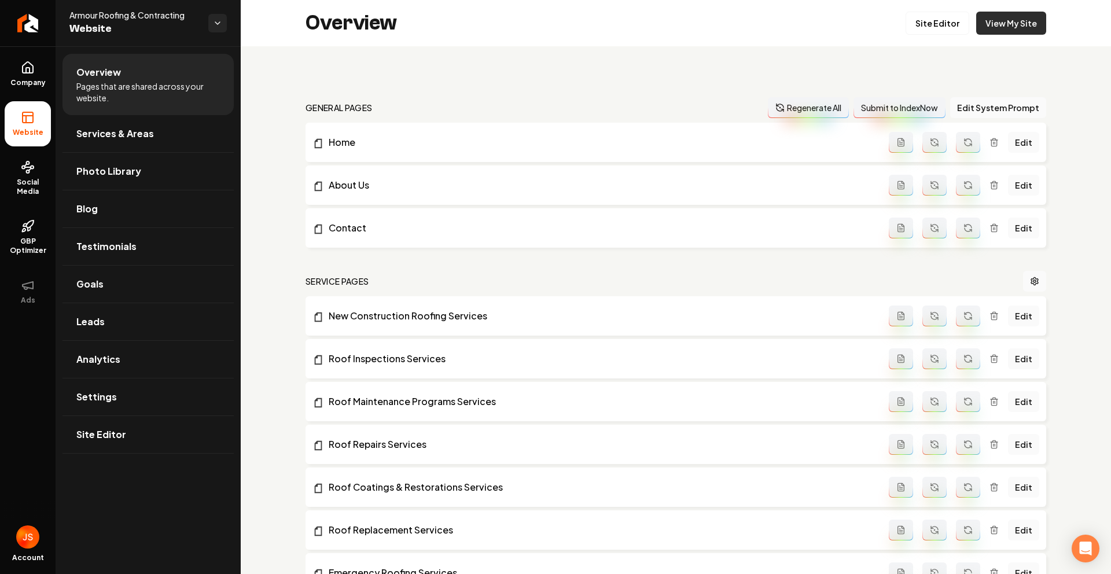
click at [976, 16] on link "View My Site" at bounding box center [1011, 23] width 70 height 23
click at [28, 21] on icon "Return to dashboard" at bounding box center [28, 23] width 19 height 19
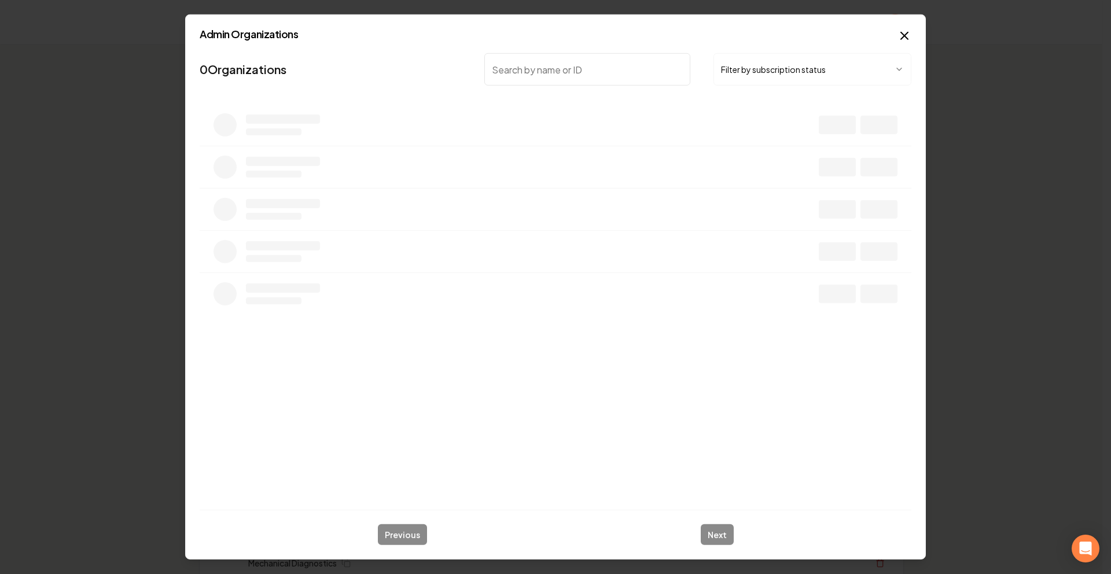
click at [758, 73] on button "Filter by subscription status" at bounding box center [813, 69] width 198 height 32
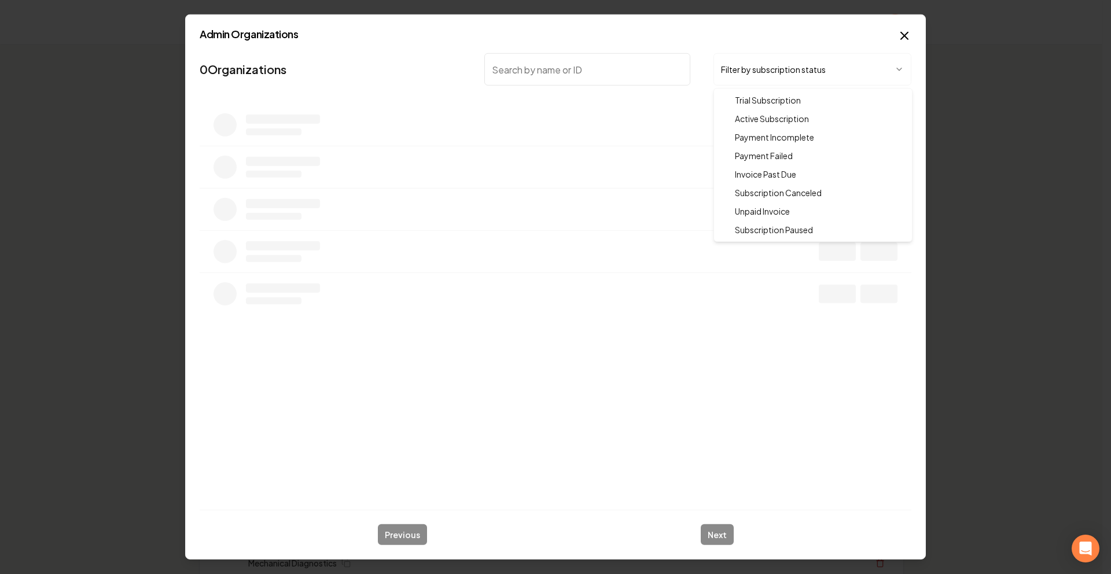
drag, startPoint x: 741, startPoint y: 116, endPoint x: 680, endPoint y: 96, distance: 65.3
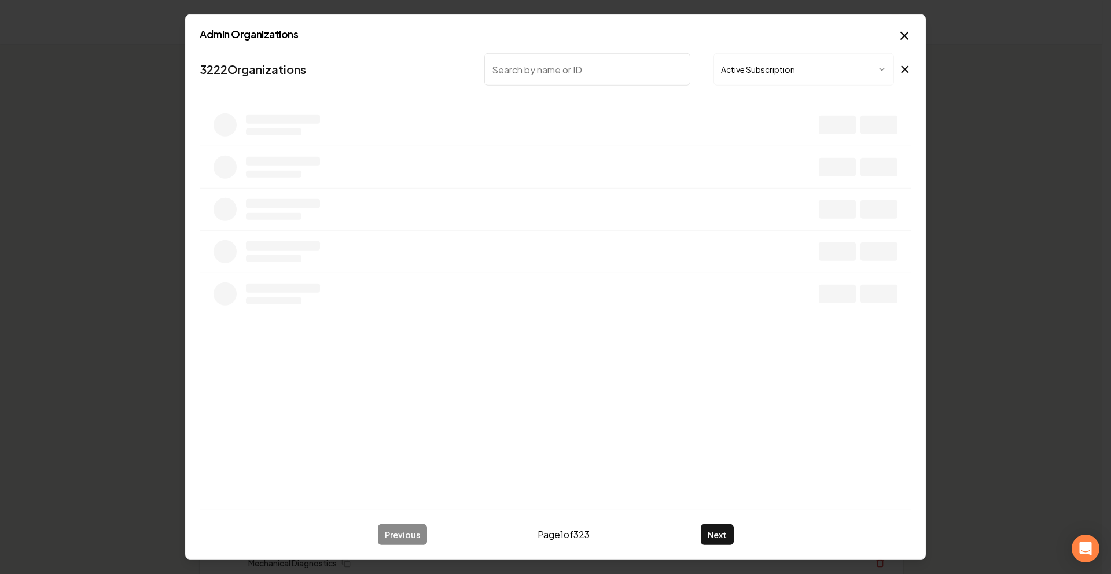
click at [632, 79] on input "search" at bounding box center [587, 69] width 206 height 32
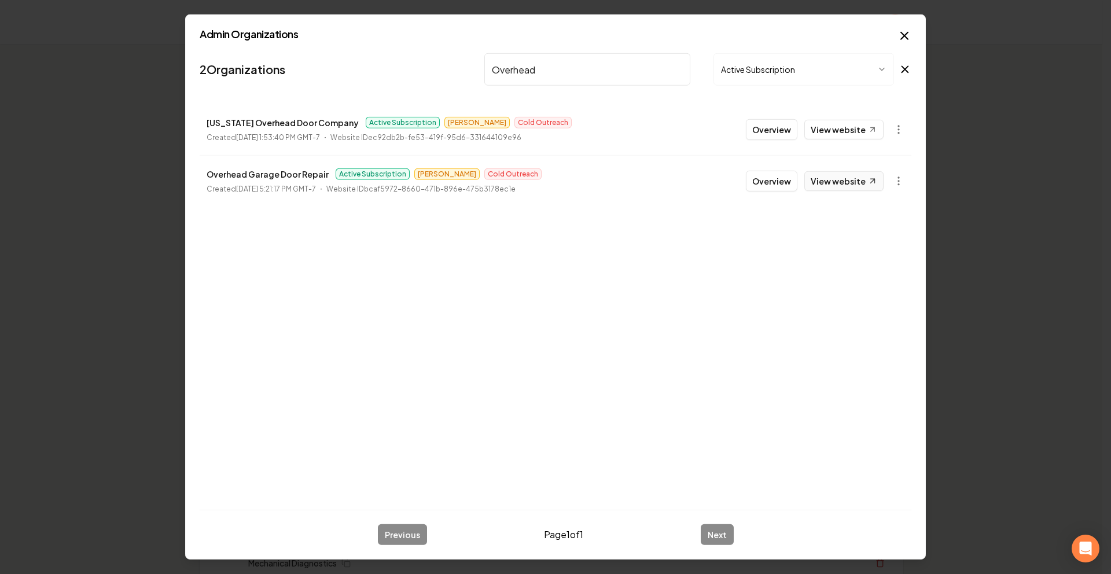
type input "Overhead"
click at [859, 181] on link "View website" at bounding box center [844, 181] width 79 height 20
click at [761, 133] on button "Overview" at bounding box center [772, 129] width 52 height 21
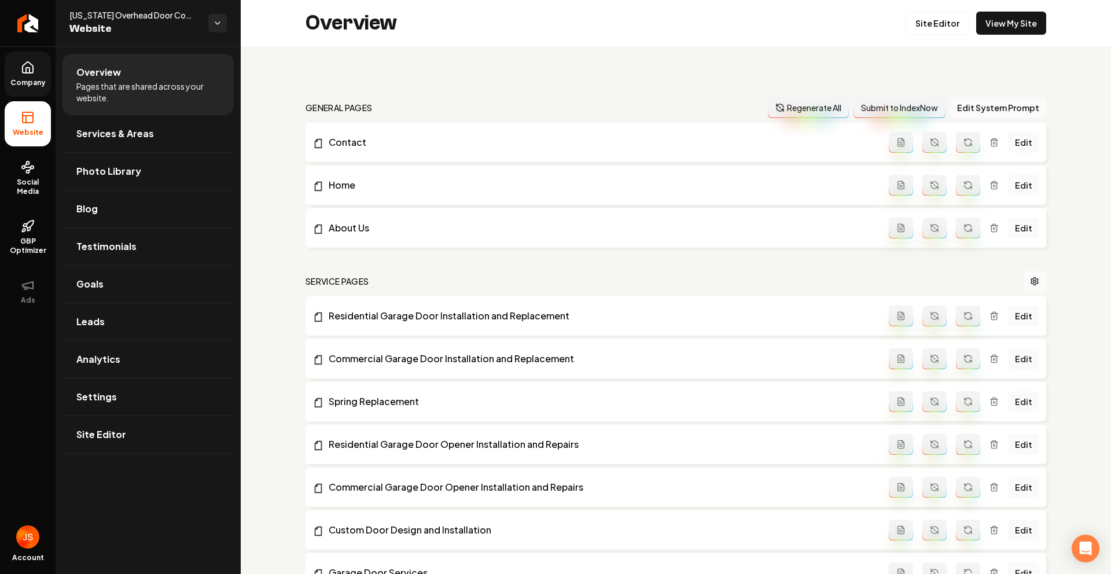
click at [7, 71] on link "Company" at bounding box center [28, 74] width 46 height 45
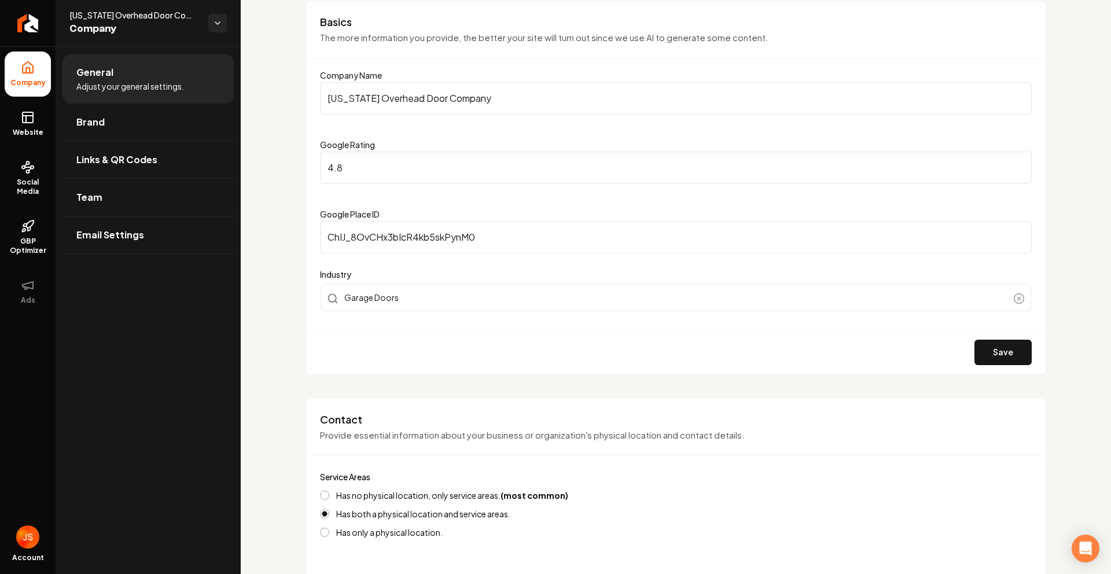
scroll to position [75, 0]
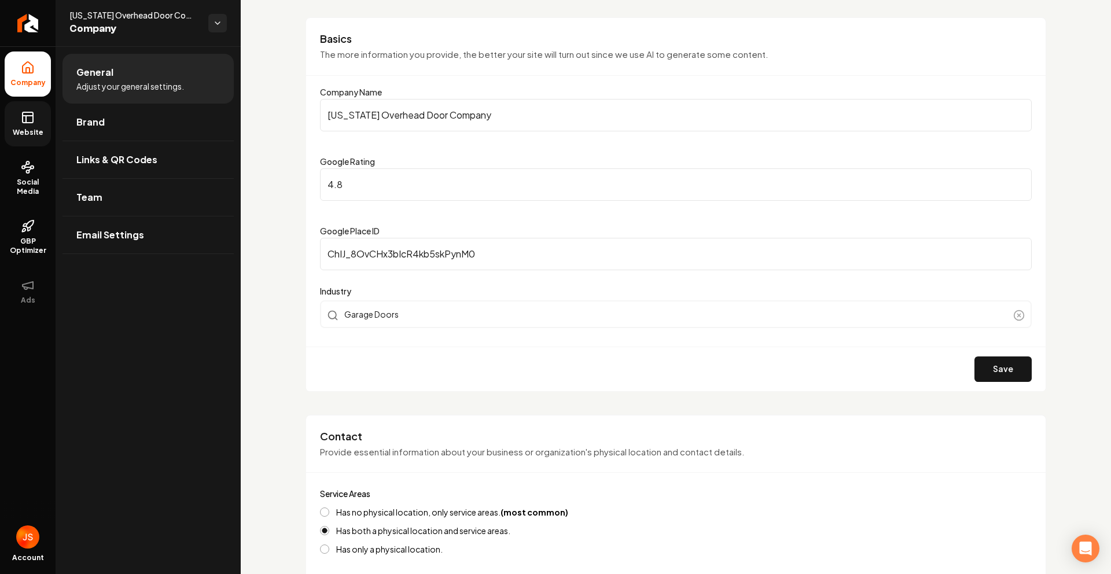
click at [34, 111] on icon at bounding box center [28, 118] width 14 height 14
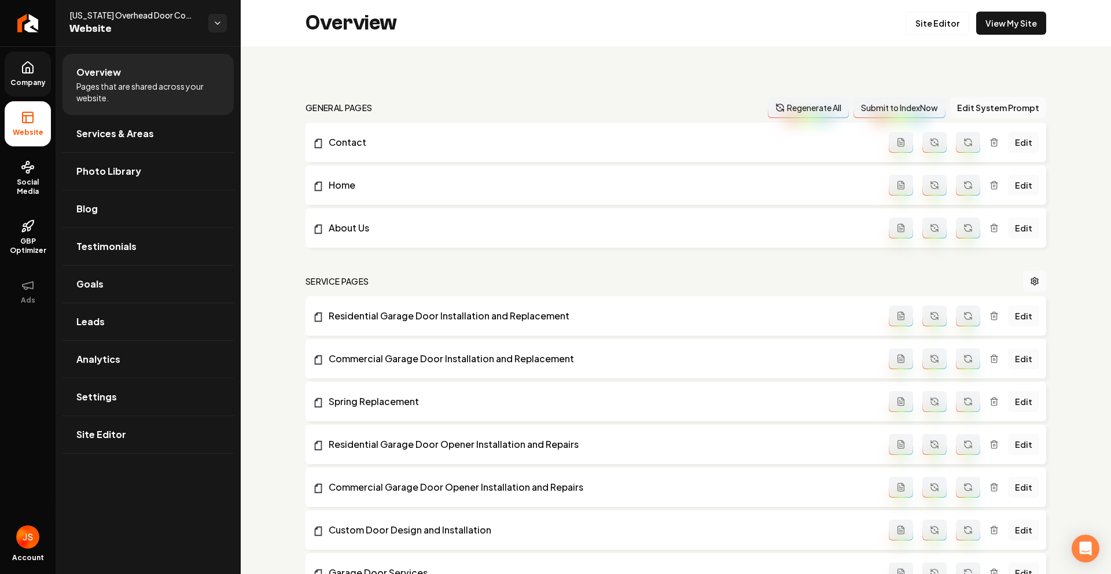
click at [34, 87] on span "Company" at bounding box center [28, 82] width 45 height 9
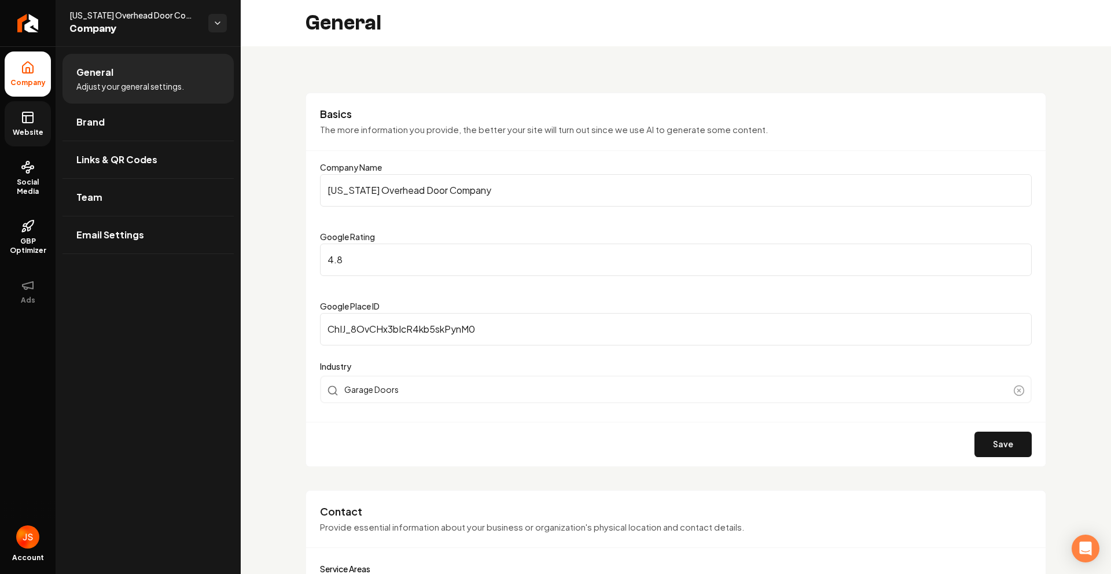
click at [36, 139] on link "Website" at bounding box center [28, 123] width 46 height 45
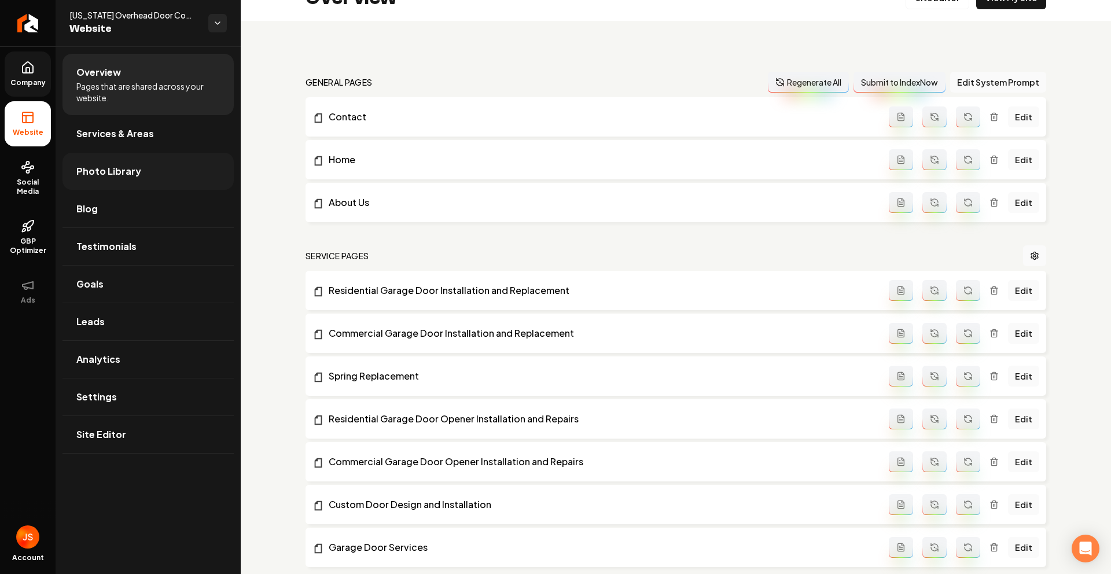
scroll to position [5, 0]
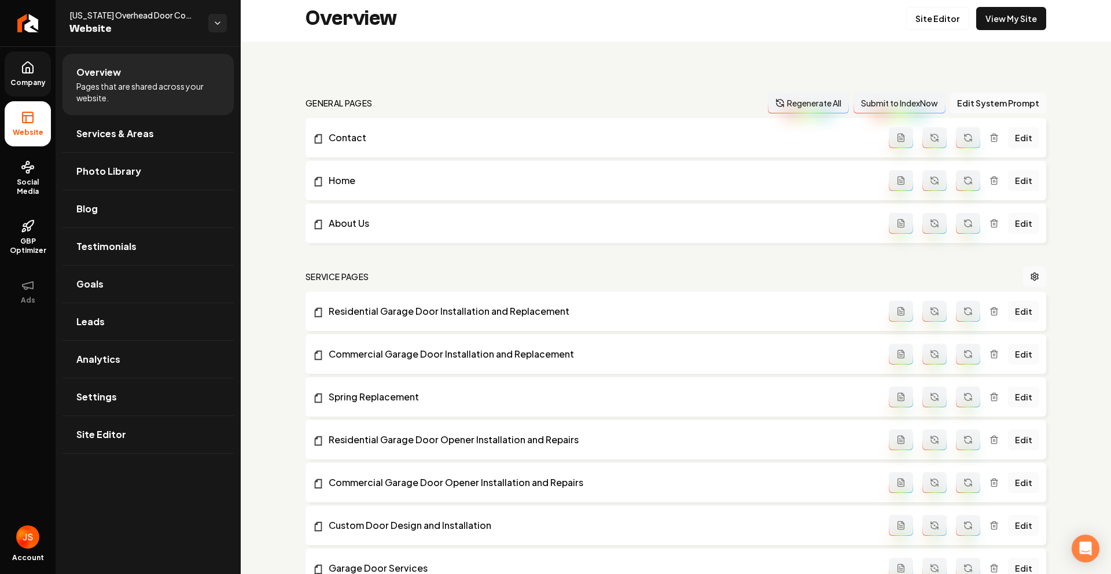
click at [28, 79] on span "Company" at bounding box center [28, 82] width 45 height 9
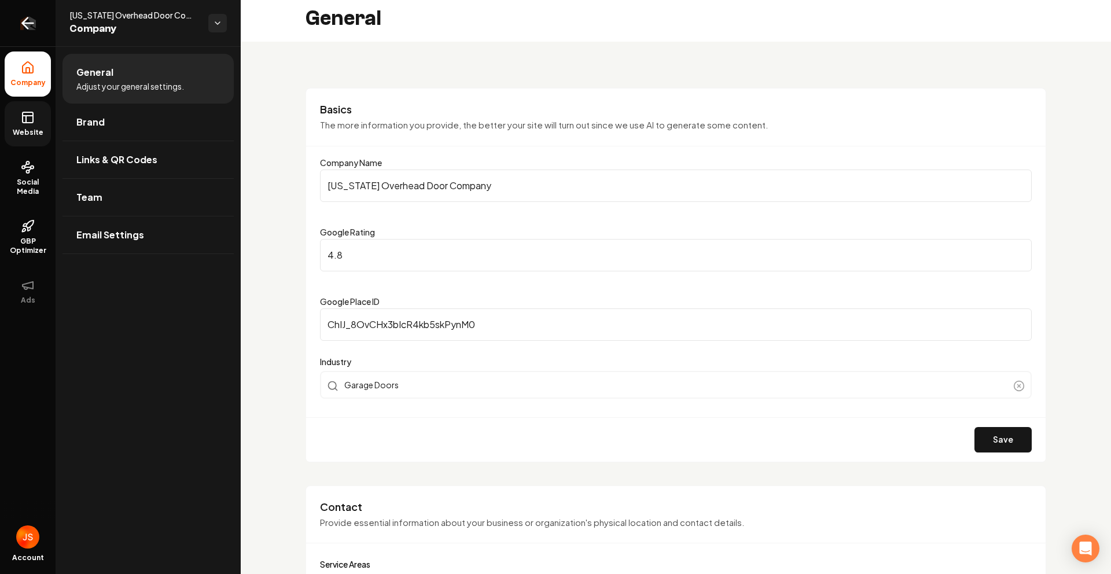
click at [34, 39] on link "Return to dashboard" at bounding box center [28, 23] width 56 height 46
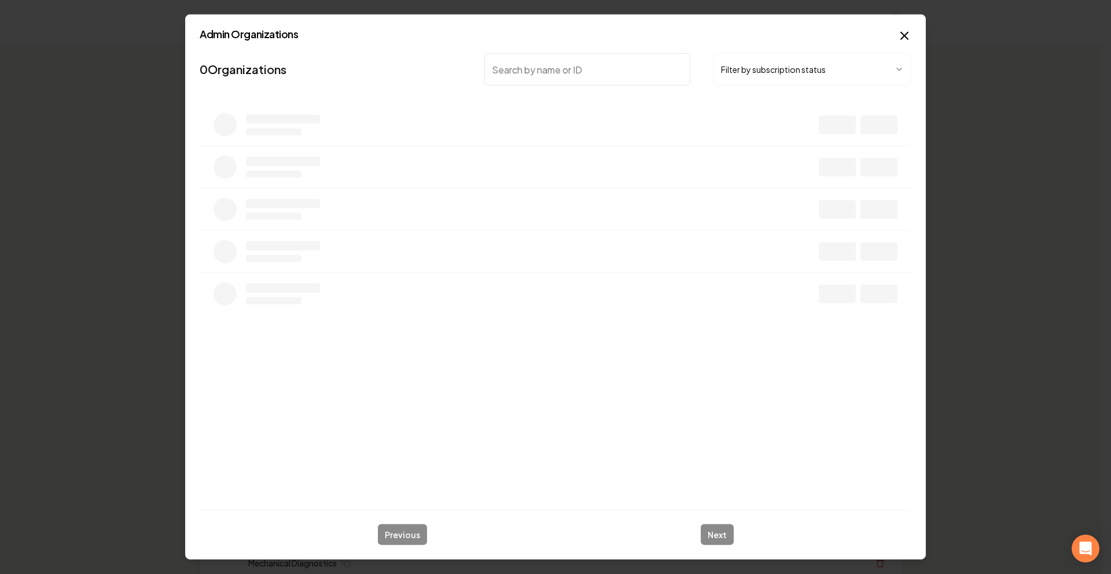
click at [738, 70] on button "Filter by subscription status" at bounding box center [813, 69] width 198 height 32
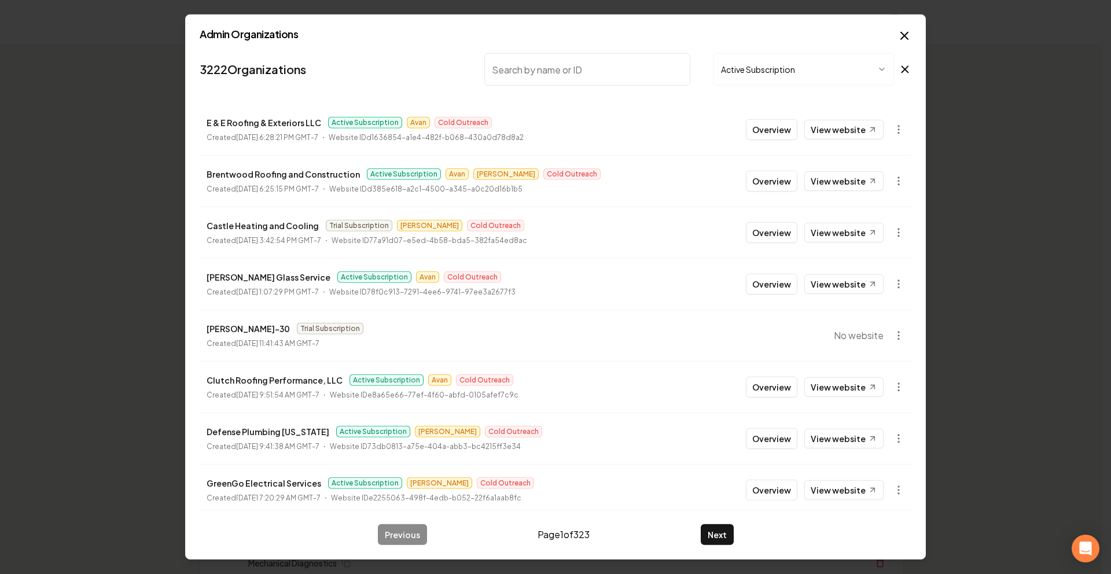
click at [581, 72] on input "search" at bounding box center [587, 69] width 206 height 32
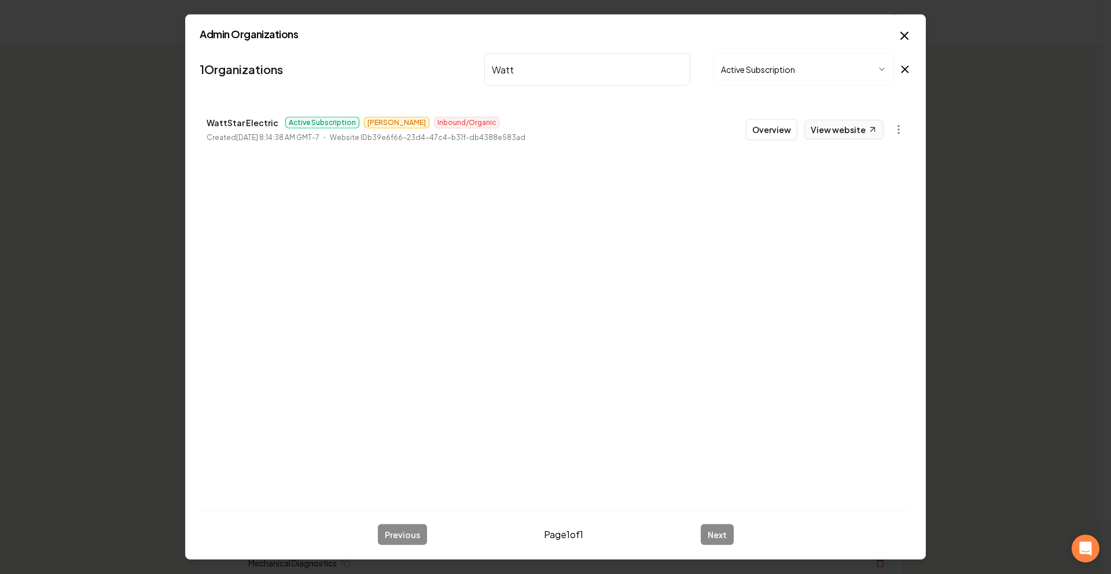
type input "Watt"
click at [825, 128] on link "View website" at bounding box center [844, 130] width 79 height 20
